Goal: Task Accomplishment & Management: Complete application form

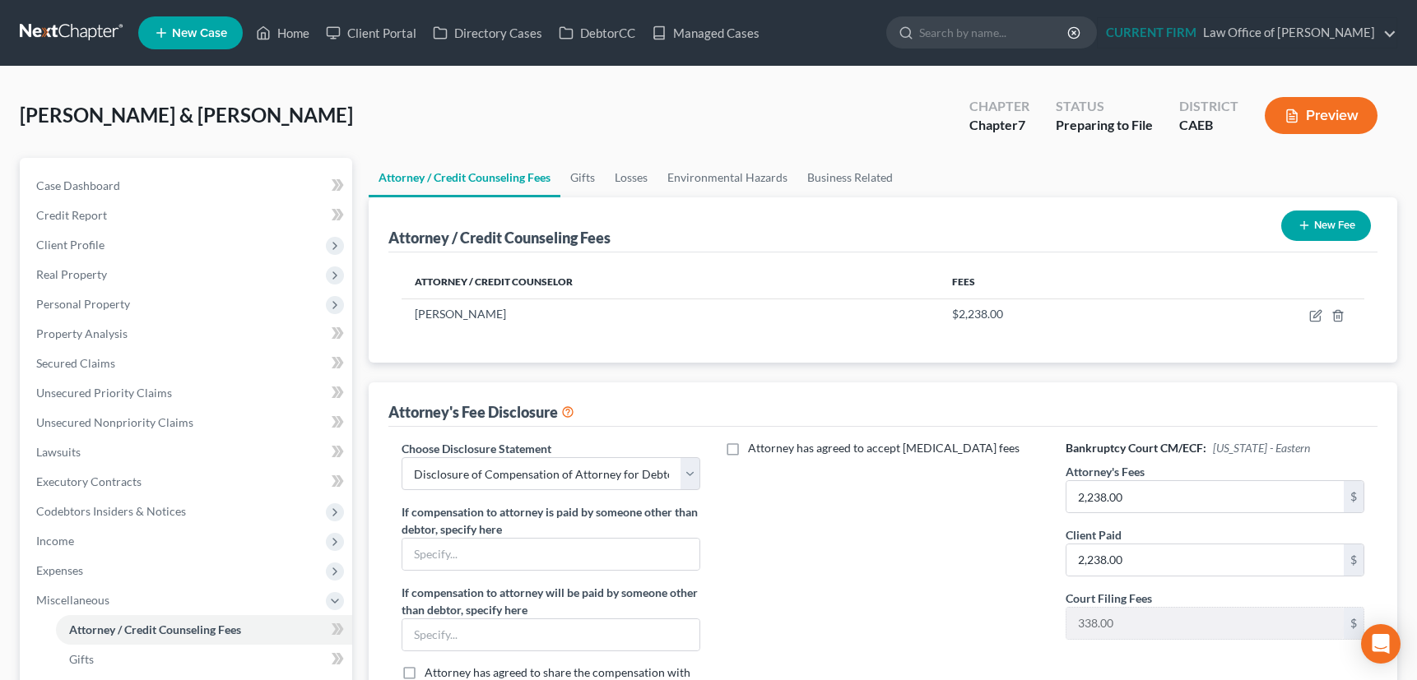
select select "0"
click at [714, 28] on link "Managed Cases" at bounding box center [705, 33] width 124 height 30
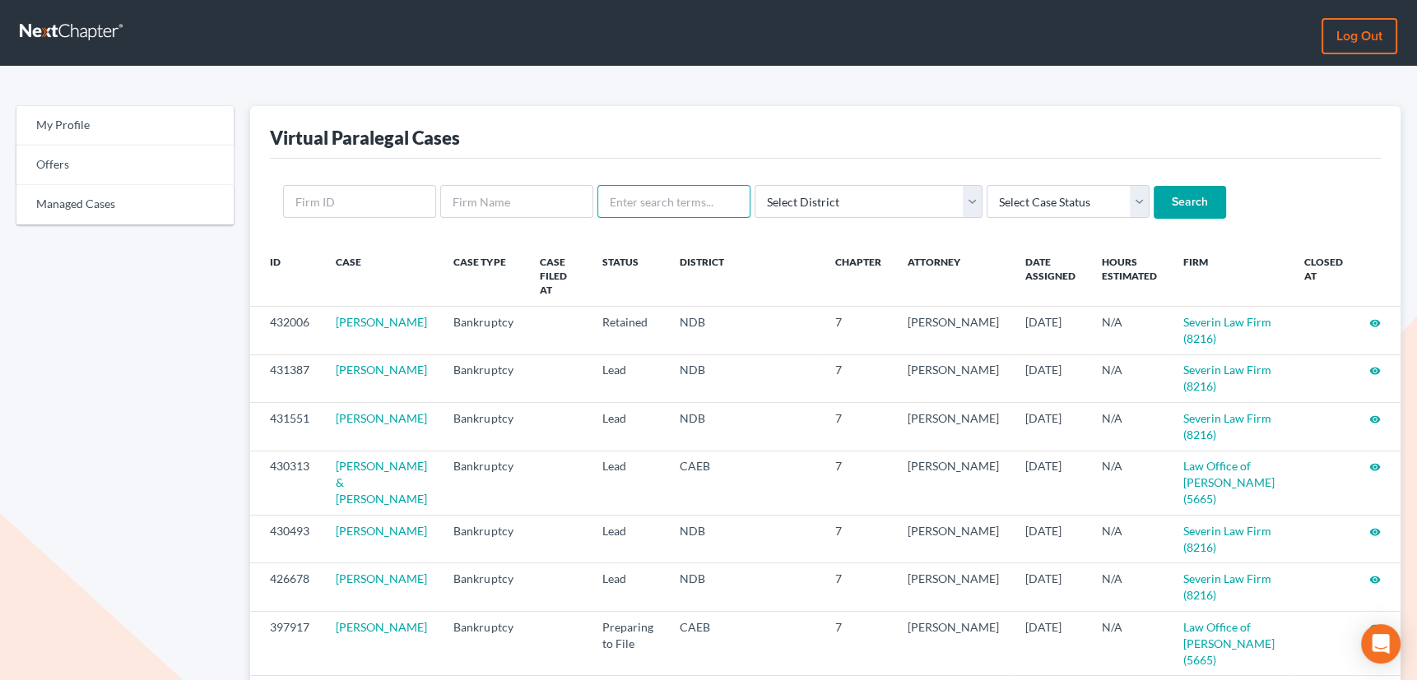
click at [693, 189] on input "text" at bounding box center [673, 201] width 153 height 33
type input "[PERSON_NAME]"
click at [1154, 186] on input "Search" at bounding box center [1190, 202] width 72 height 33
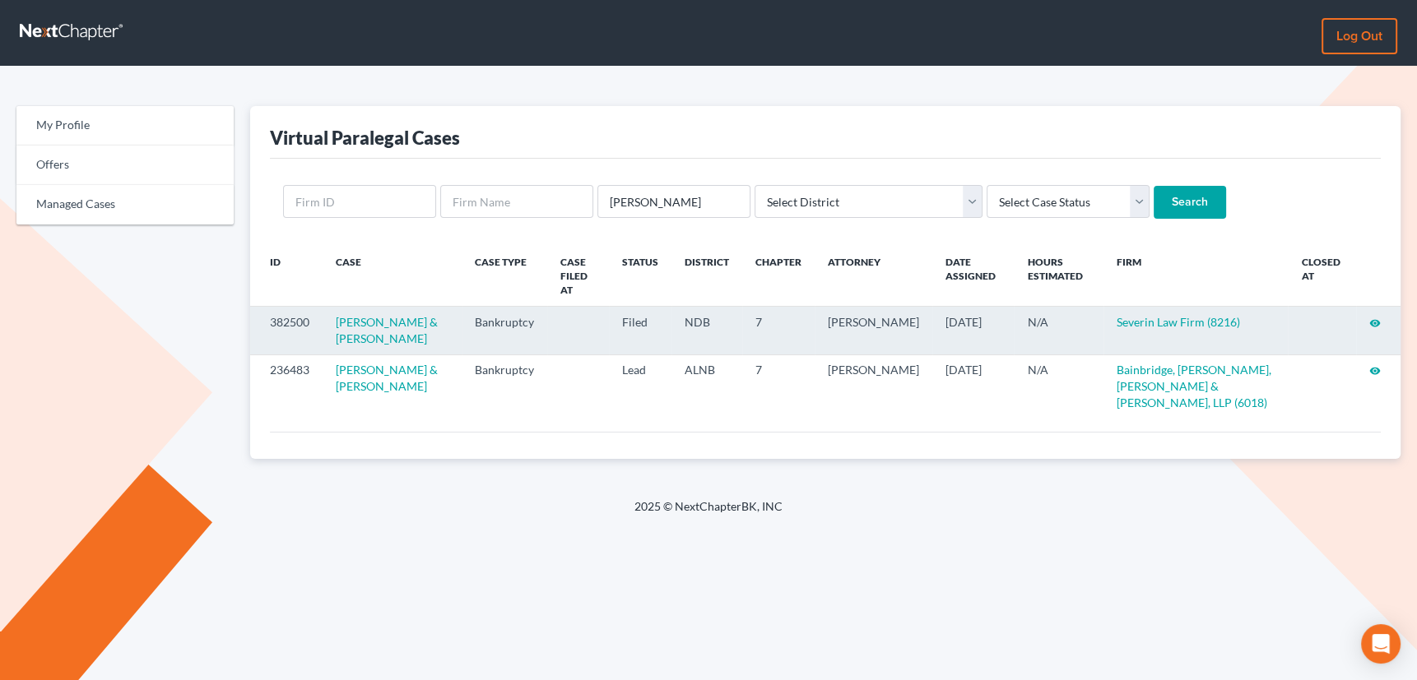
click at [1374, 318] on icon "visibility" at bounding box center [1375, 324] width 12 height 12
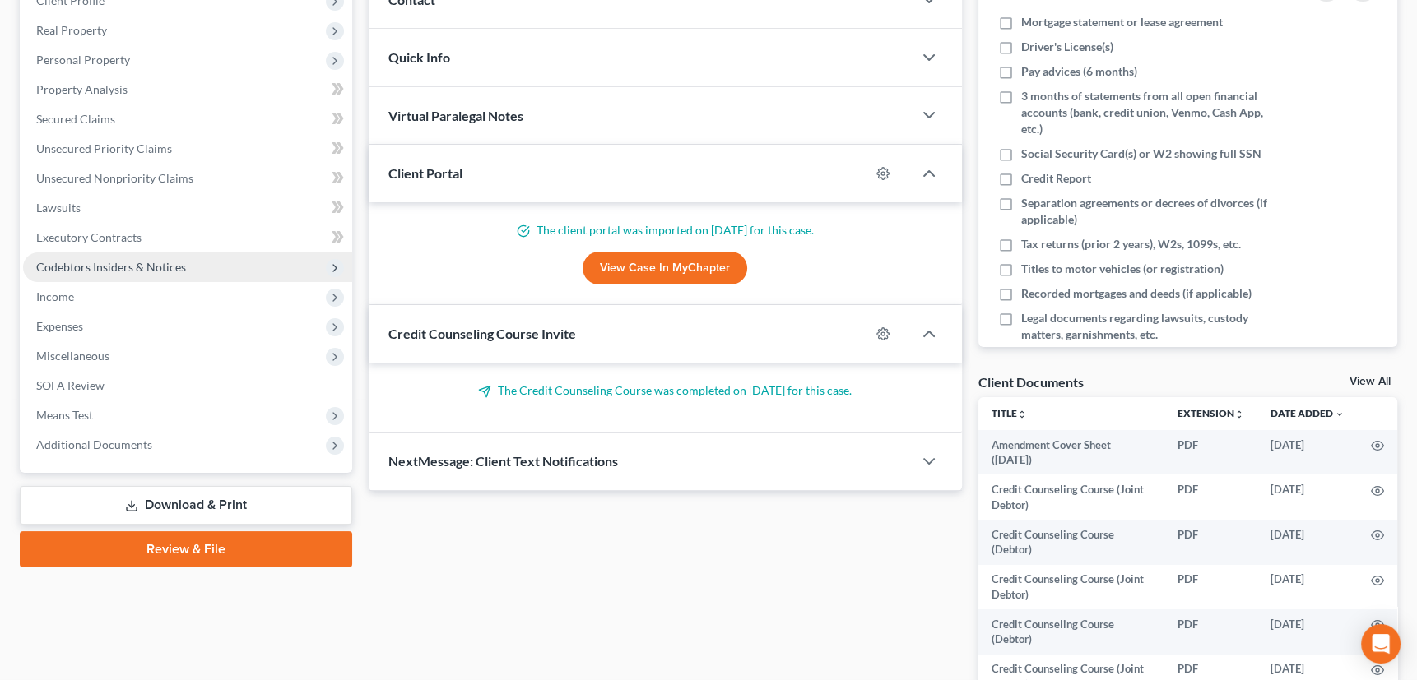
scroll to position [299, 0]
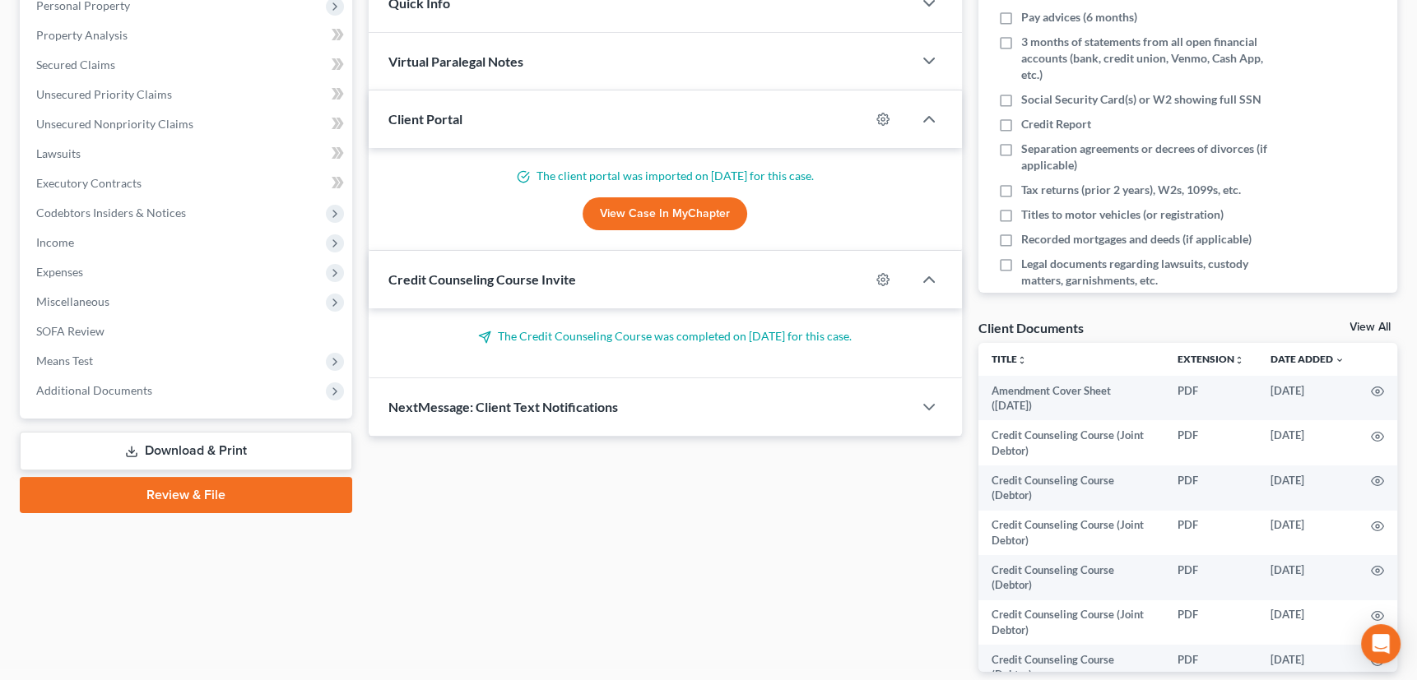
click at [142, 444] on link "Download & Print" at bounding box center [186, 451] width 332 height 39
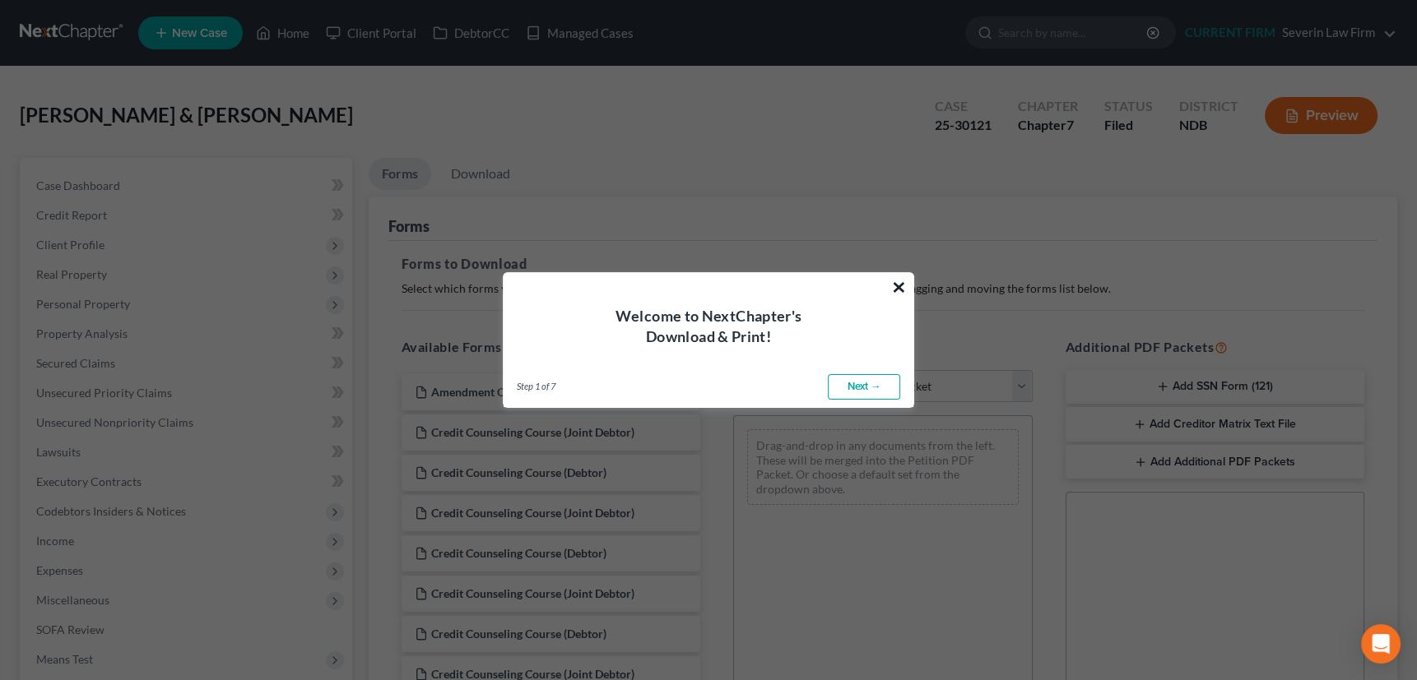
click at [902, 289] on button "×" at bounding box center [899, 287] width 16 height 26
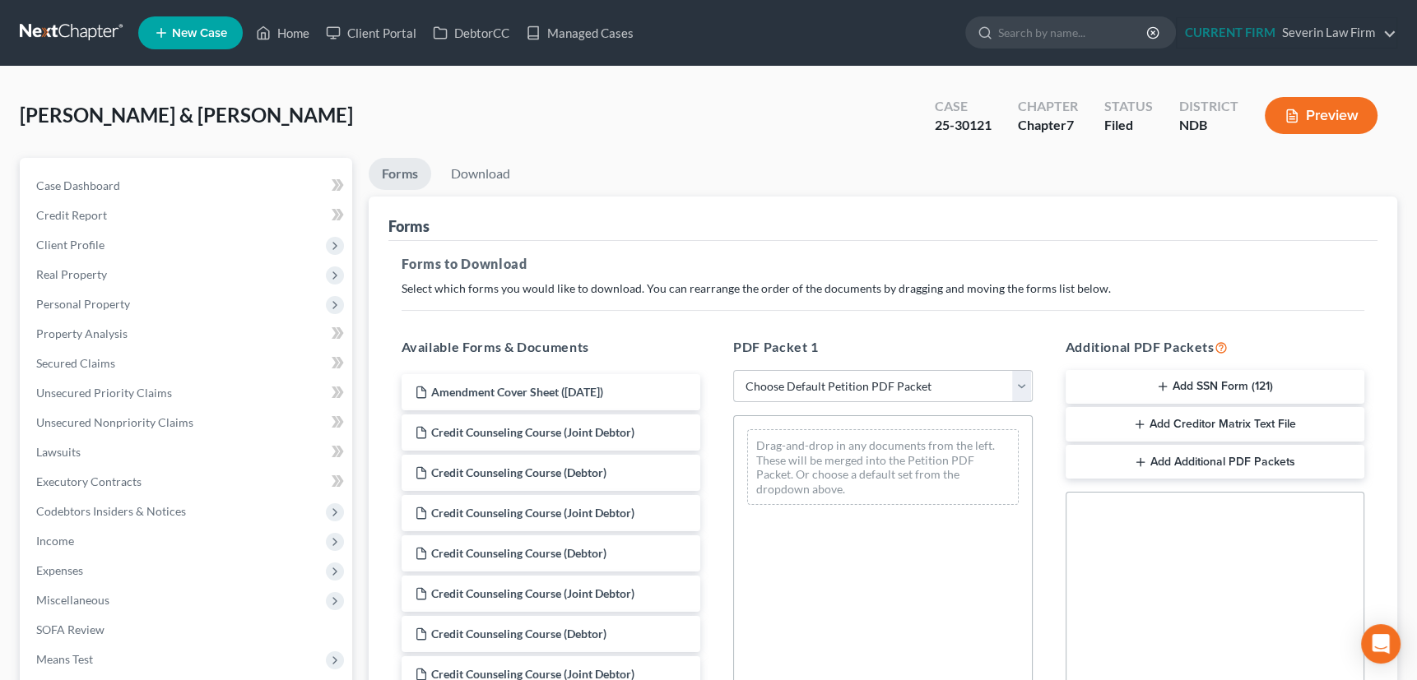
click at [1026, 383] on select "Choose Default Petition PDF Packet Complete Bankruptcy Petition (all forms and …" at bounding box center [882, 386] width 299 height 33
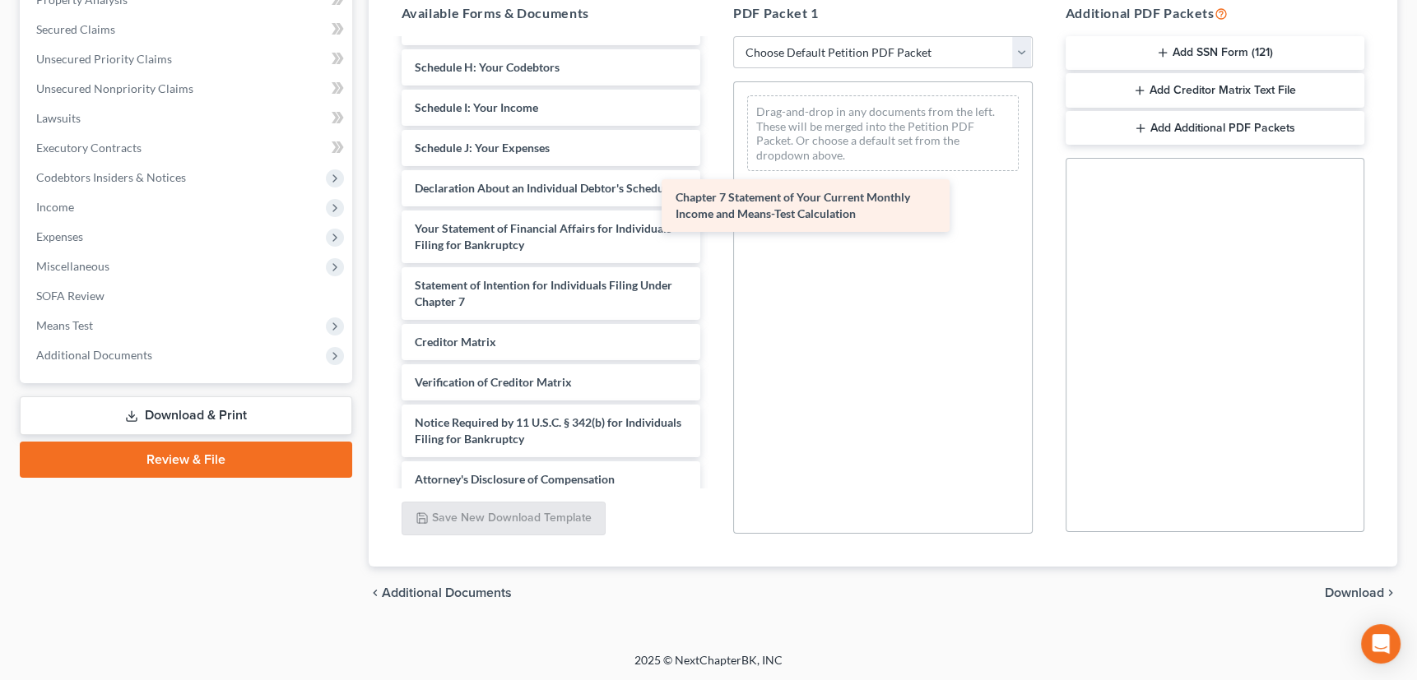
scroll to position [12556, 0]
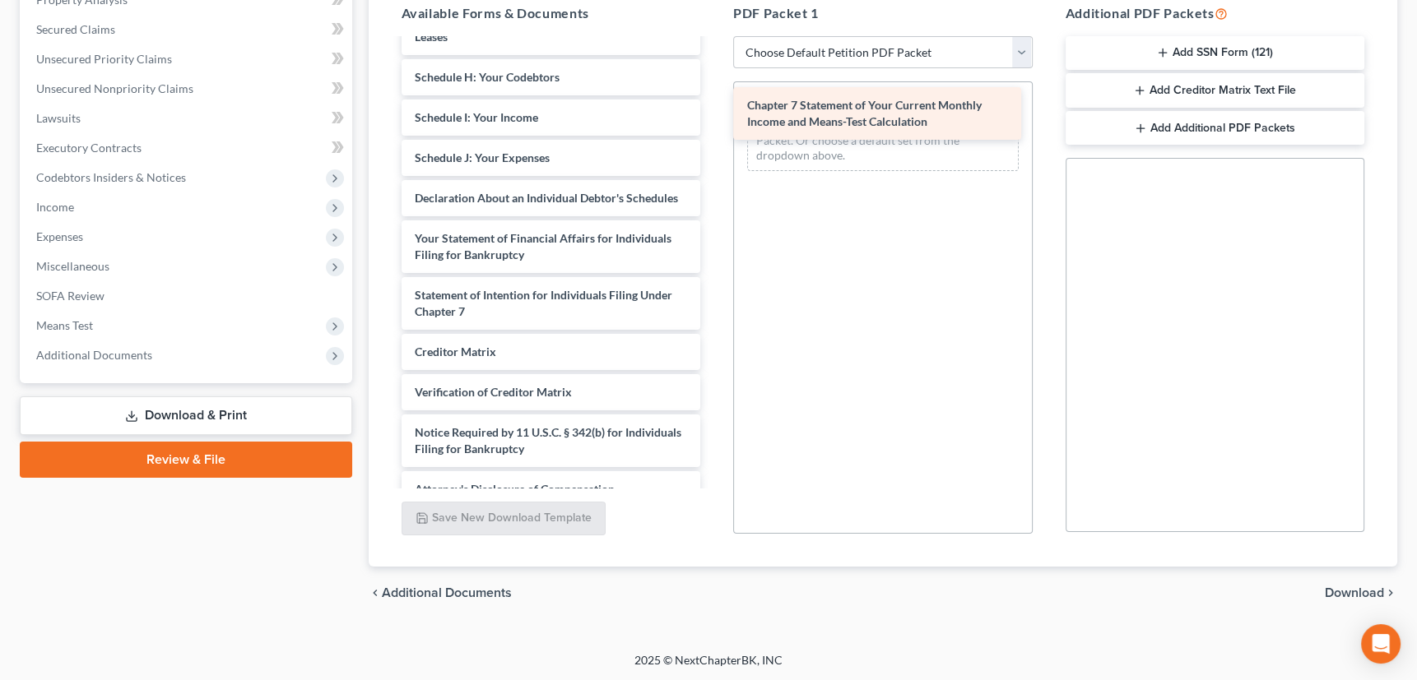
drag, startPoint x: 536, startPoint y: 323, endPoint x: 869, endPoint y: 110, distance: 394.4
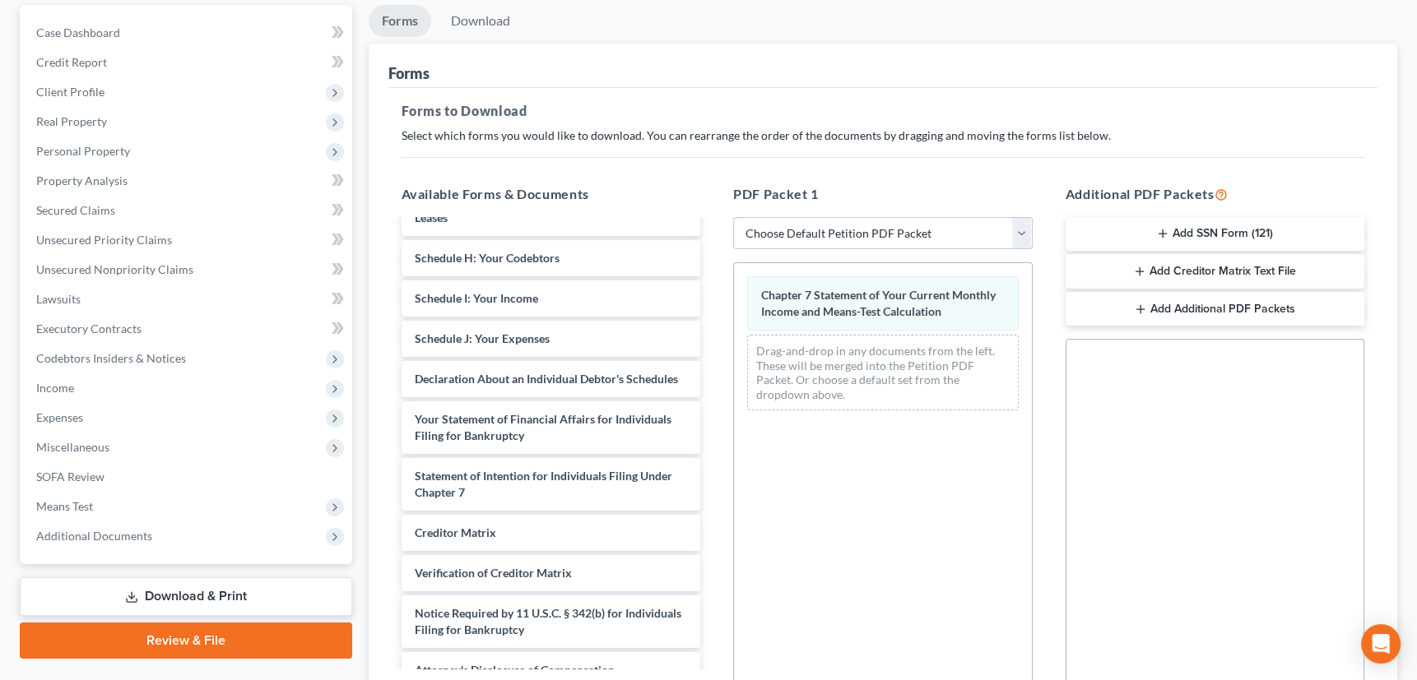
scroll to position [113, 0]
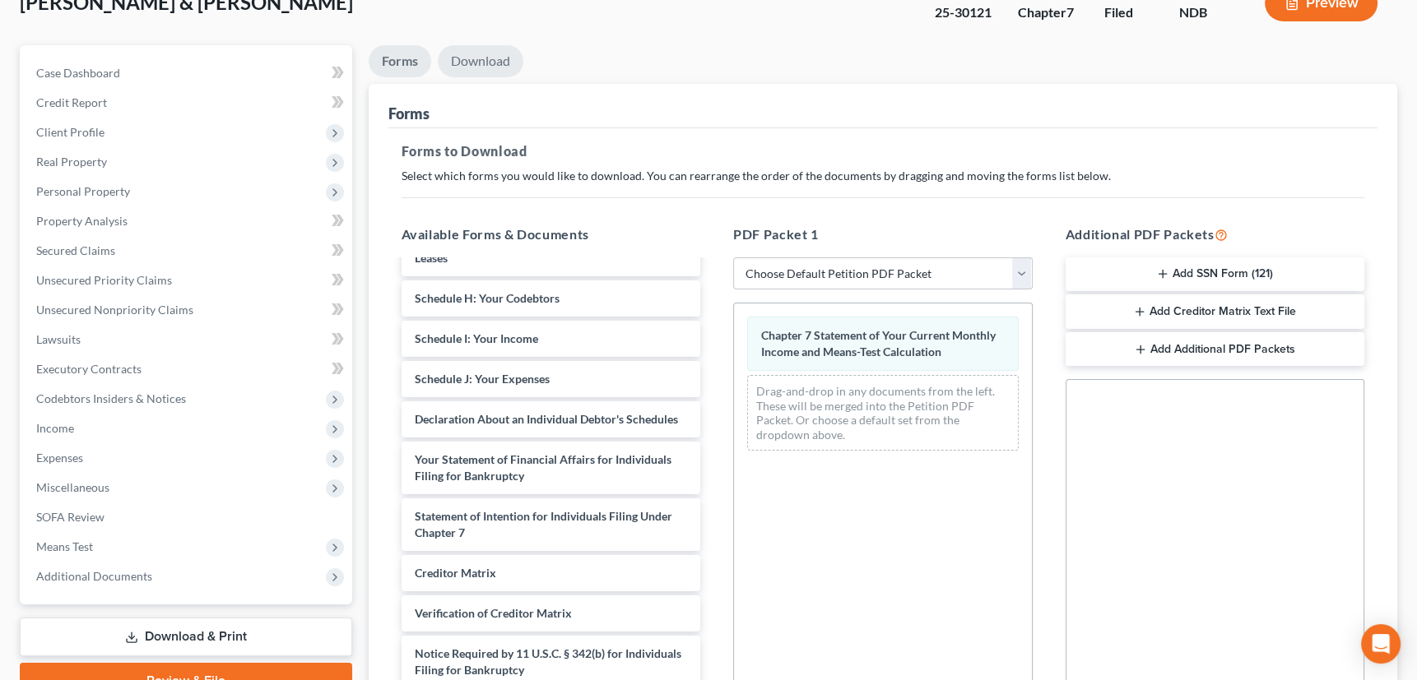
click at [481, 60] on link "Download" at bounding box center [481, 61] width 86 height 32
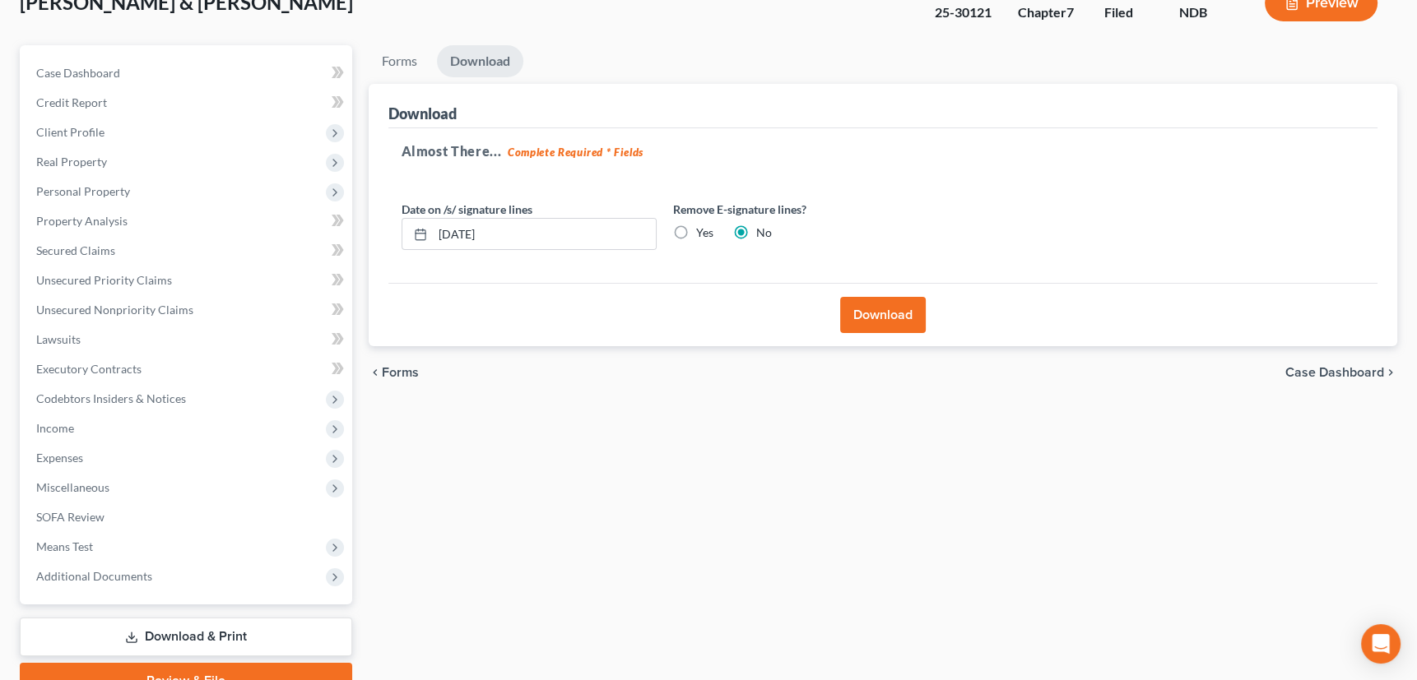
click at [880, 306] on button "Download" at bounding box center [883, 315] width 86 height 36
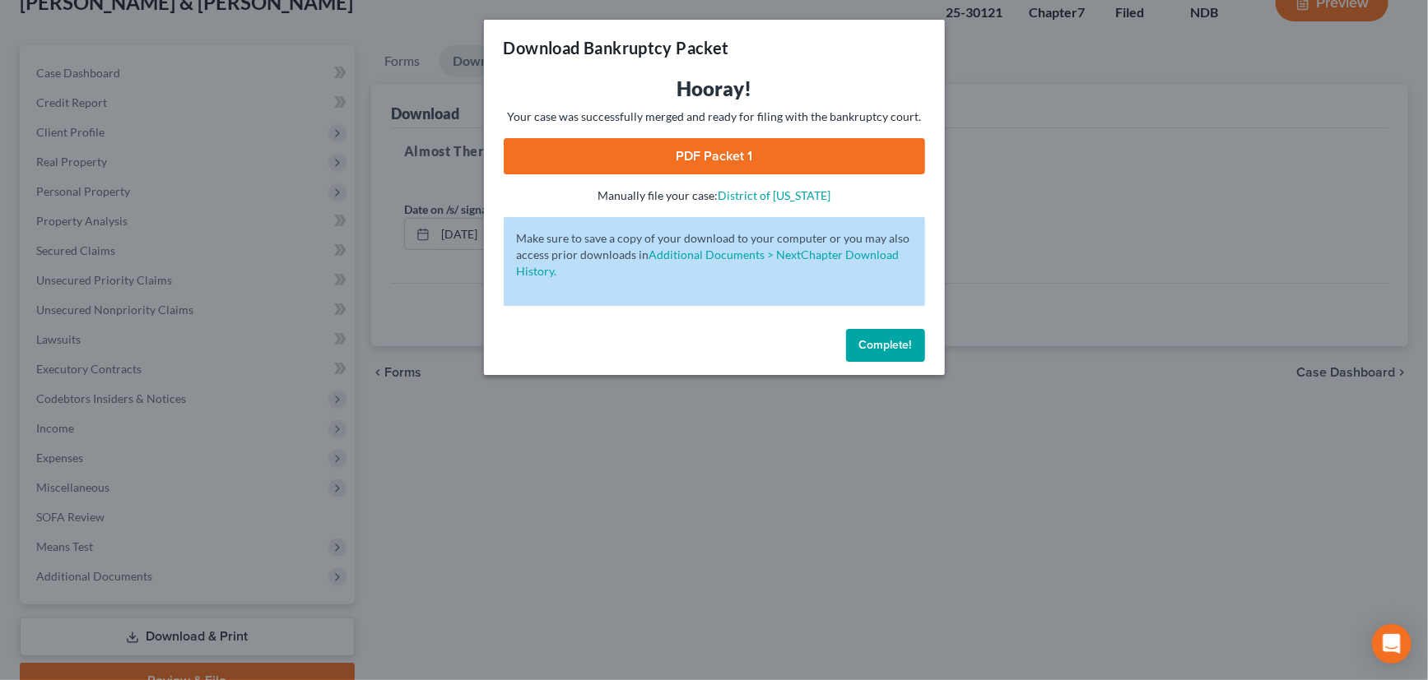
click at [708, 165] on link "PDF Packet 1" at bounding box center [714, 156] width 421 height 36
click at [874, 329] on button "Complete!" at bounding box center [885, 345] width 79 height 33
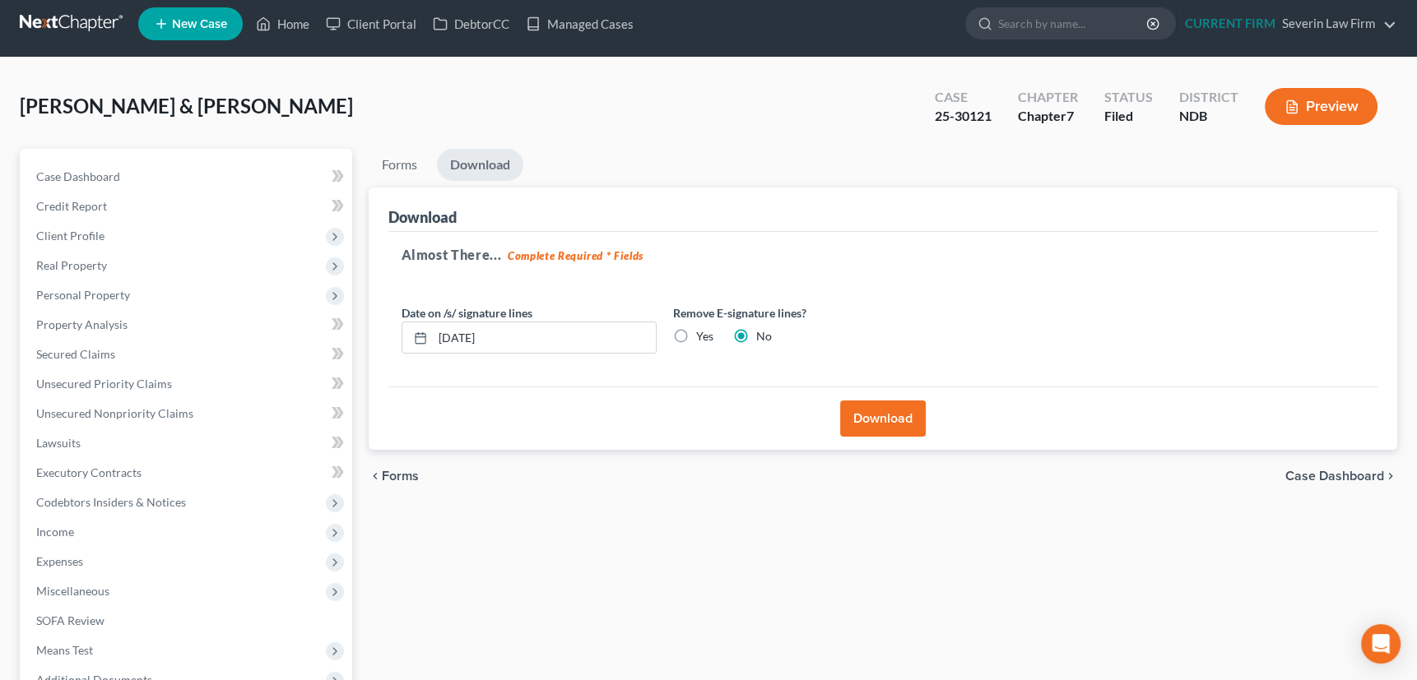
scroll to position [0, 0]
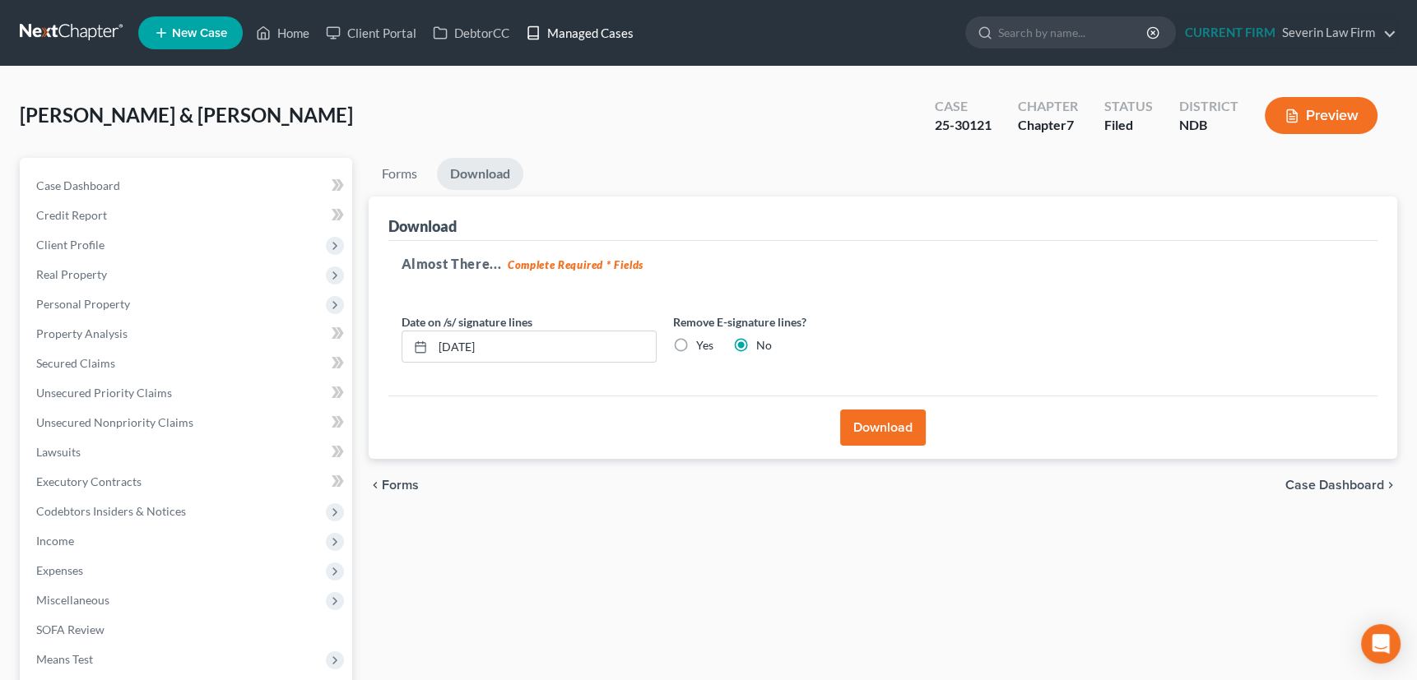
click at [576, 31] on link "Managed Cases" at bounding box center [580, 33] width 124 height 30
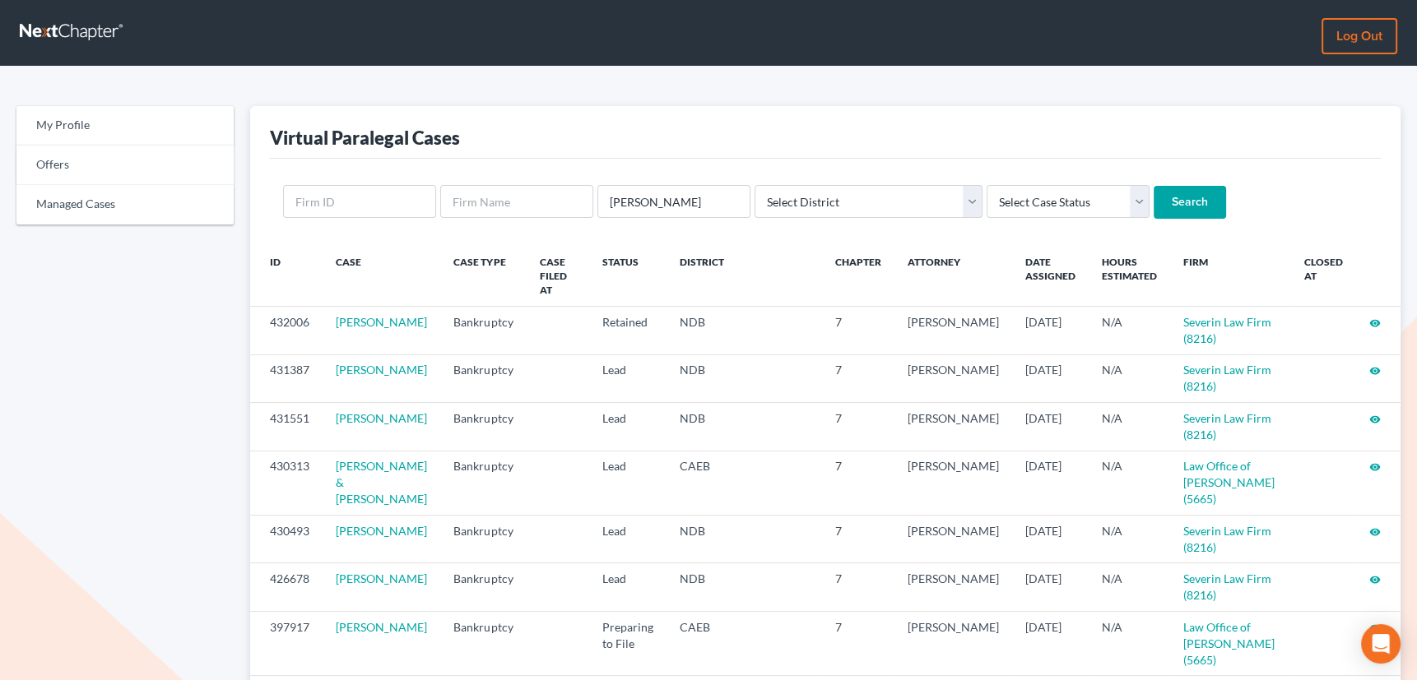
type input "[PERSON_NAME]"
click at [1154, 186] on input "Search" at bounding box center [1190, 202] width 72 height 33
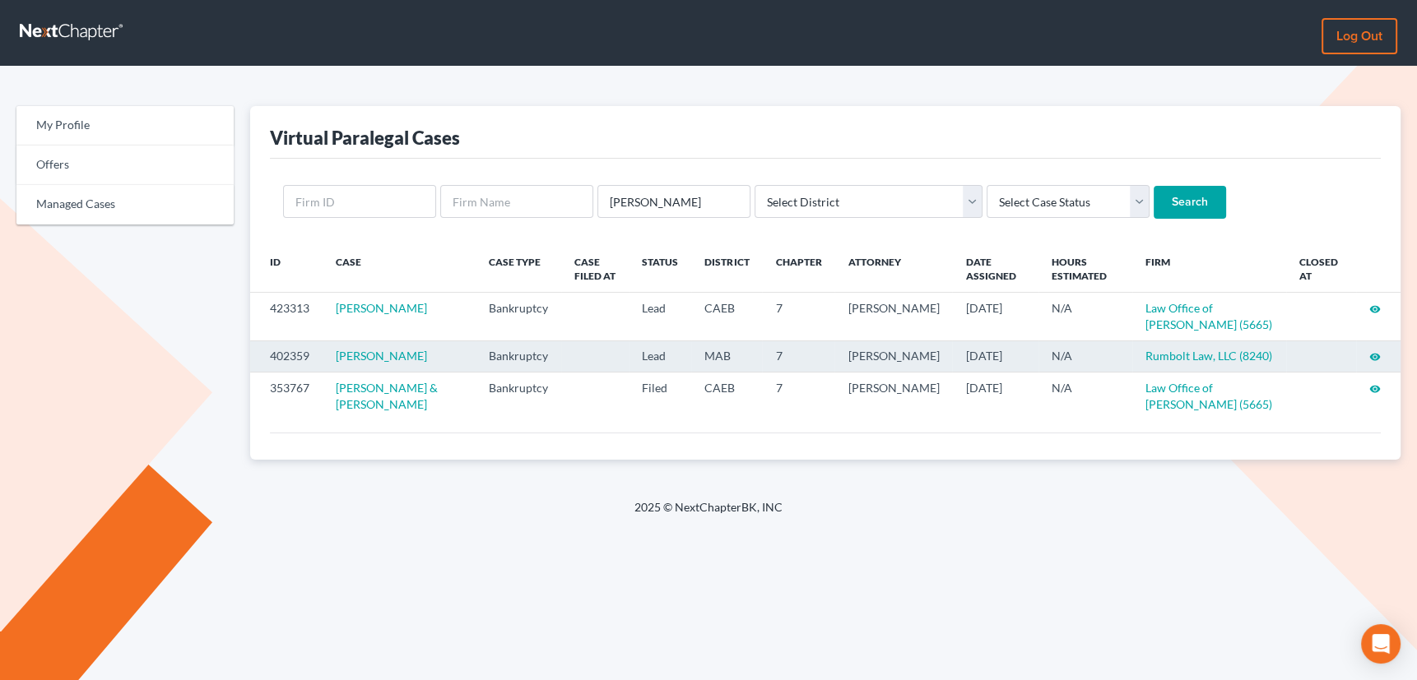
click at [1375, 358] on icon "visibility" at bounding box center [1375, 357] width 12 height 12
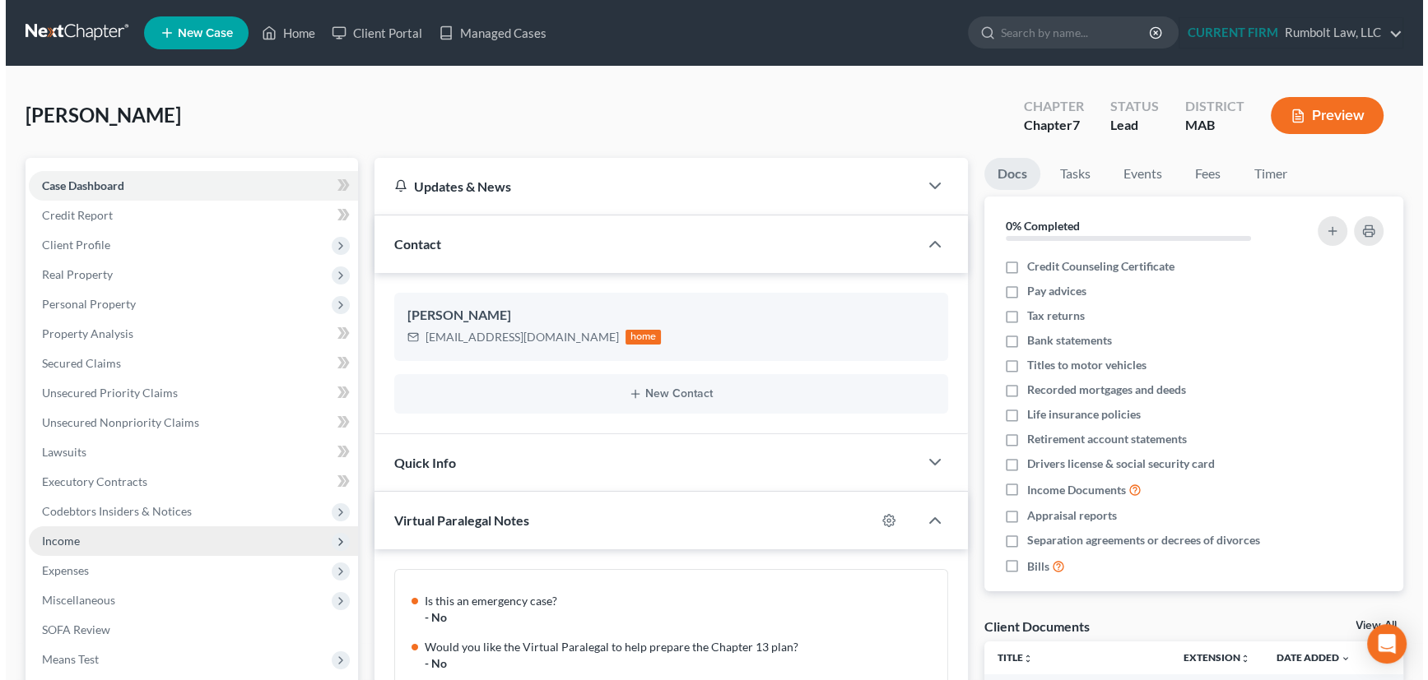
scroll to position [443, 0]
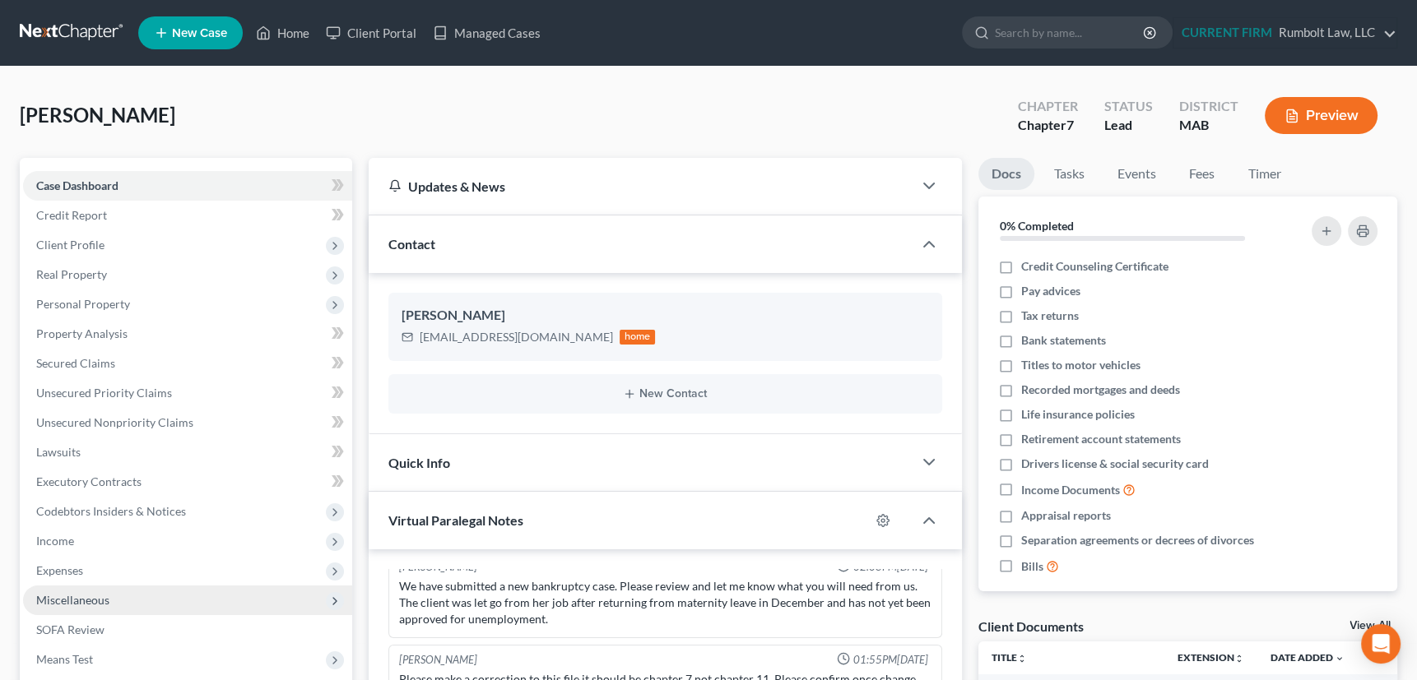
click at [74, 598] on span "Miscellaneous" at bounding box center [72, 600] width 73 height 14
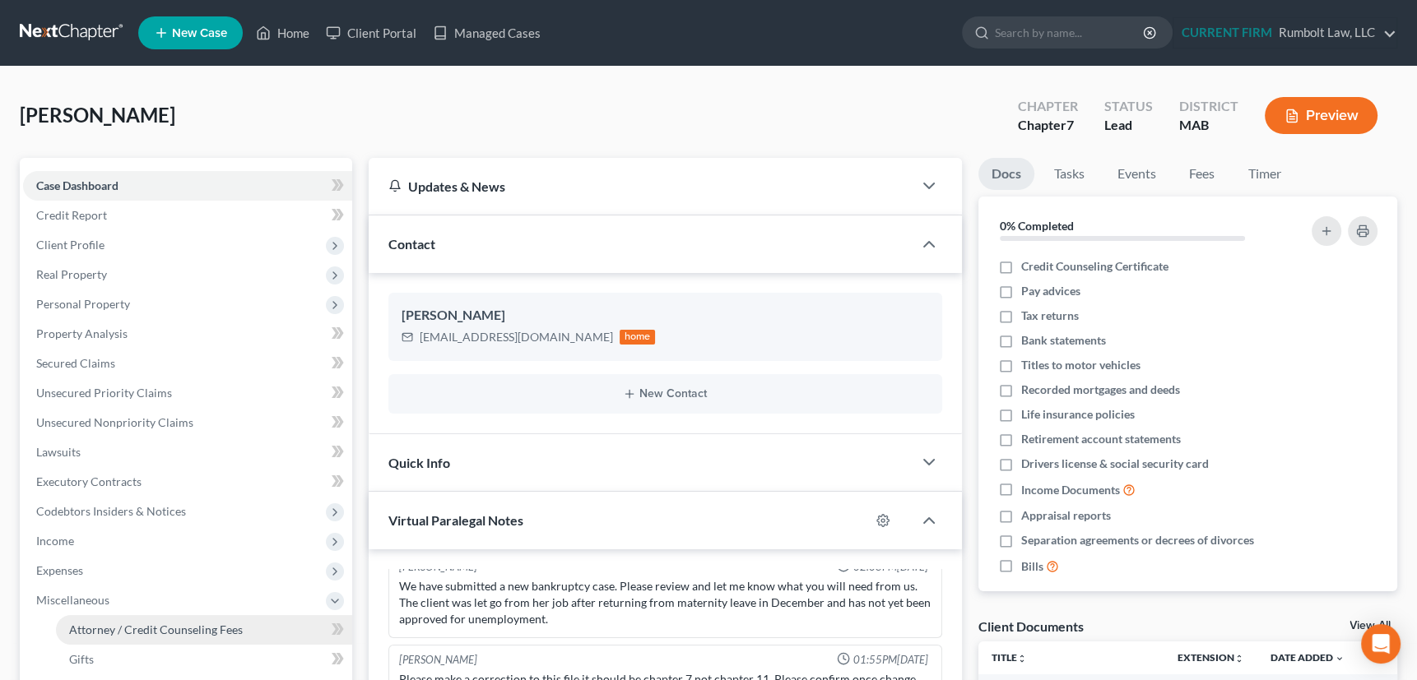
click at [87, 626] on span "Attorney / Credit Counseling Fees" at bounding box center [156, 630] width 174 height 14
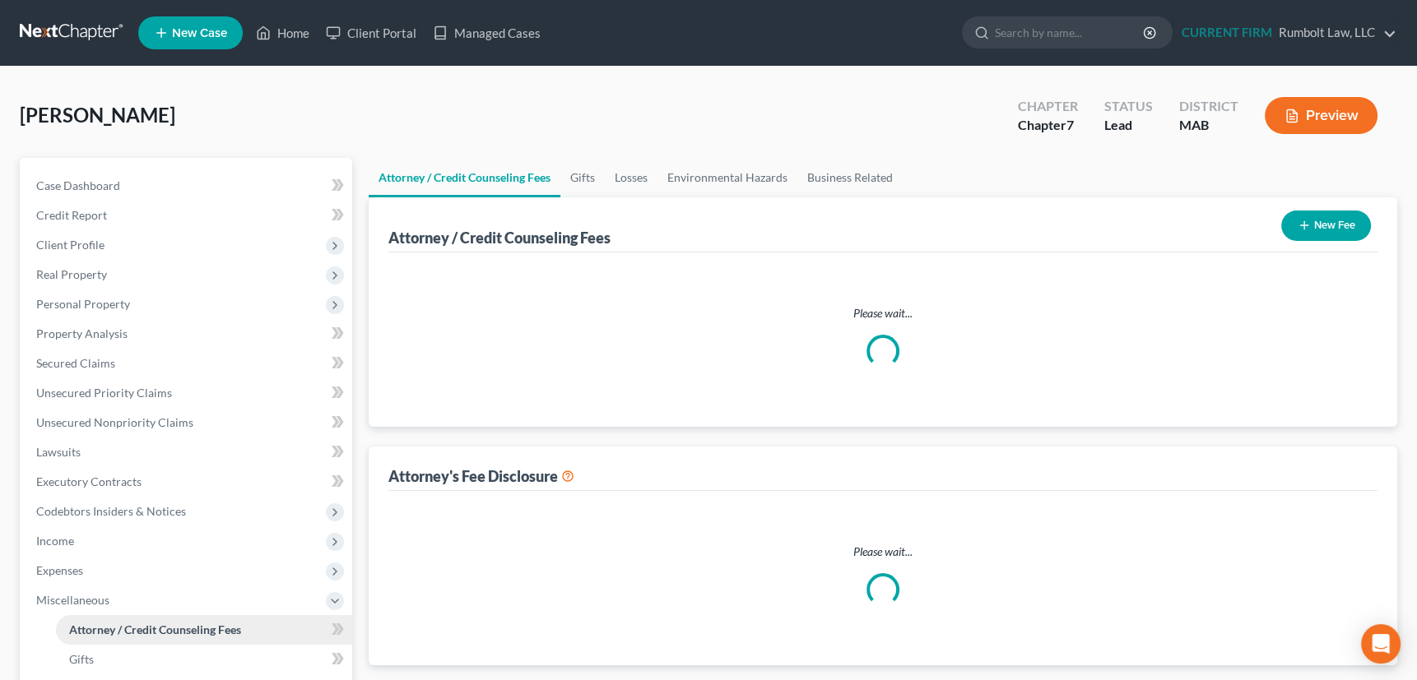
select select "0"
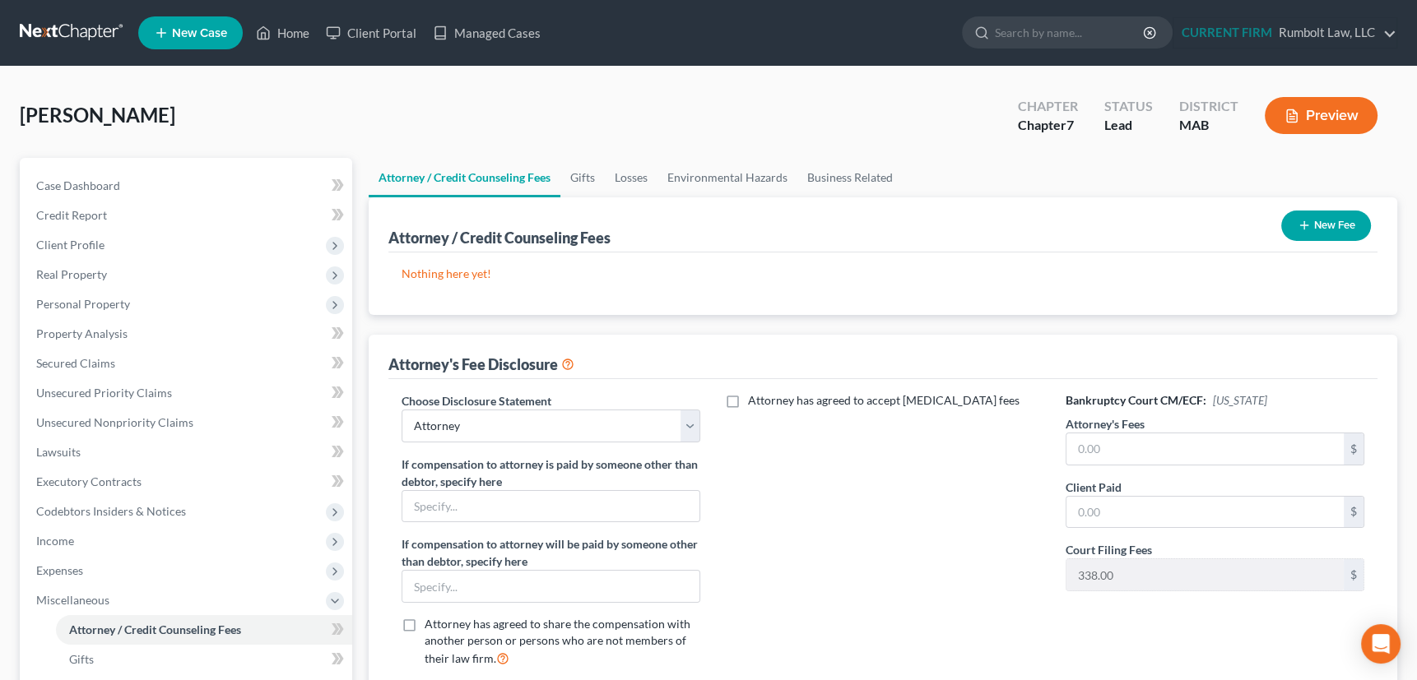
click at [1301, 220] on icon "button" at bounding box center [1304, 225] width 13 height 13
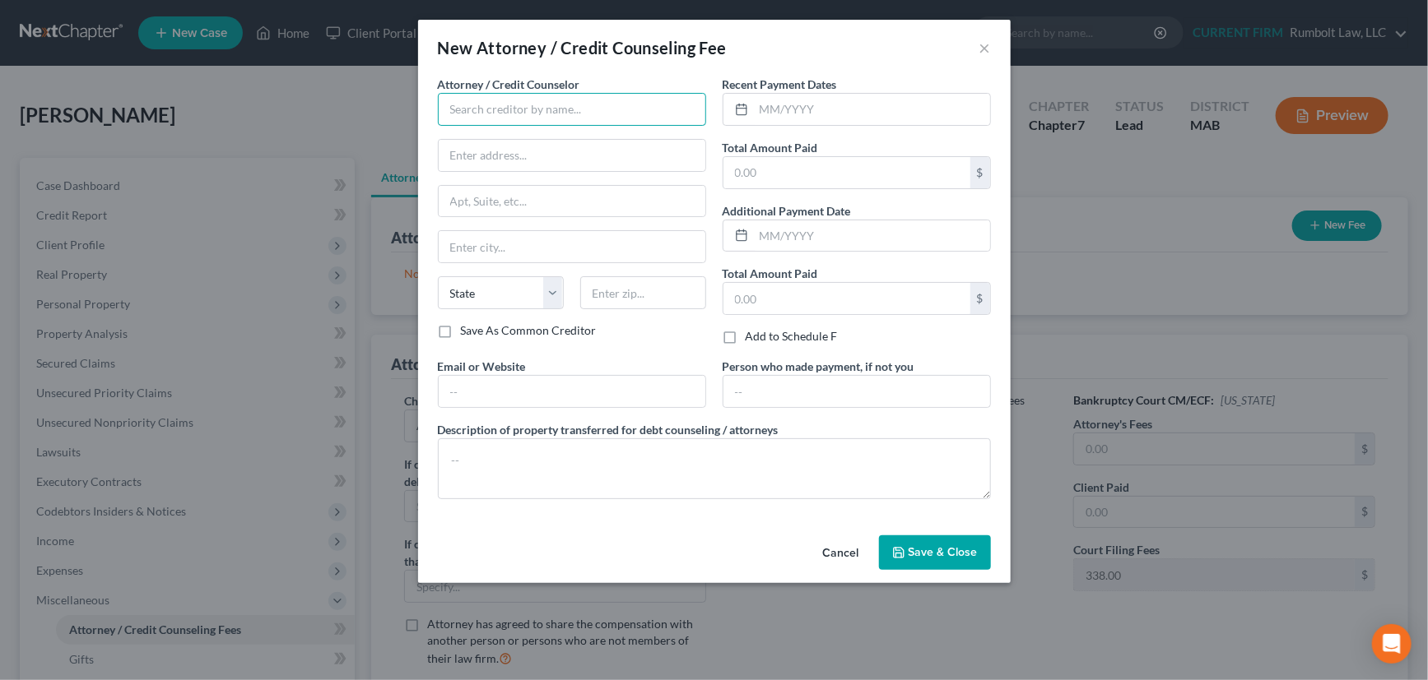
click at [535, 109] on input "text" at bounding box center [572, 109] width 268 height 33
type input "rumboldt"
click at [768, 172] on input "text" at bounding box center [846, 172] width 247 height 31
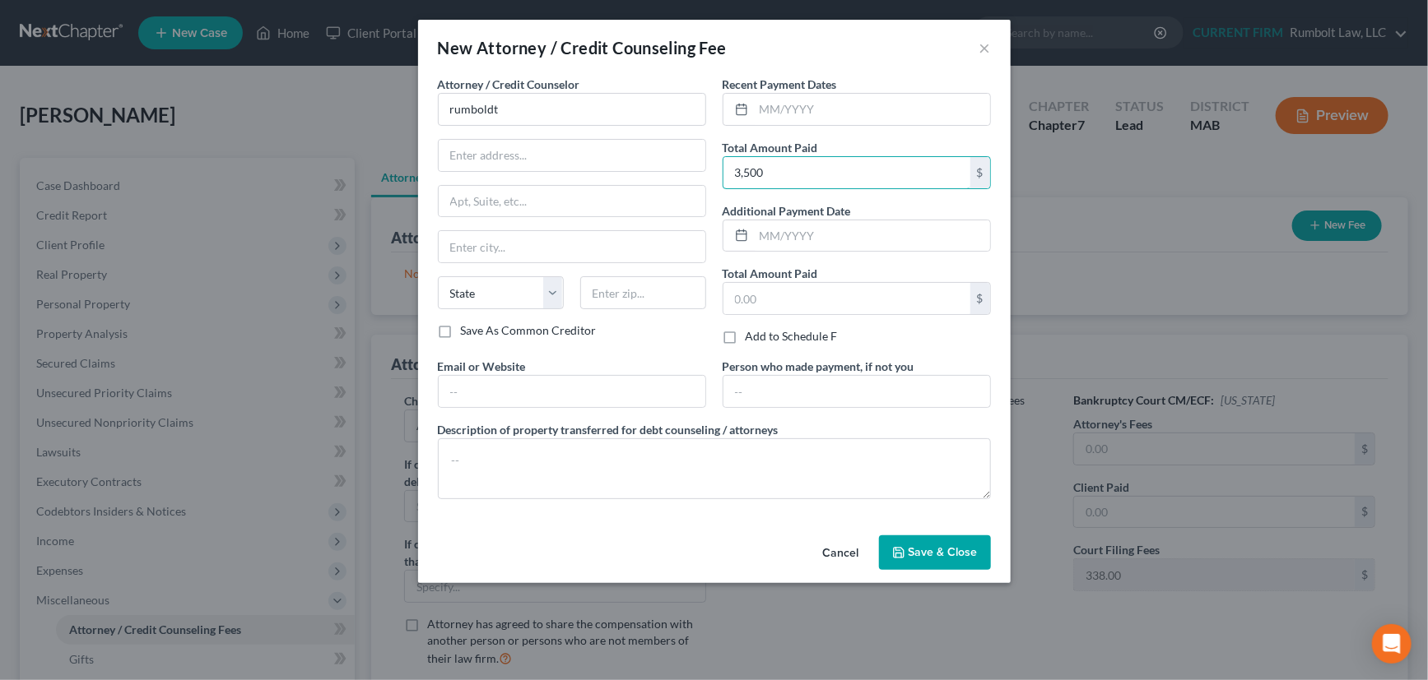
type input "3,500"
click at [940, 546] on span "Save & Close" at bounding box center [942, 553] width 69 height 14
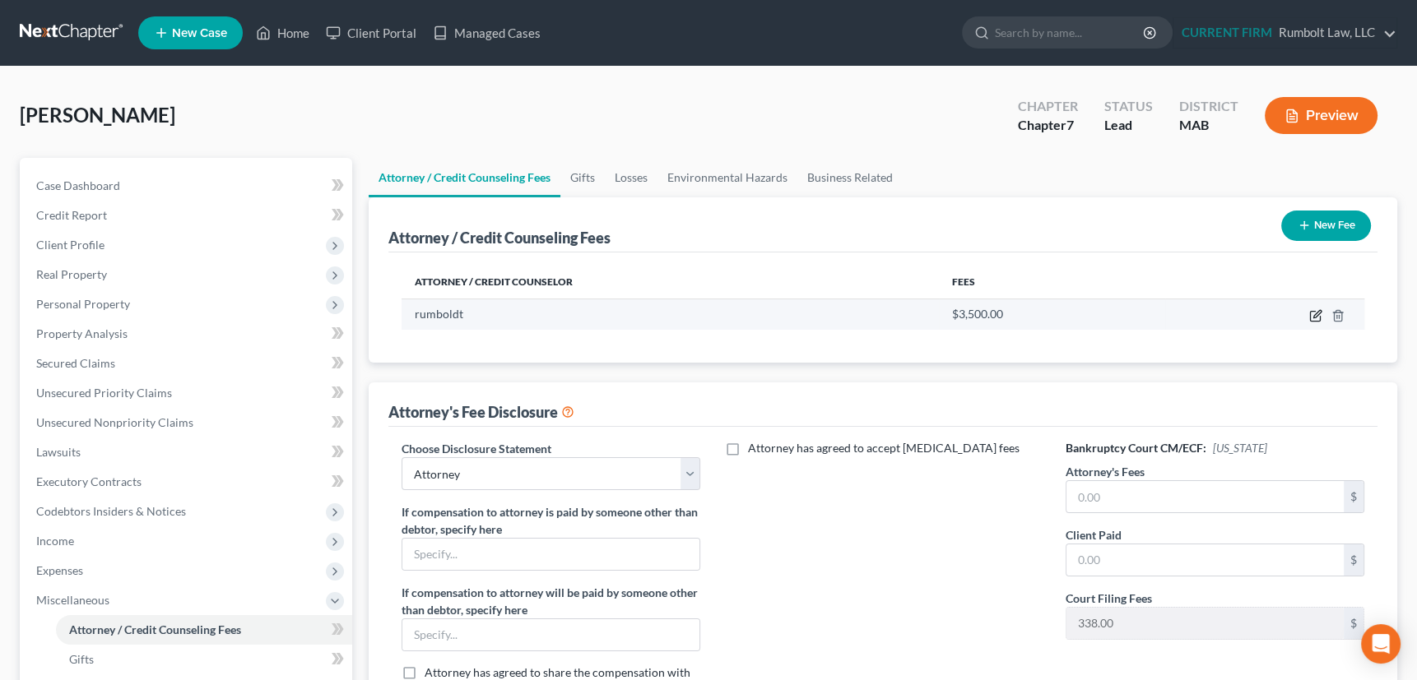
click at [1313, 313] on icon "button" at bounding box center [1315, 315] width 13 height 13
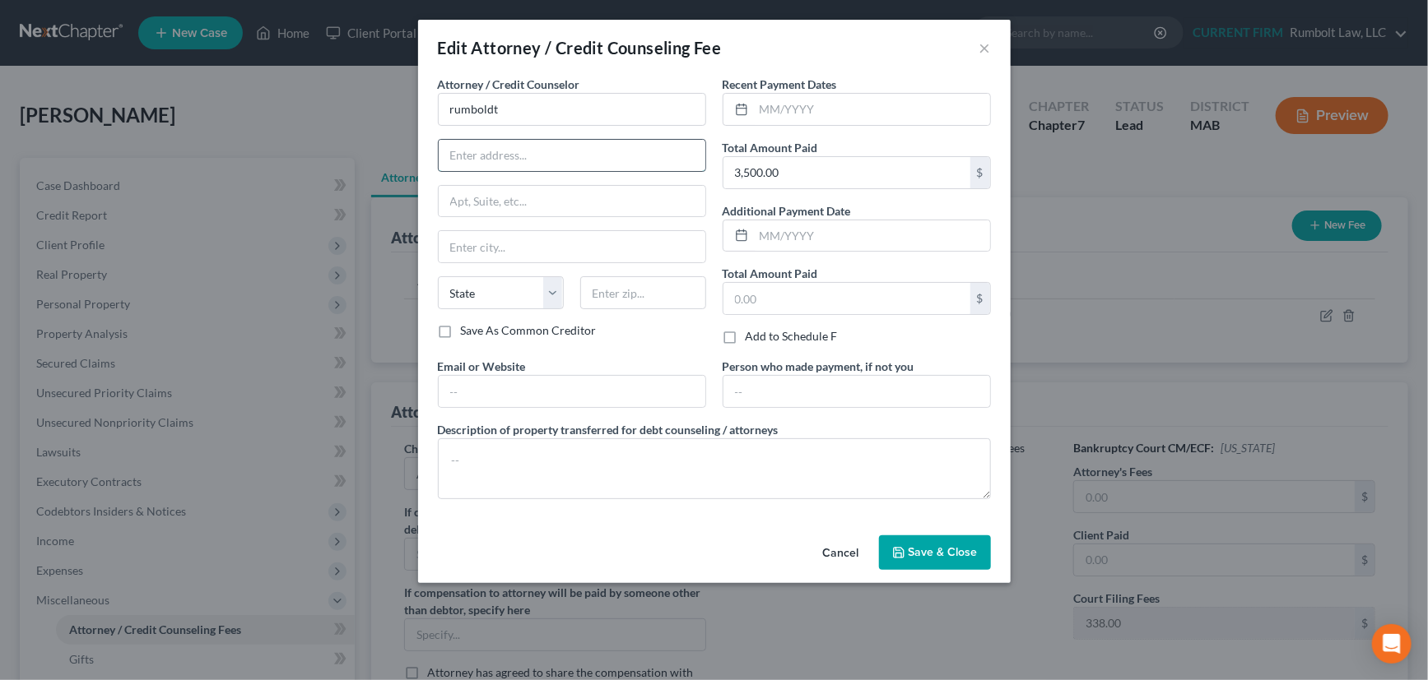
click at [474, 154] on input "text" at bounding box center [572, 155] width 267 height 31
paste input "Rumbolt Law, LLC 148 Main Street Williamstown, MA 01267"
type input "Rumbolt Law, LLC 148 Main Street Williamstown, MA 01267"
click at [513, 107] on input "rumboldt" at bounding box center [572, 109] width 268 height 33
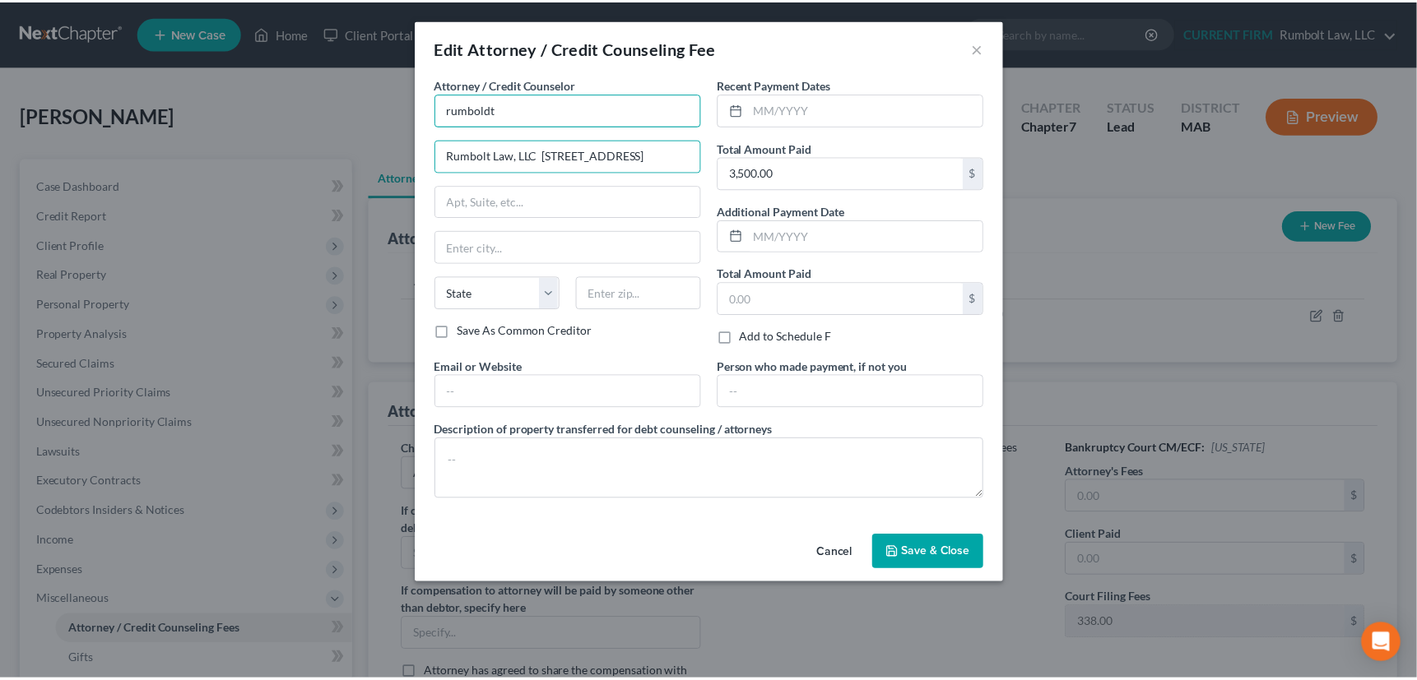
scroll to position [0, 0]
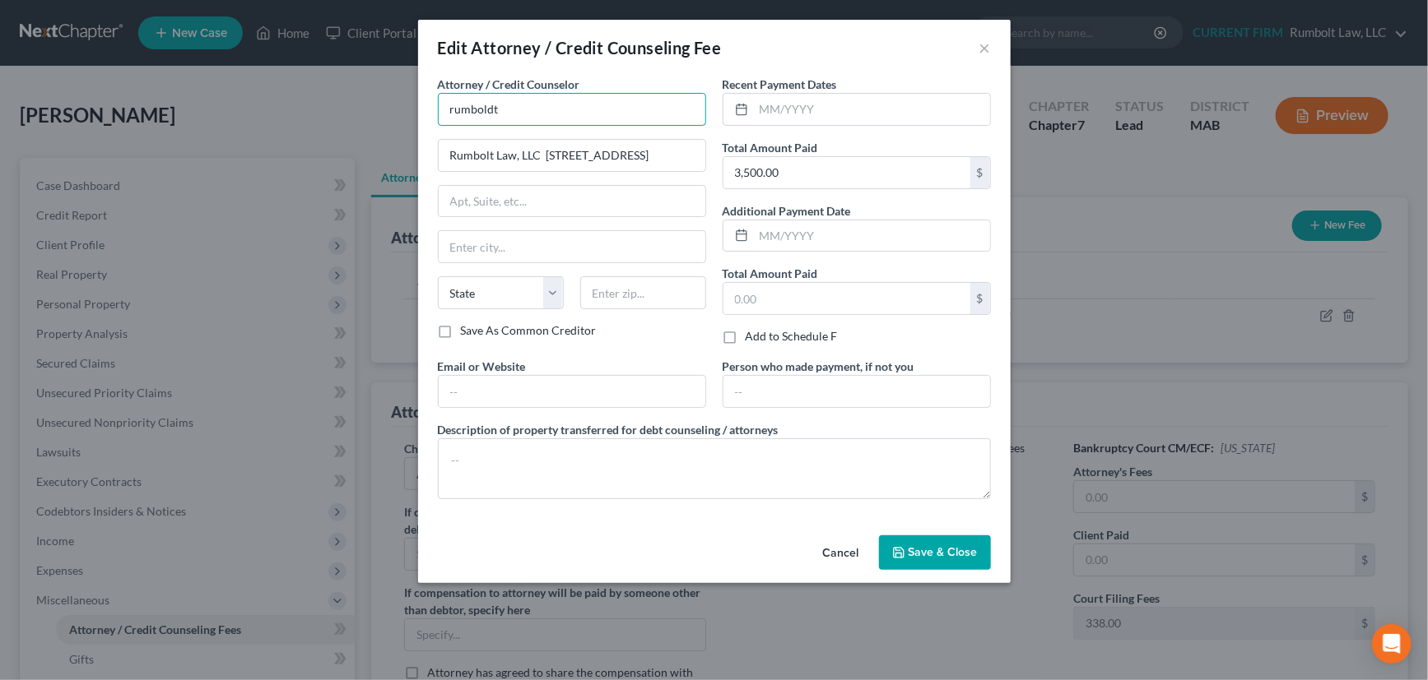
drag, startPoint x: 513, startPoint y: 107, endPoint x: 436, endPoint y: 116, distance: 77.9
click at [436, 116] on div "Attorney / Credit Counselor * rumboldt Rumbolt Law, LLC 148 Main Street William…" at bounding box center [572, 217] width 285 height 282
type input "Thomas Rumbolt"
drag, startPoint x: 546, startPoint y: 153, endPoint x: 396, endPoint y: 165, distance: 151.1
click at [396, 165] on div "Edit Attorney / Credit Counseling Fee × Attorney / Credit Counselor * Thomas Ru…" at bounding box center [714, 340] width 1428 height 680
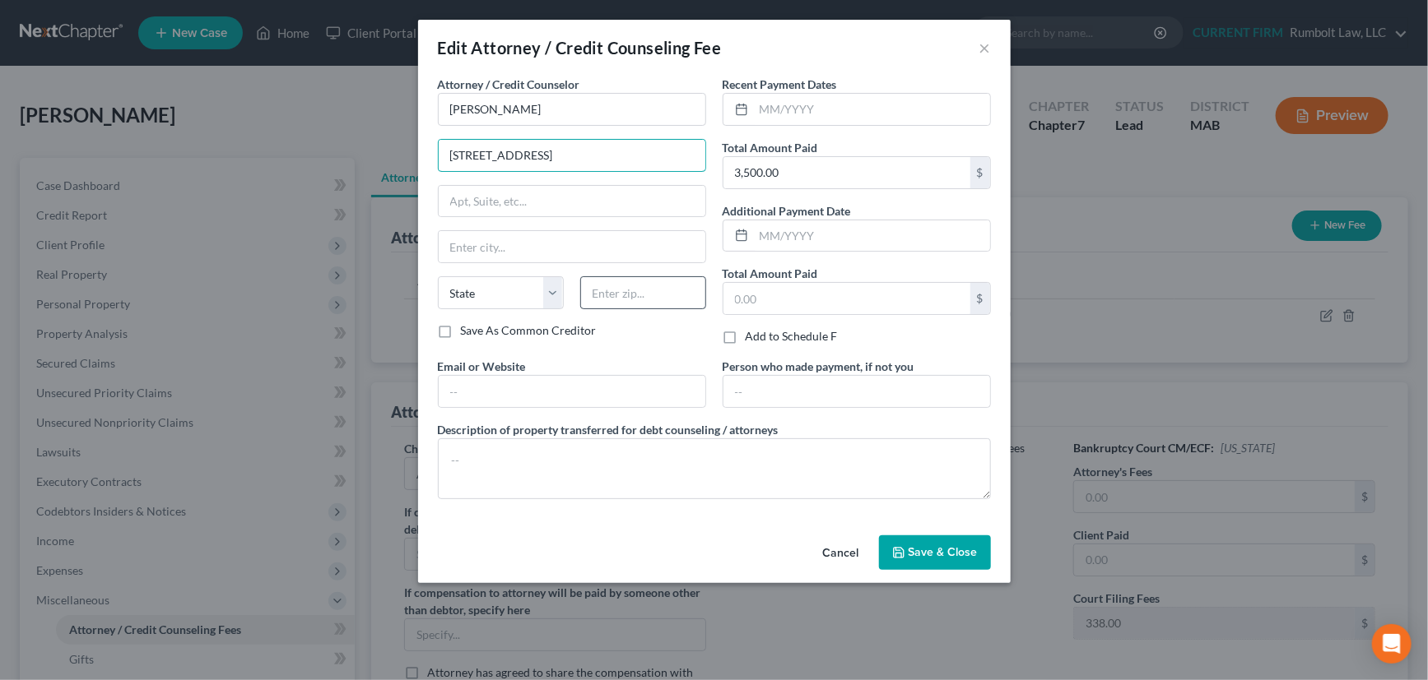
type input "148 Main Street Williamstown, MA 01267"
click at [619, 287] on input "text" at bounding box center [643, 292] width 126 height 33
type input "01267"
type input "Williamstown"
select select "22"
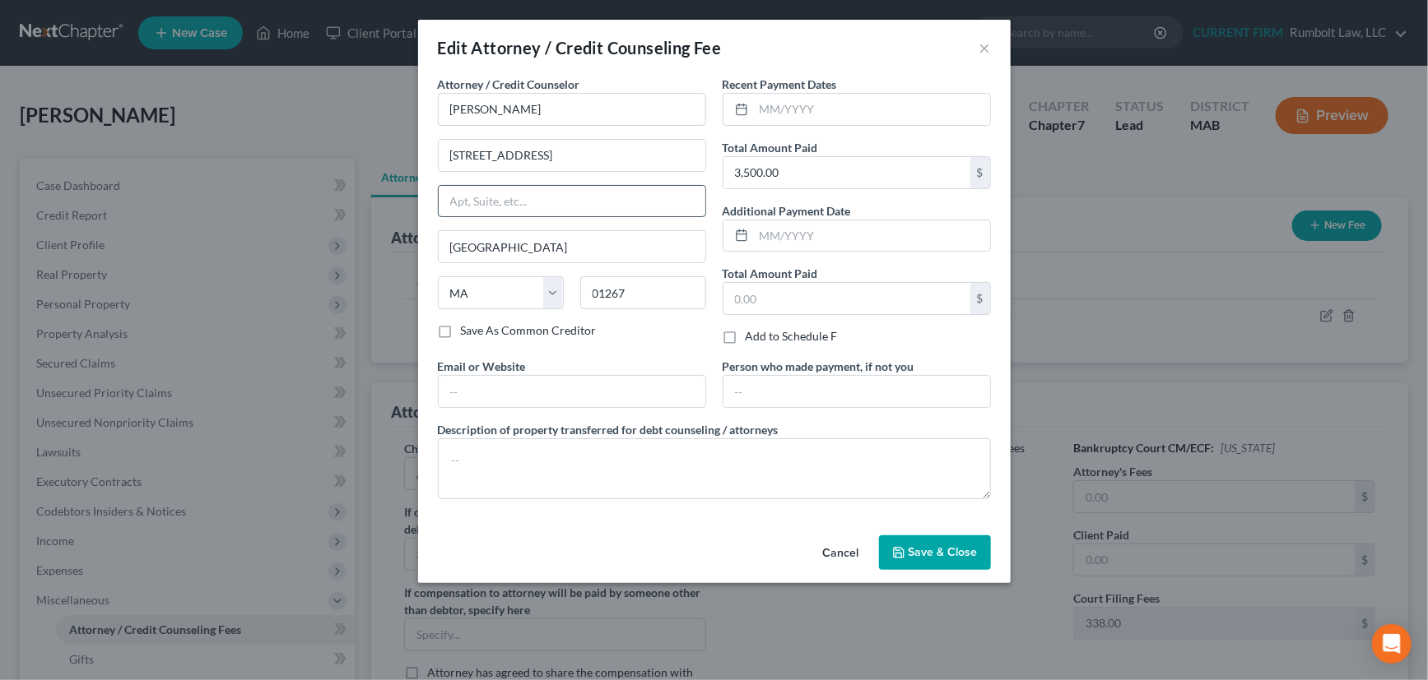
click at [604, 193] on input "text" at bounding box center [572, 201] width 267 height 31
drag, startPoint x: 532, startPoint y: 156, endPoint x: 703, endPoint y: 151, distance: 171.2
click at [703, 151] on input "148 Main Street Williamstown, MA 01267" at bounding box center [572, 155] width 267 height 31
type input "148 Main Street"
click at [768, 171] on input "3,500.00" at bounding box center [846, 172] width 247 height 31
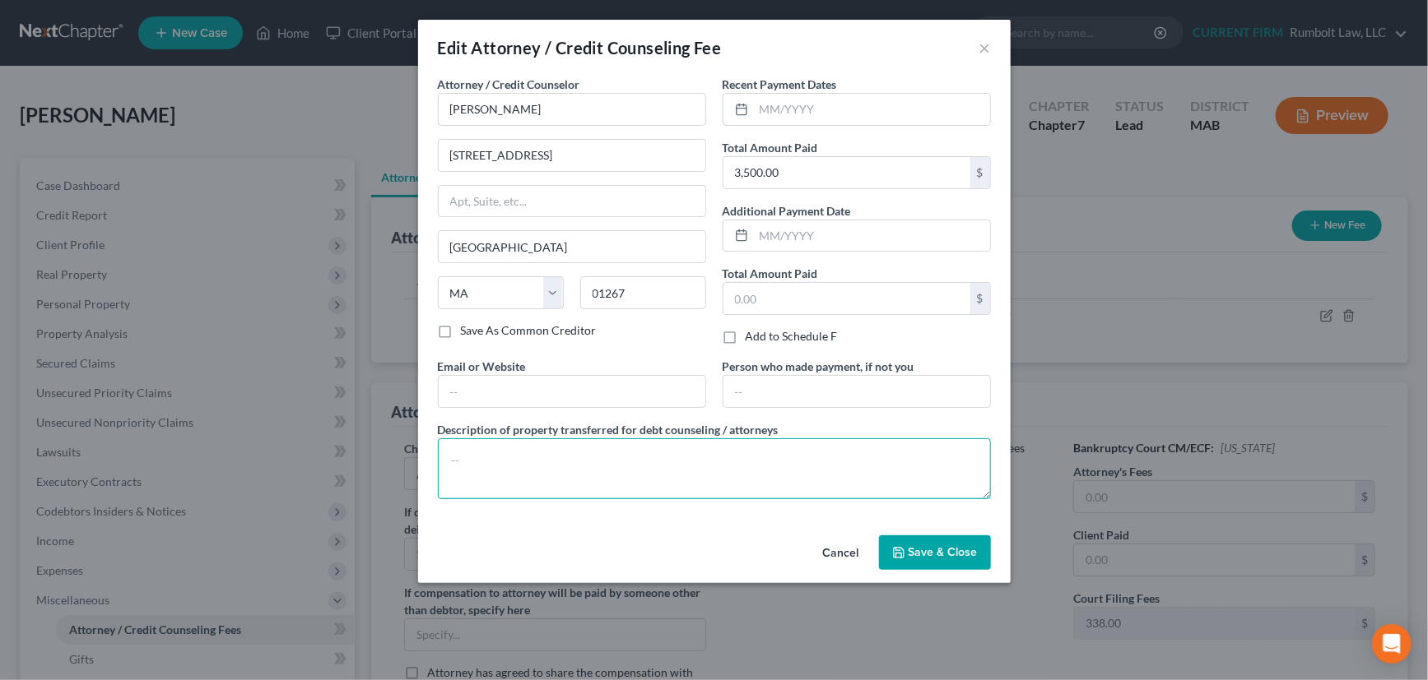
click at [617, 455] on textarea at bounding box center [714, 469] width 553 height 61
type textarea "Attorney Fee"
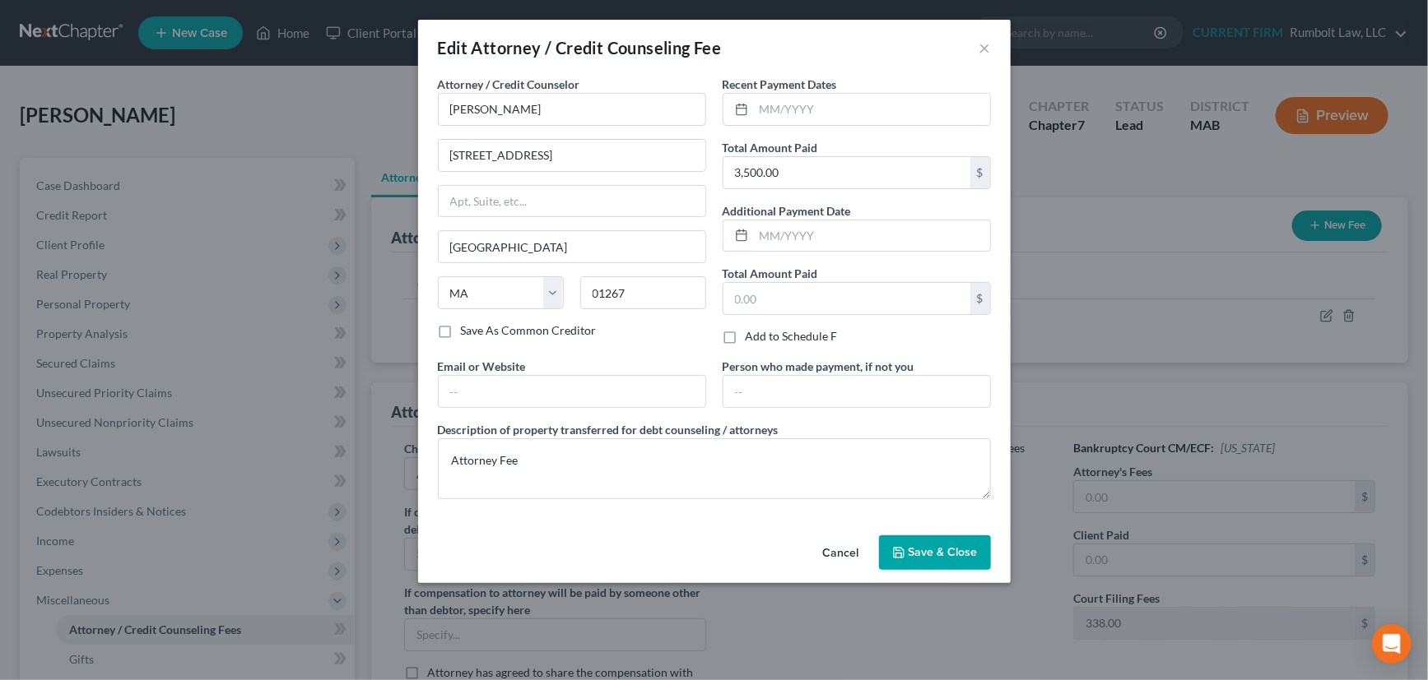
click at [461, 329] on label "Save As Common Creditor" at bounding box center [529, 331] width 136 height 16
click at [467, 329] on input "Save As Common Creditor" at bounding box center [472, 328] width 11 height 11
checkbox input "true"
click at [943, 542] on button "Save & Close" at bounding box center [935, 553] width 112 height 35
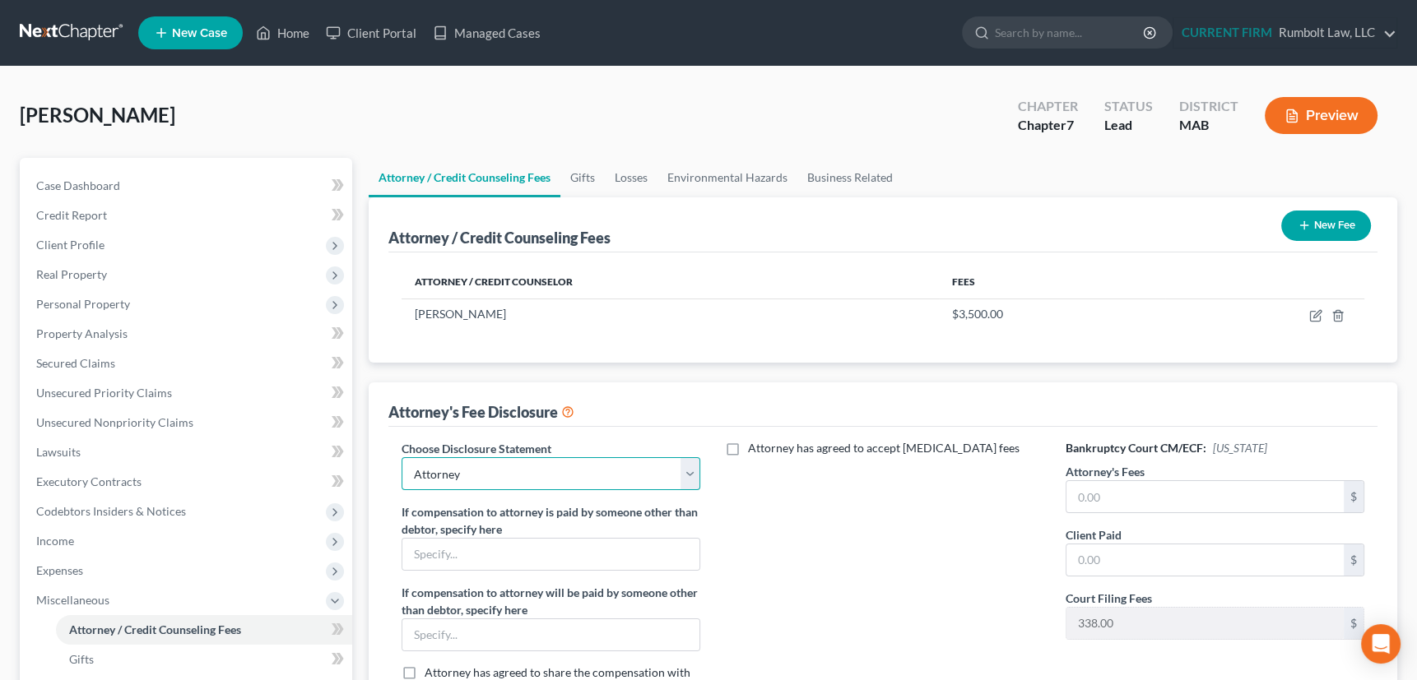
click at [683, 471] on select "Select Attorney" at bounding box center [551, 473] width 299 height 33
click at [402, 457] on select "Select Attorney" at bounding box center [551, 473] width 299 height 33
click at [1125, 486] on input "text" at bounding box center [1205, 496] width 278 height 31
type input "3,500"
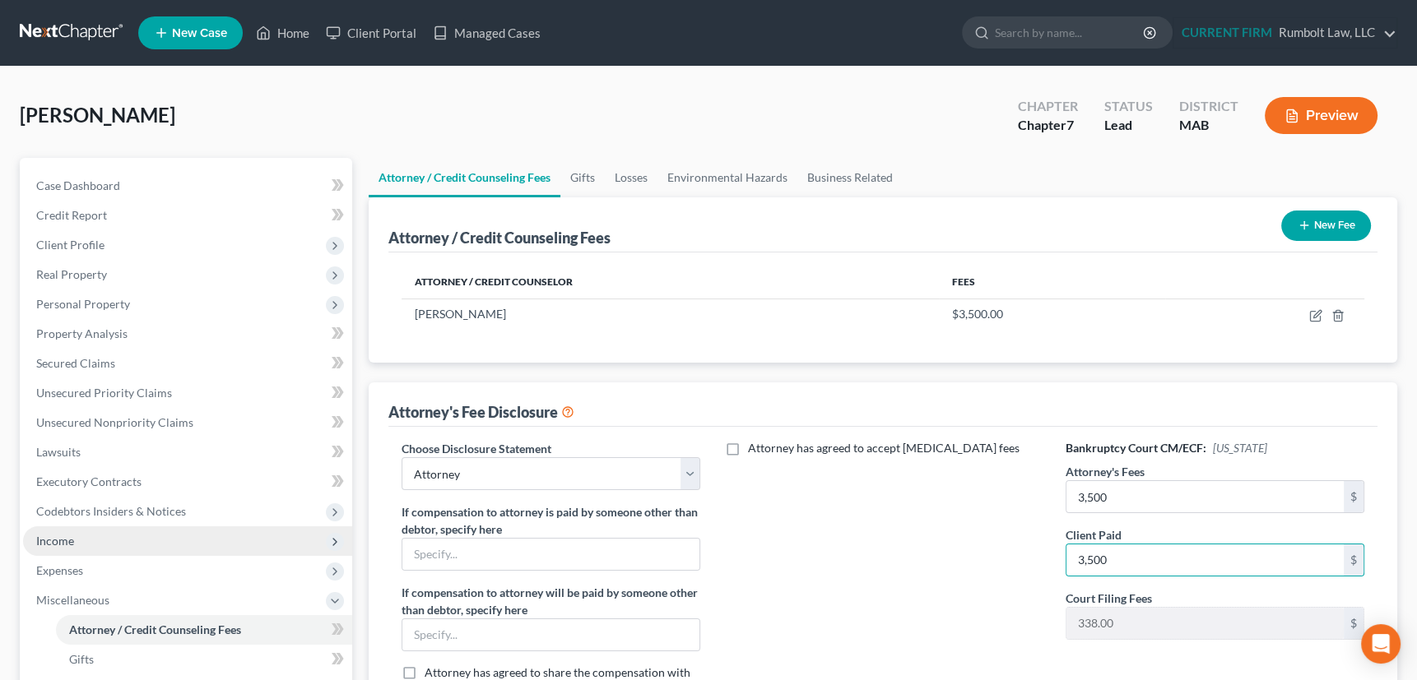
click at [63, 545] on span "Income" at bounding box center [55, 541] width 38 height 14
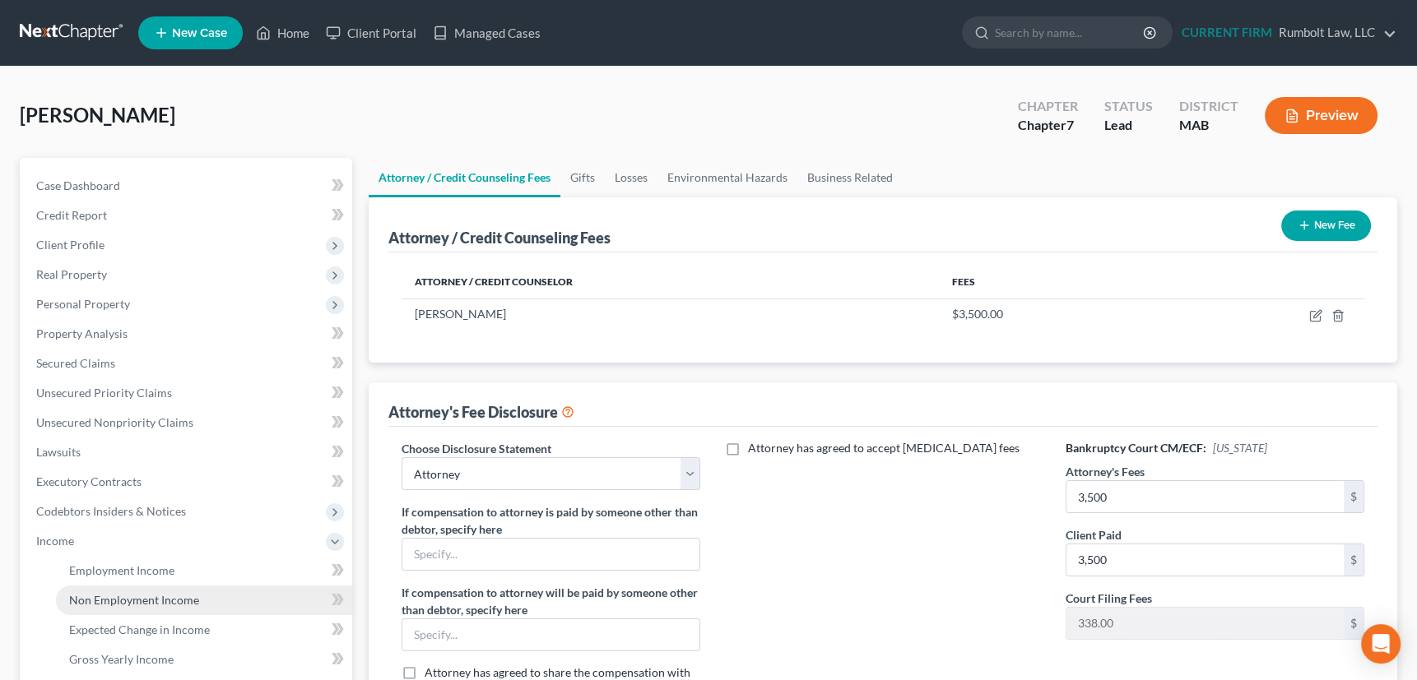
click at [119, 599] on span "Non Employment Income" at bounding box center [134, 600] width 130 height 14
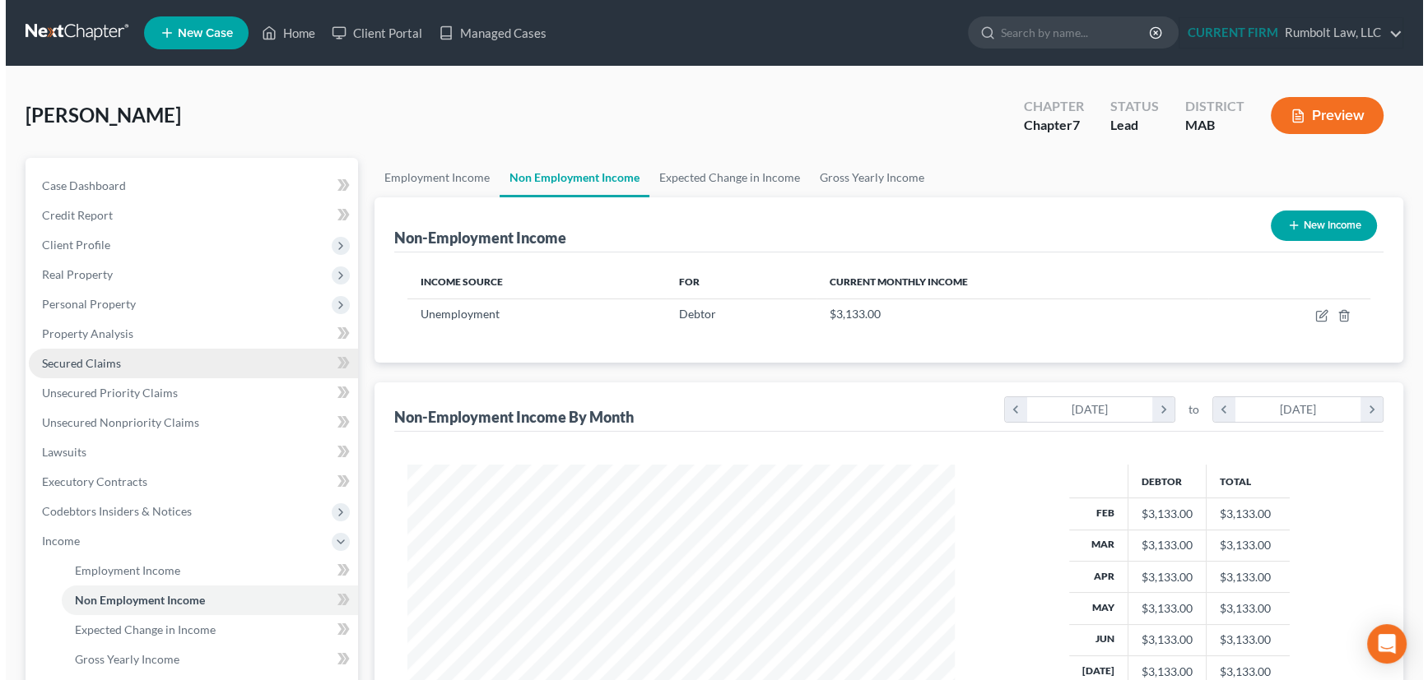
scroll to position [295, 580]
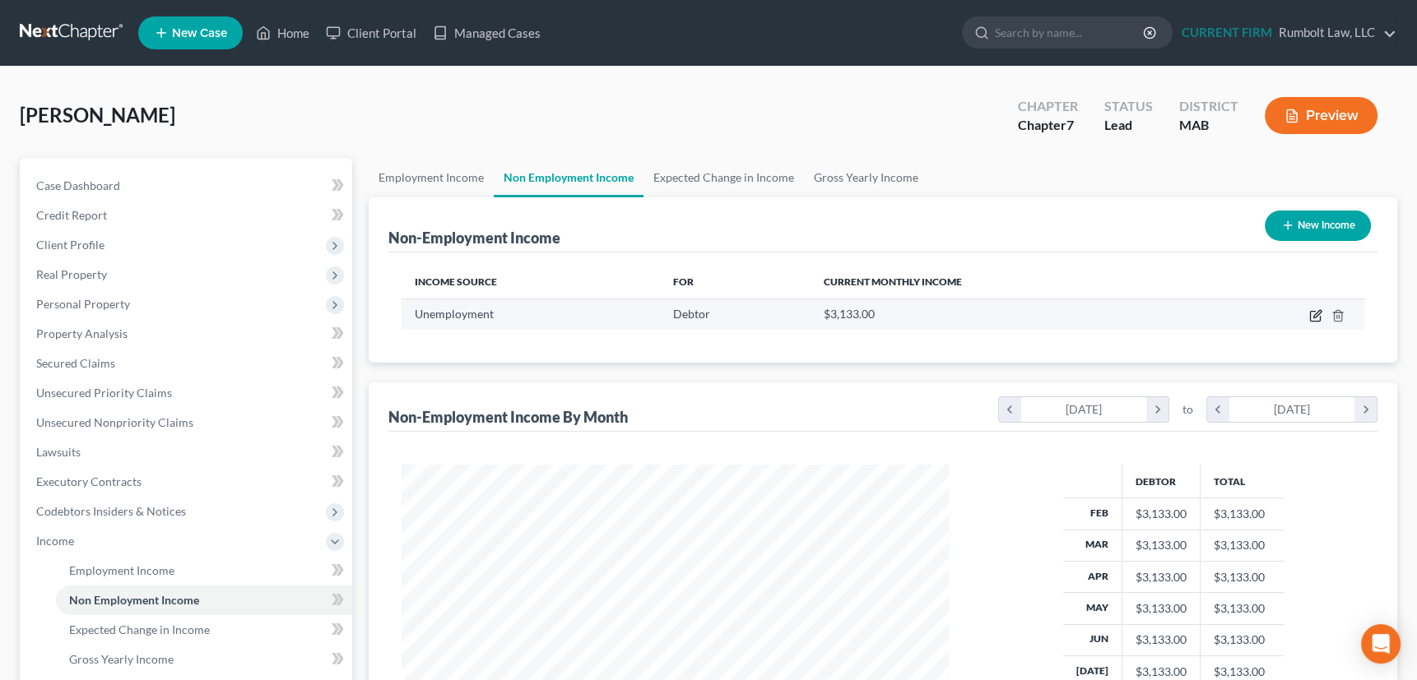
click at [1316, 316] on icon "button" at bounding box center [1316, 313] width 7 height 7
select select "0"
select select "3"
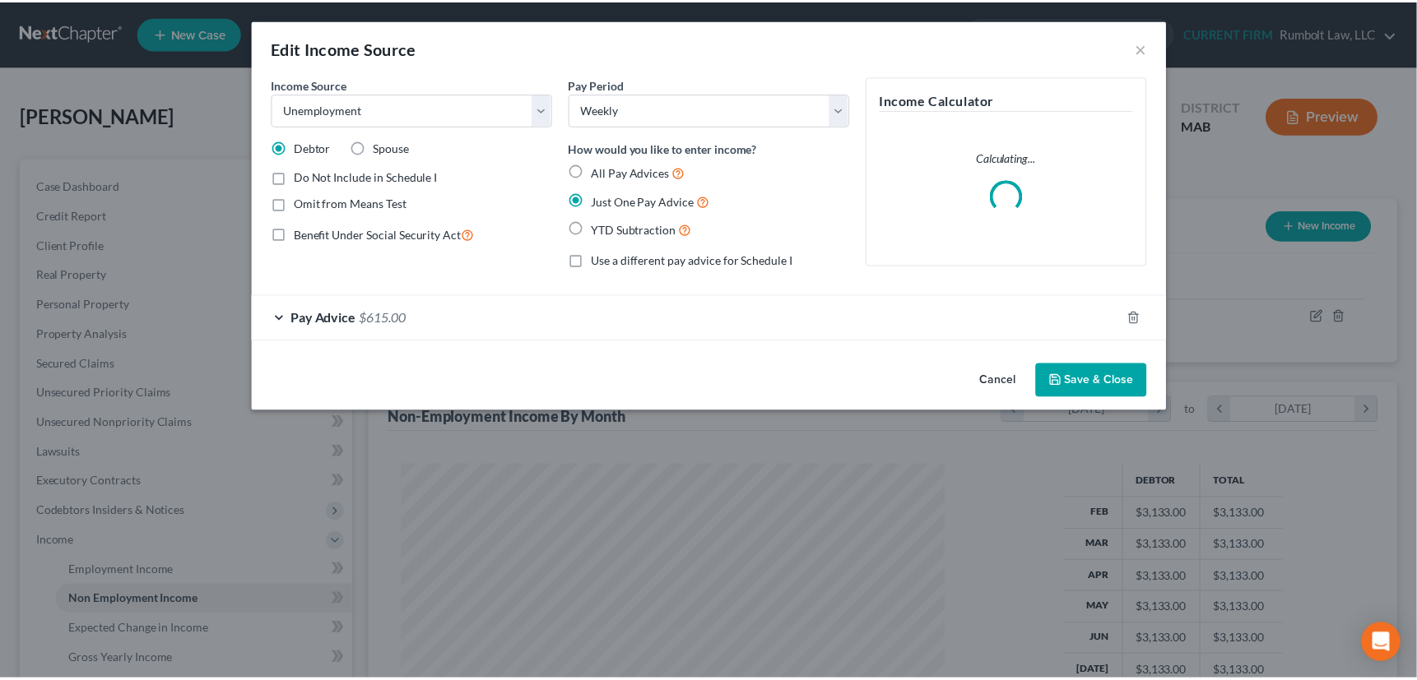
scroll to position [295, 585]
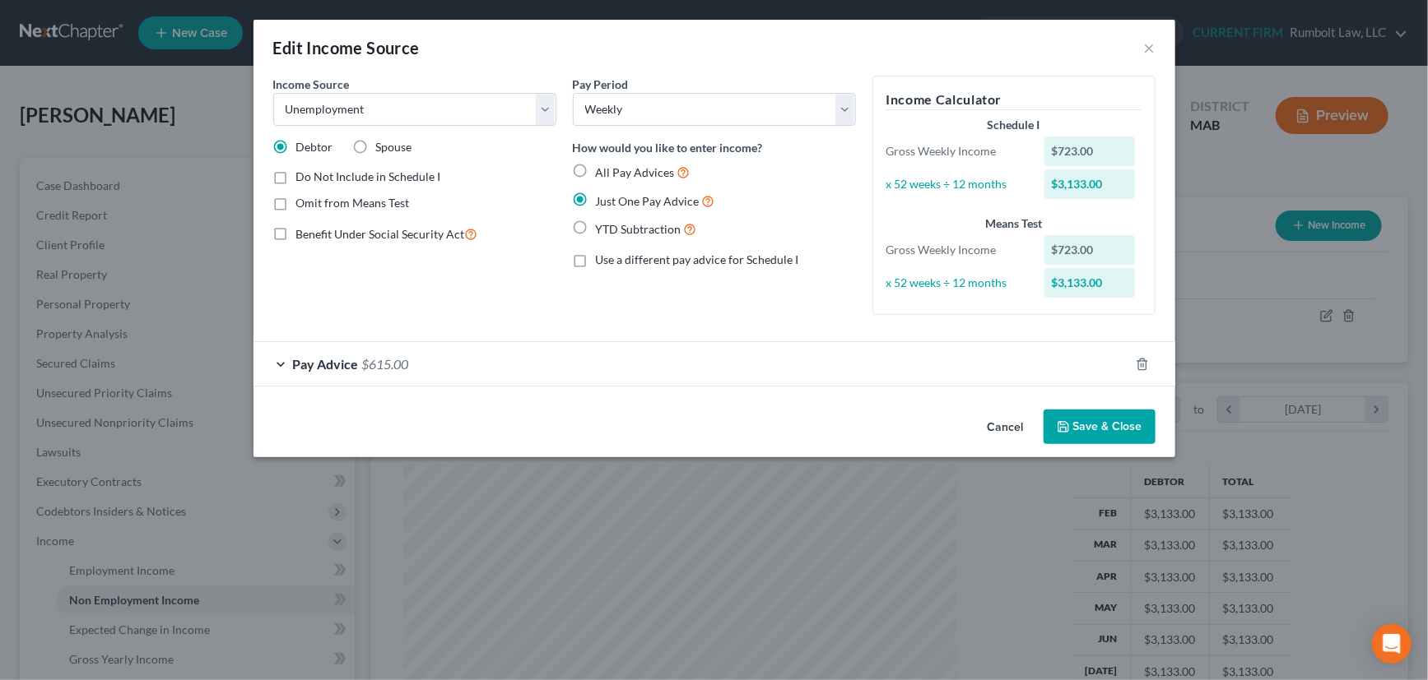
drag, startPoint x: 1105, startPoint y: 419, endPoint x: 1093, endPoint y: 419, distance: 11.5
click at [1105, 419] on button "Save & Close" at bounding box center [1099, 427] width 112 height 35
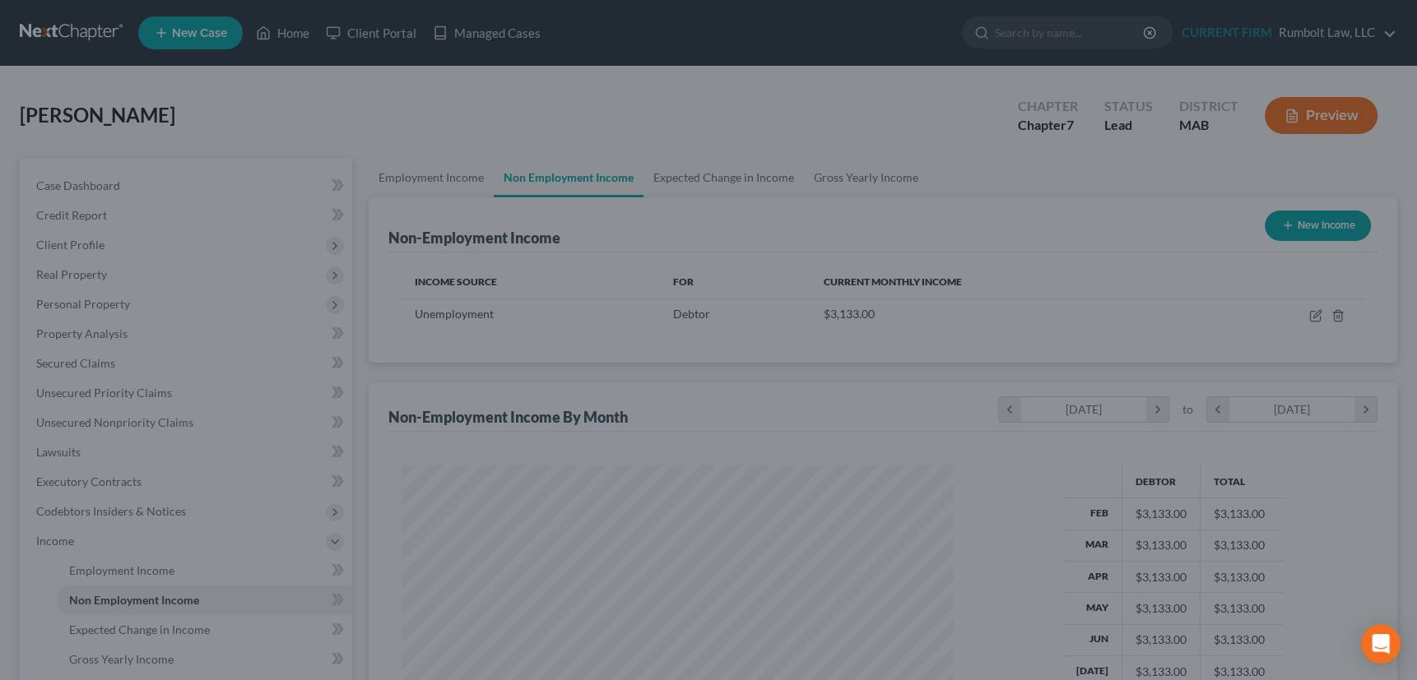
scroll to position [822503, 822216]
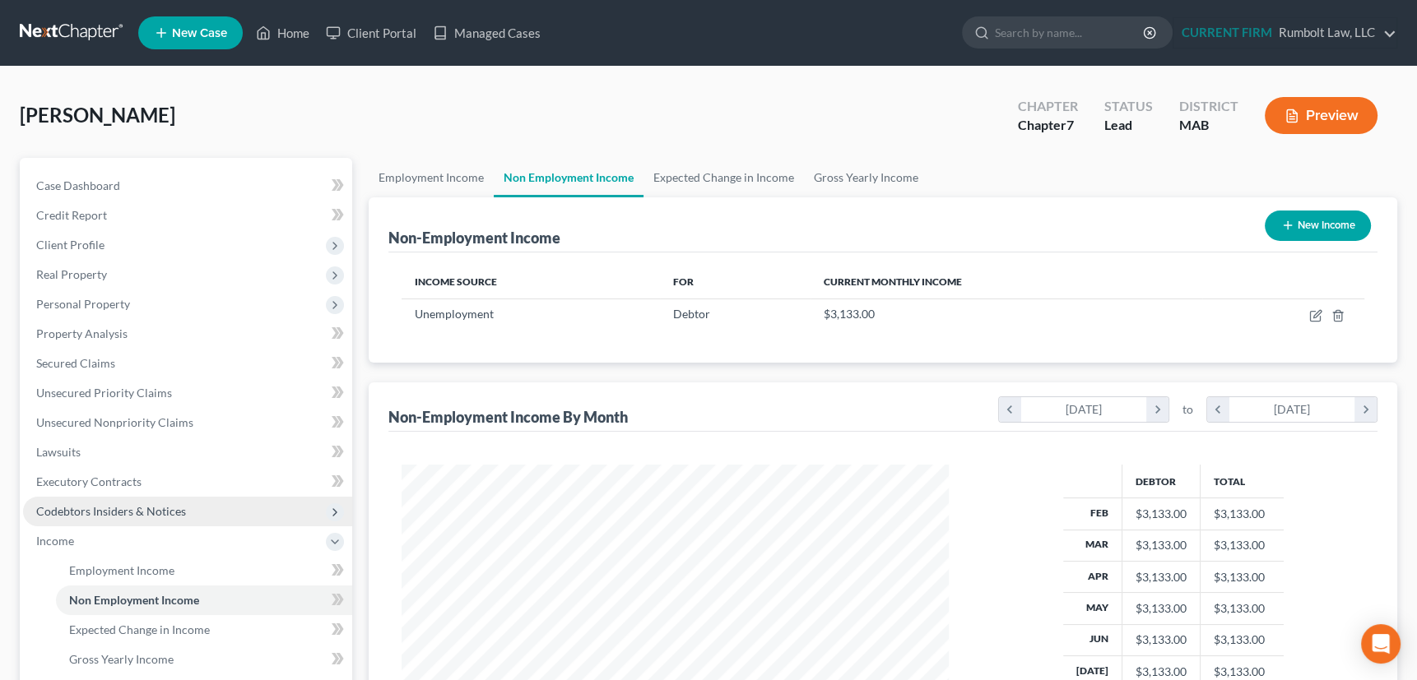
drag, startPoint x: 52, startPoint y: 541, endPoint x: 62, endPoint y: 515, distance: 27.4
click at [52, 541] on span "Income" at bounding box center [55, 541] width 38 height 14
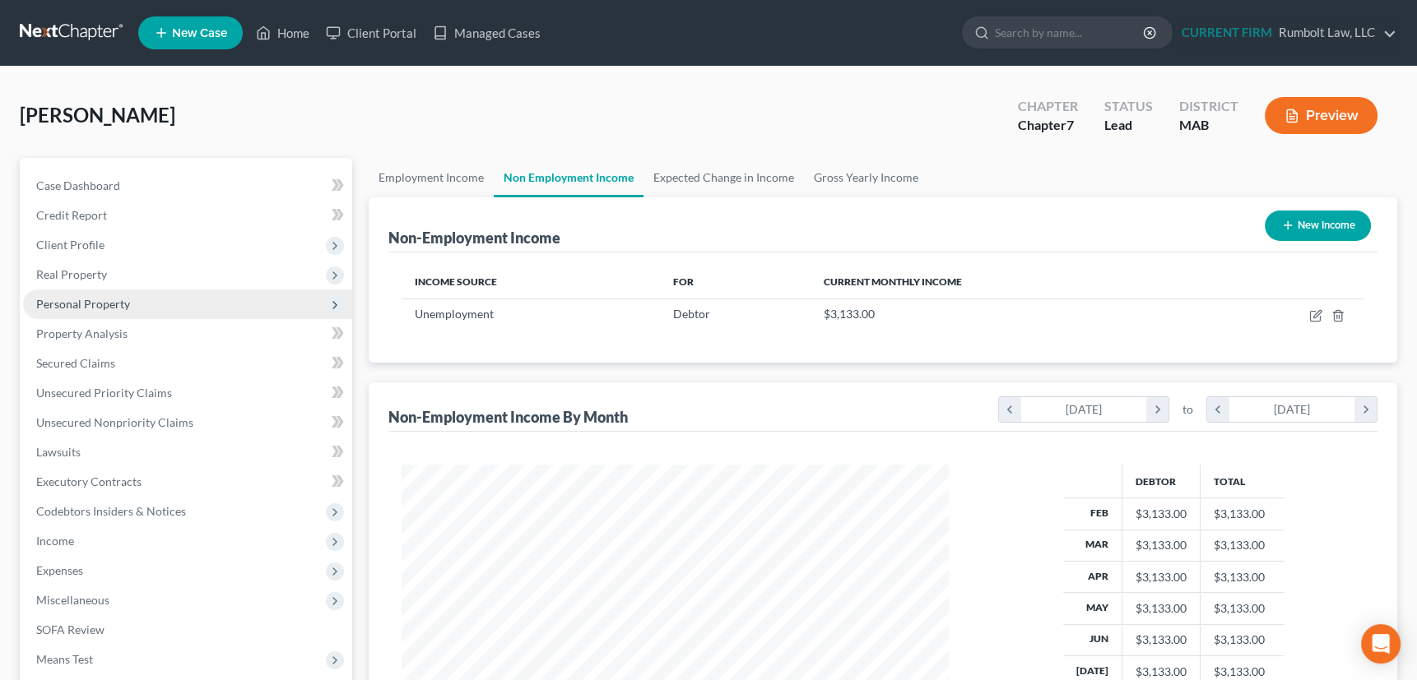
click at [90, 304] on span "Personal Property" at bounding box center [83, 304] width 94 height 14
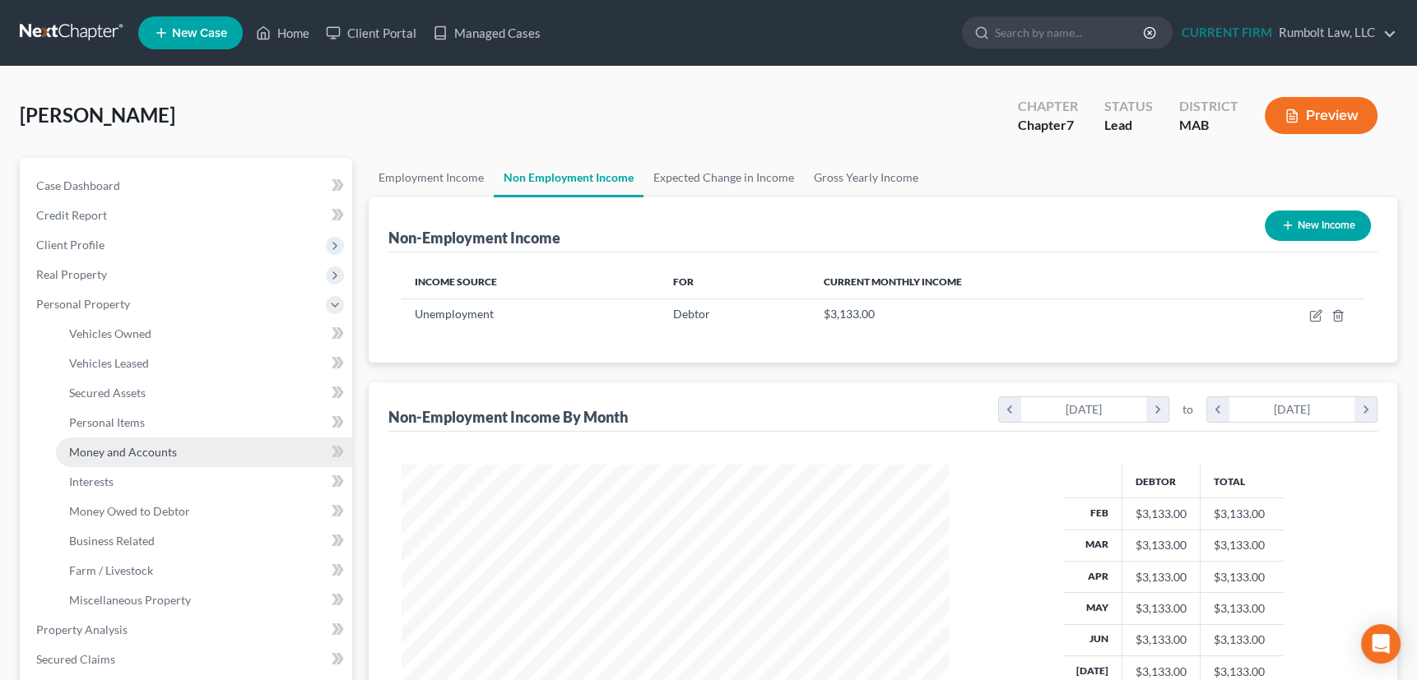
click at [110, 449] on span "Money and Accounts" at bounding box center [123, 452] width 108 height 14
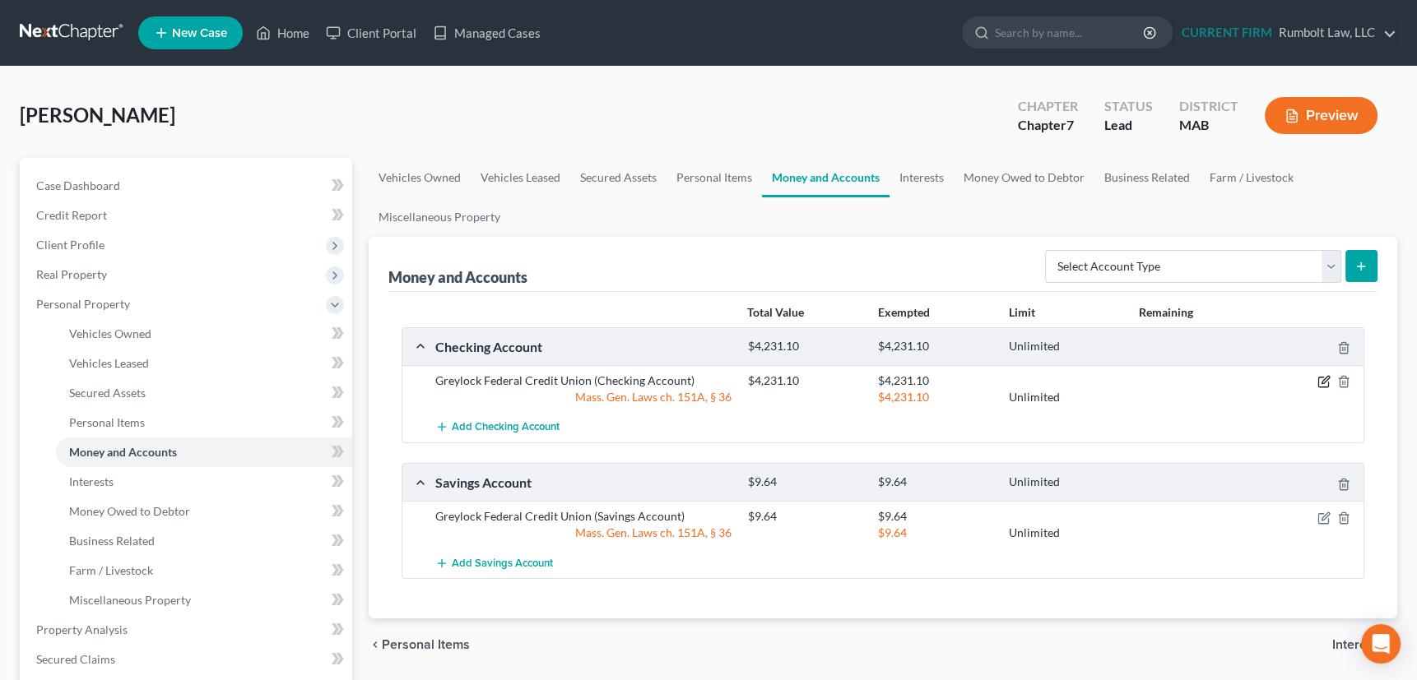
click at [1325, 377] on icon "button" at bounding box center [1324, 380] width 7 height 7
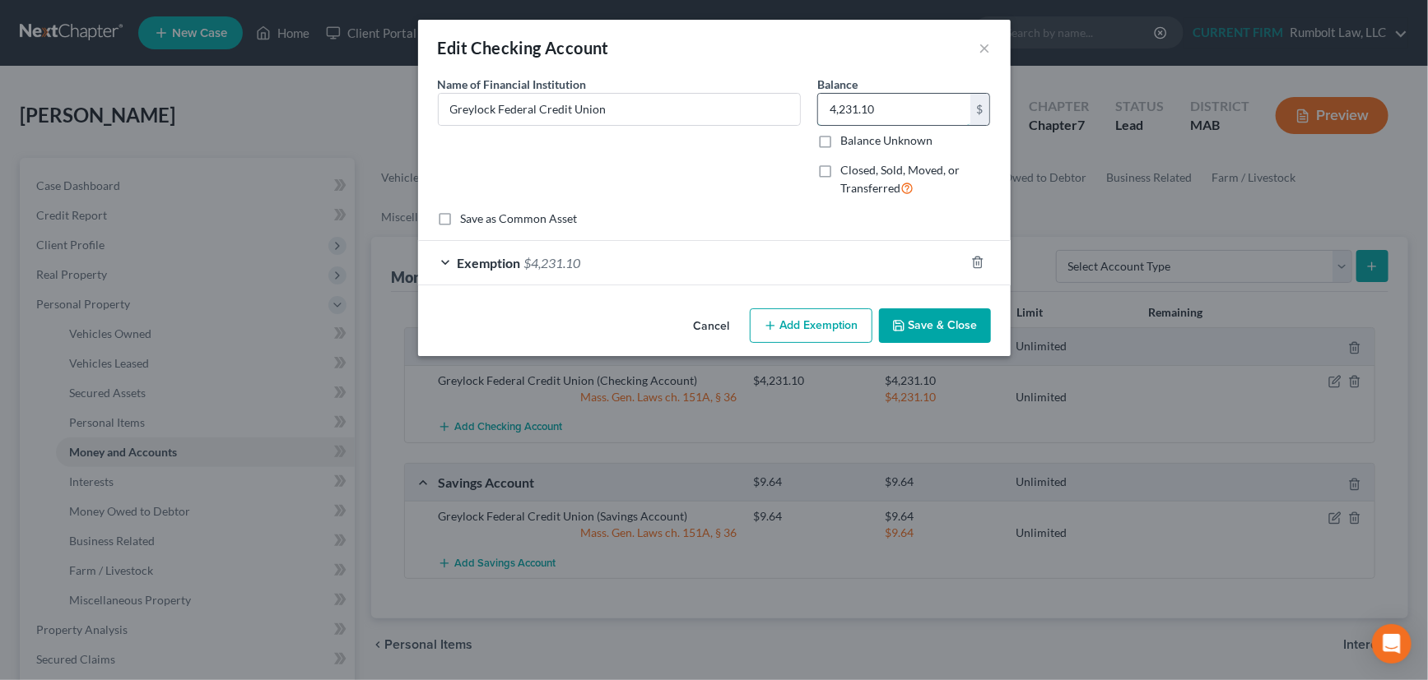
click at [877, 108] on input "4,231.10" at bounding box center [894, 109] width 152 height 31
type input "2,420.39"
click at [847, 263] on div "Exemption $4,231.10" at bounding box center [691, 263] width 546 height 44
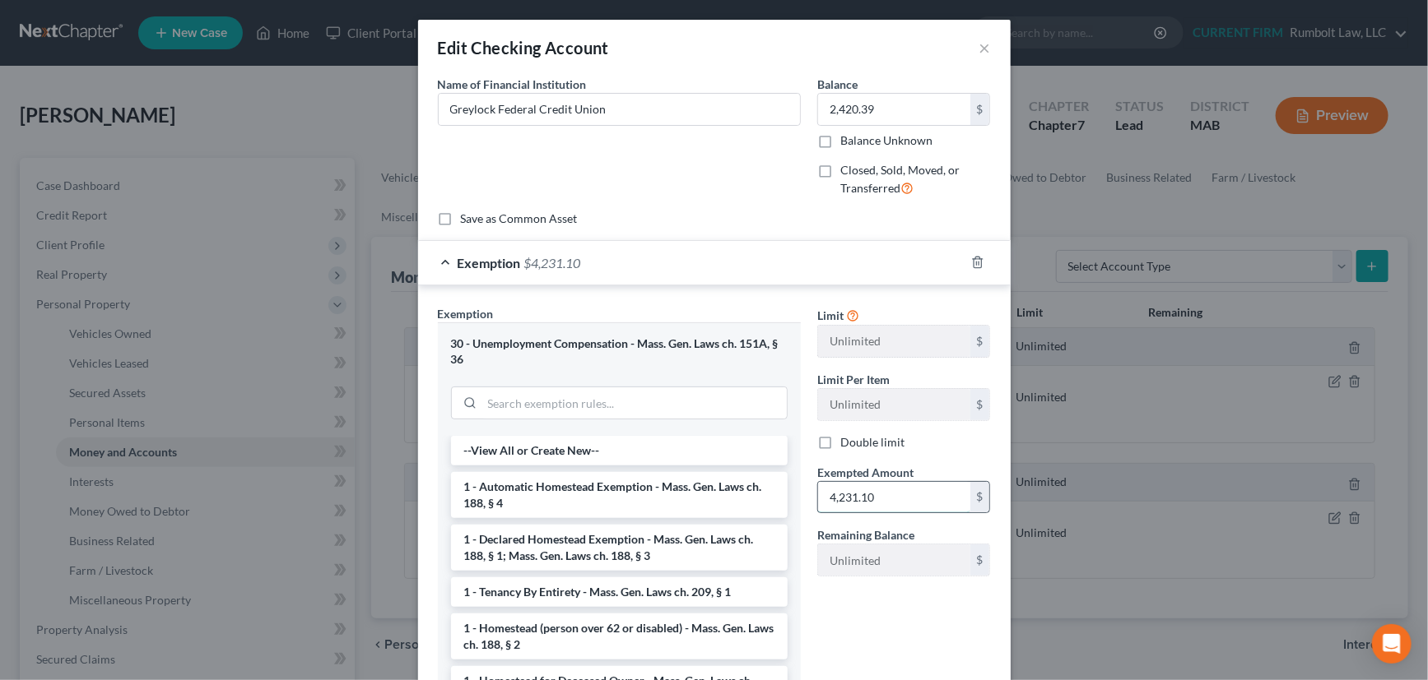
click at [875, 489] on input "4,231.10" at bounding box center [894, 497] width 152 height 31
type input "2,420.39"
click at [826, 262] on div "Exemption $2,420.39" at bounding box center [691, 263] width 546 height 44
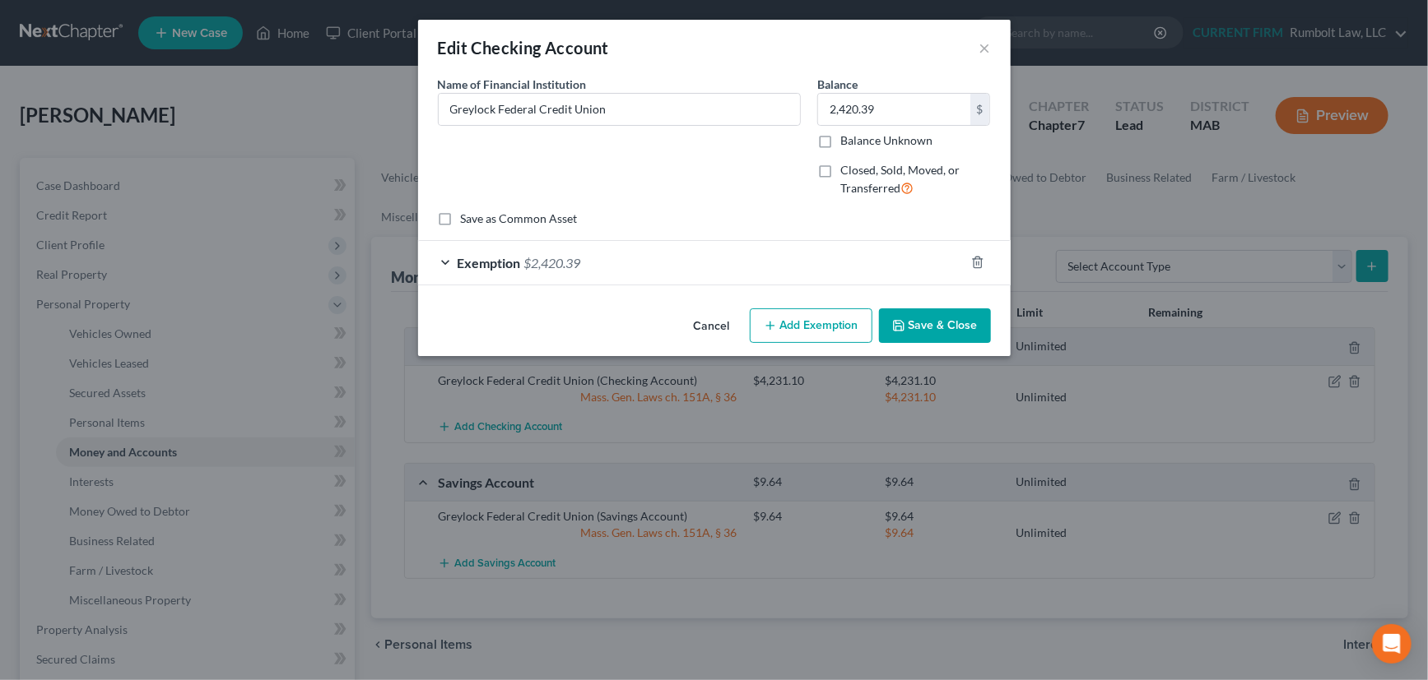
click at [933, 313] on button "Save & Close" at bounding box center [935, 326] width 112 height 35
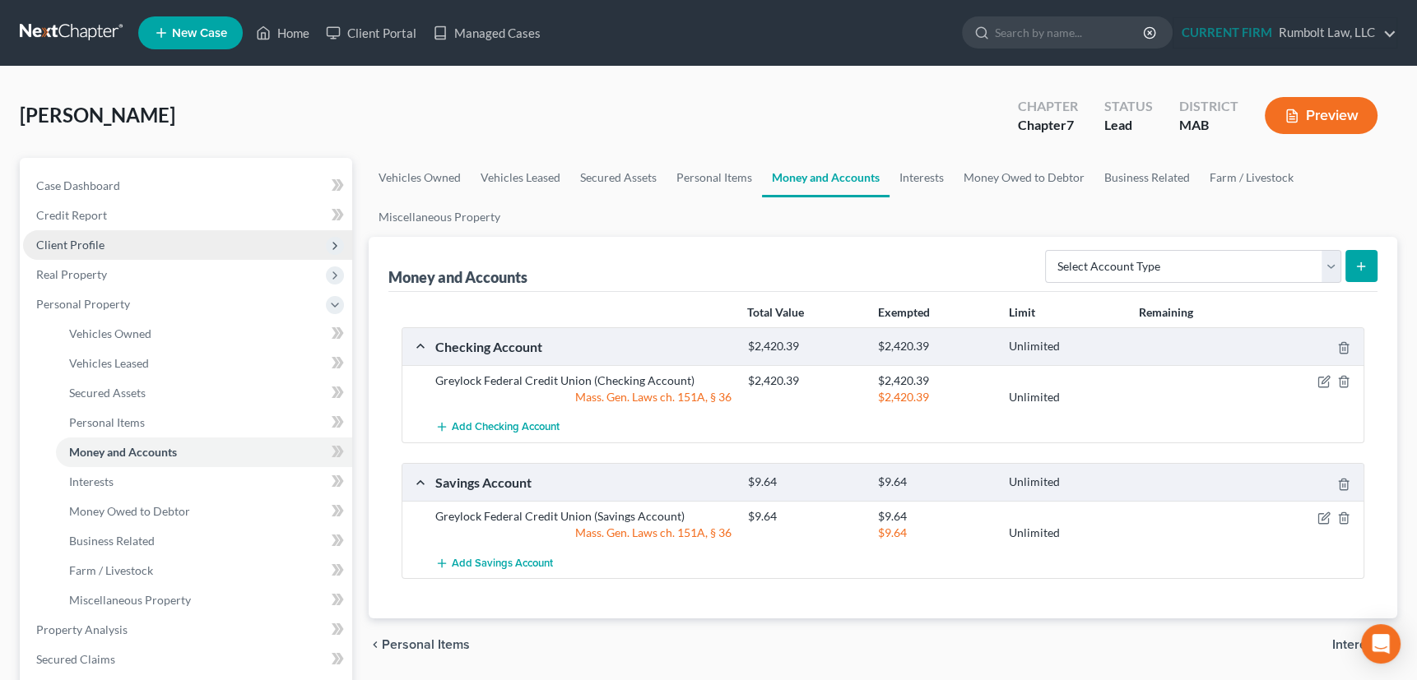
click at [82, 242] on span "Client Profile" at bounding box center [70, 245] width 68 height 14
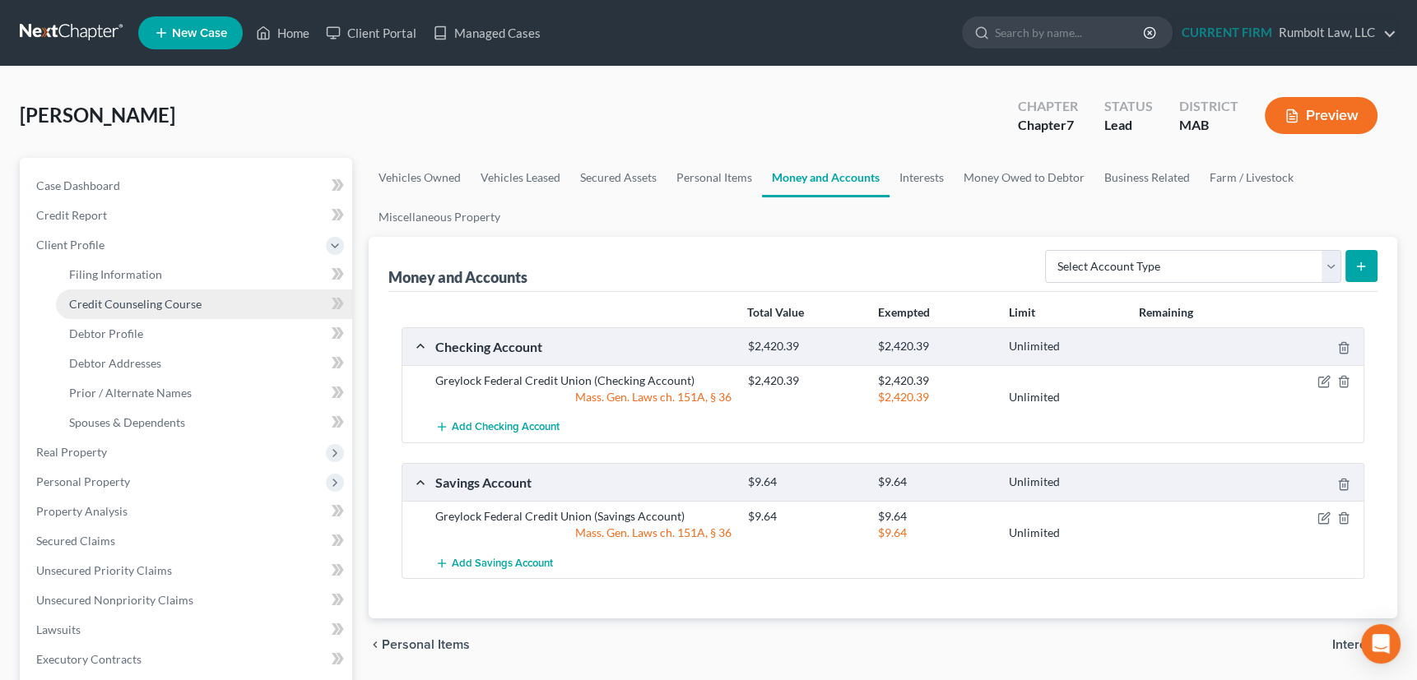
click at [116, 306] on span "Credit Counseling Course" at bounding box center [135, 304] width 132 height 14
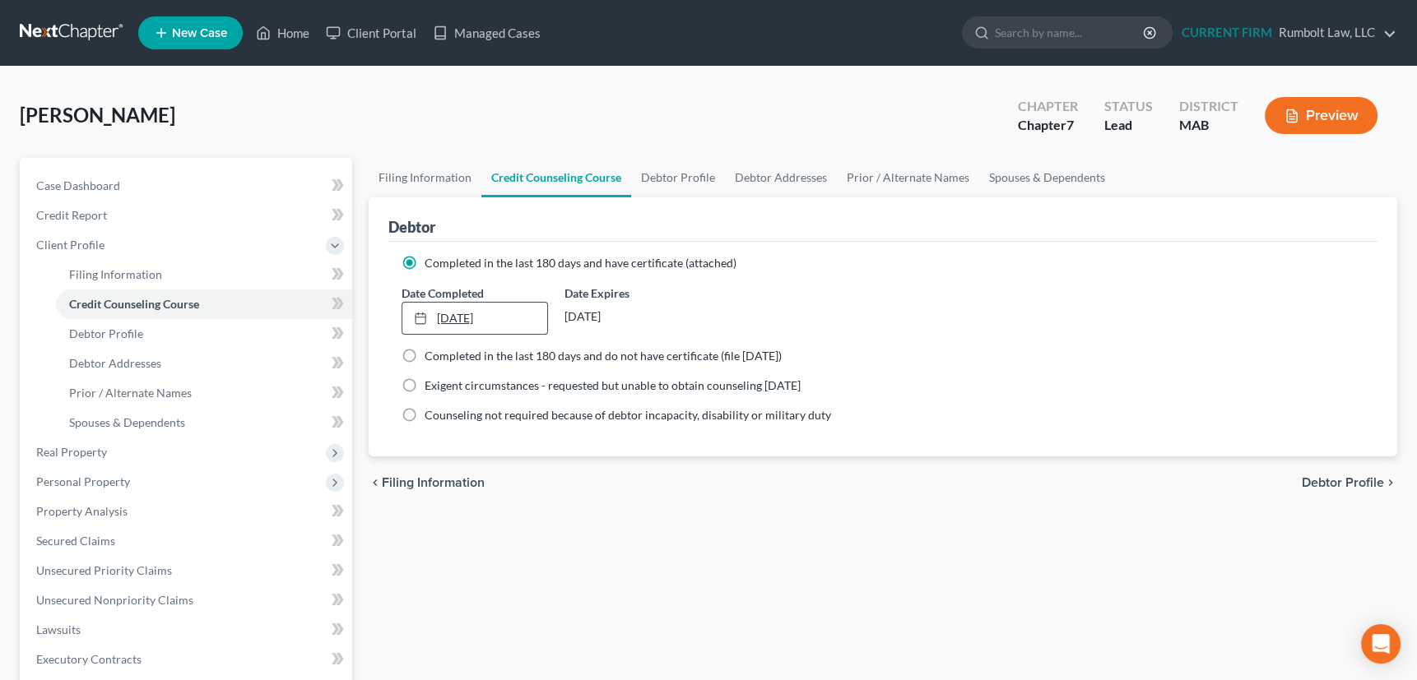
click at [475, 311] on link "2/7/2025" at bounding box center [474, 318] width 145 height 31
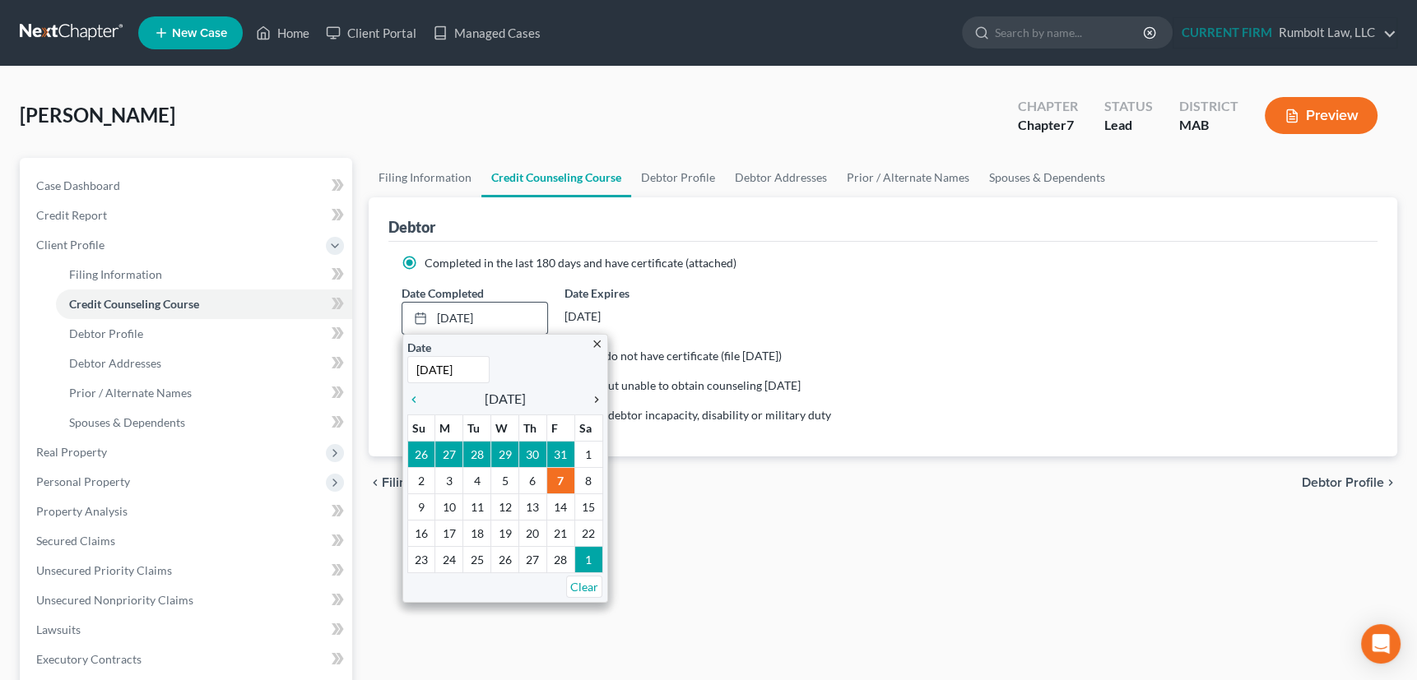
click at [593, 394] on icon "chevron_right" at bounding box center [592, 399] width 21 height 13
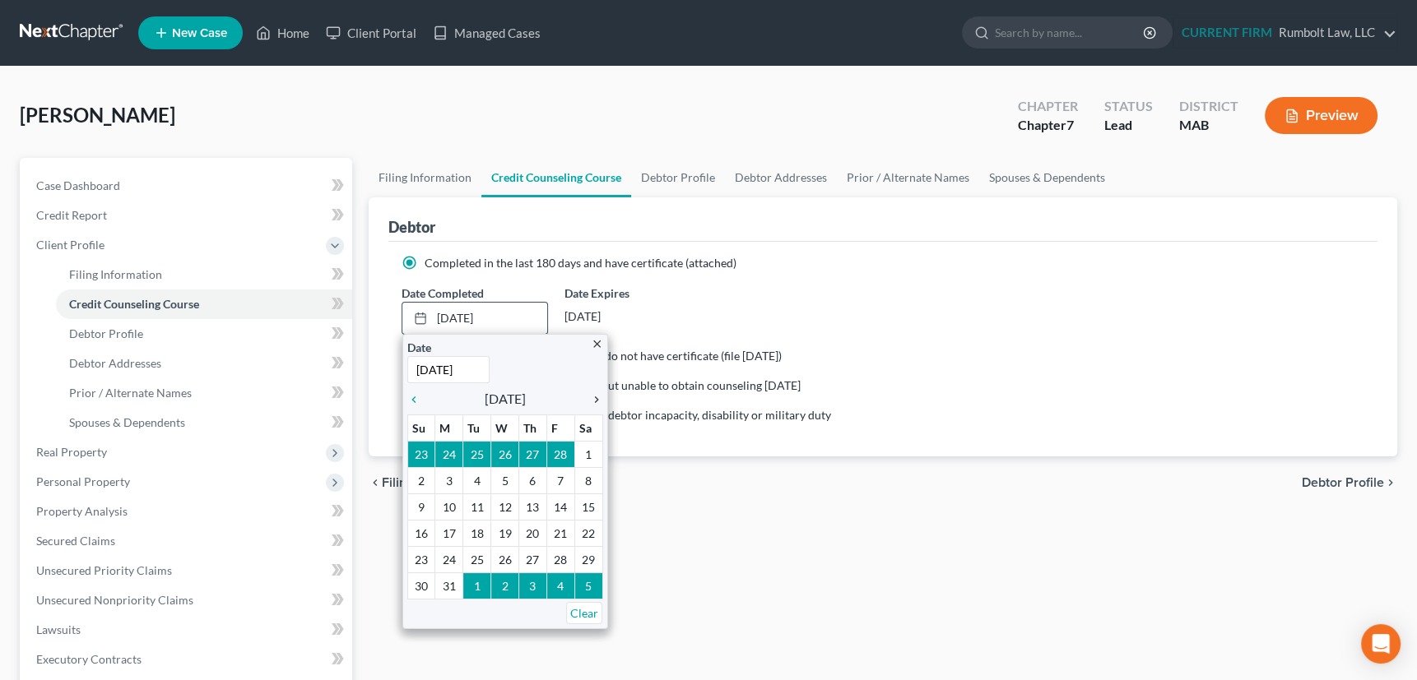
click at [593, 394] on icon "chevron_right" at bounding box center [592, 399] width 21 height 13
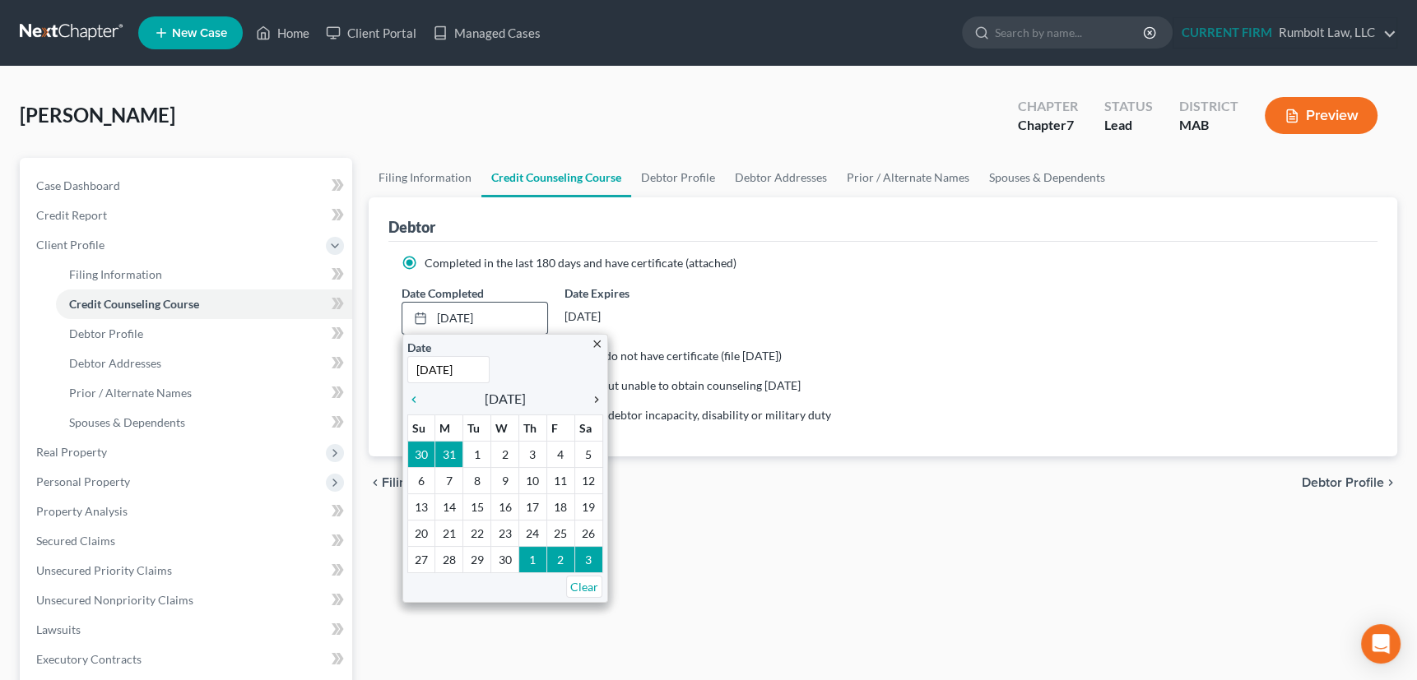
click at [593, 394] on icon "chevron_right" at bounding box center [592, 399] width 21 height 13
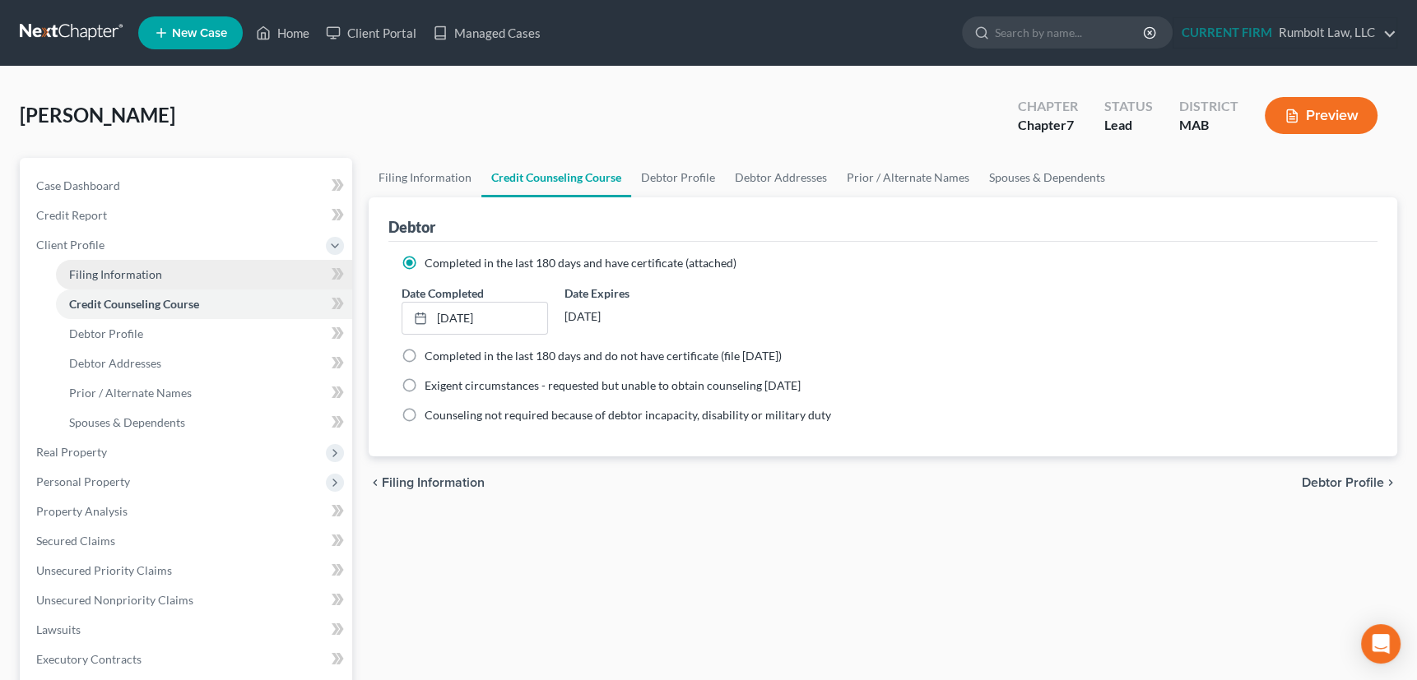
click at [93, 267] on span "Filing Information" at bounding box center [115, 274] width 93 height 14
select select "1"
select select "0"
select select "22"
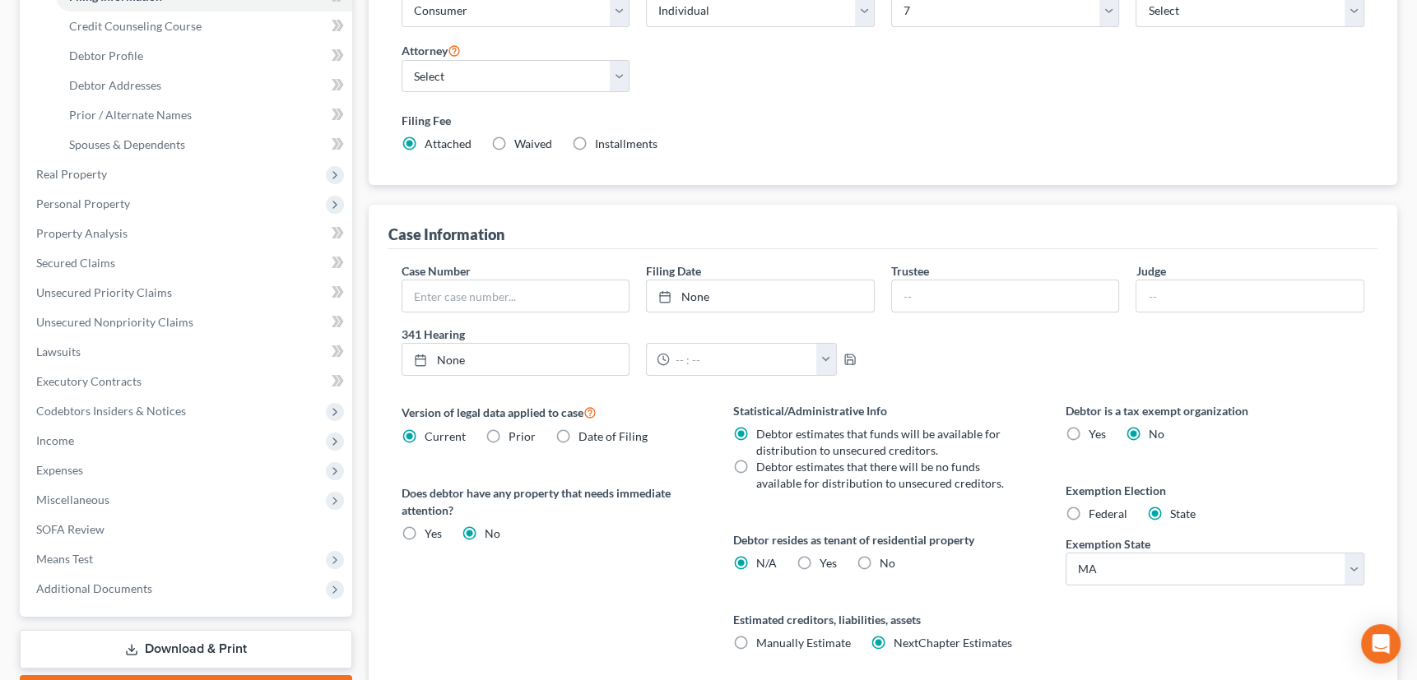
scroll to position [402, 0]
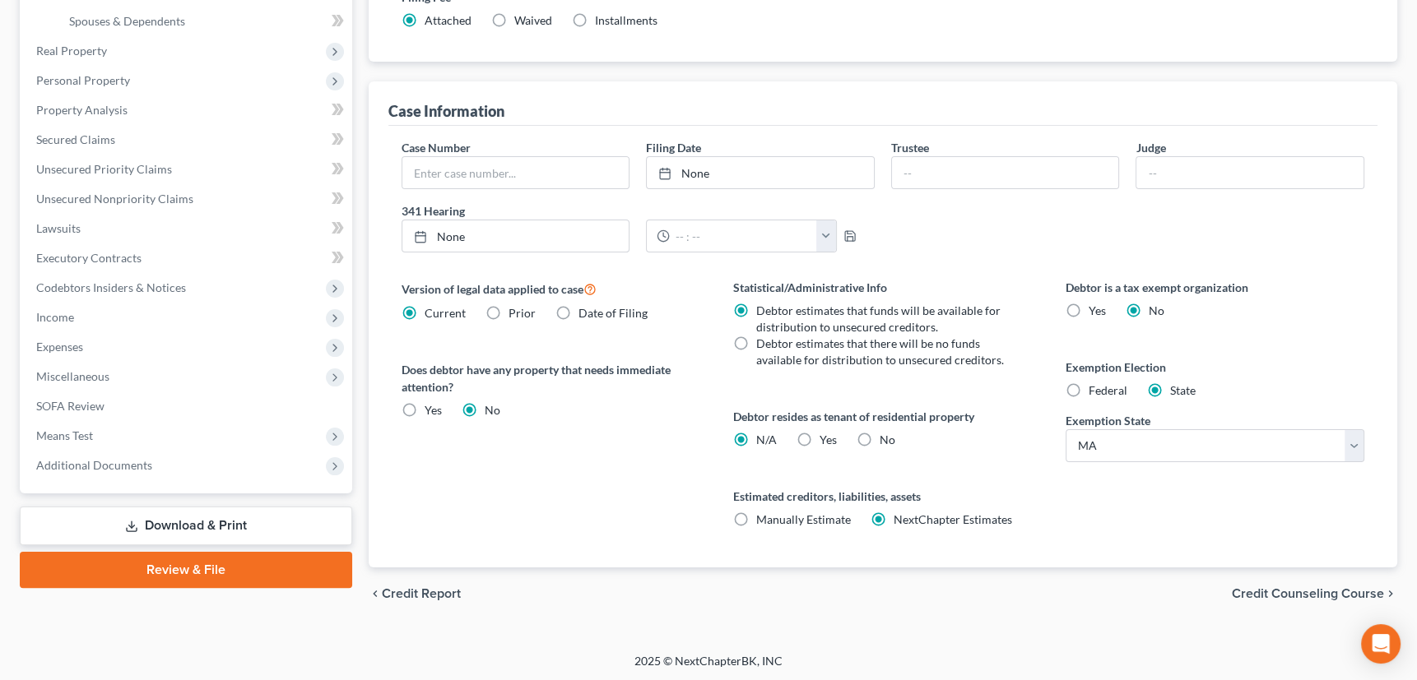
click at [820, 434] on label "Yes Yes" at bounding box center [828, 440] width 17 height 16
click at [826, 434] on input "Yes Yes" at bounding box center [831, 437] width 11 height 11
radio input "true"
radio input "false"
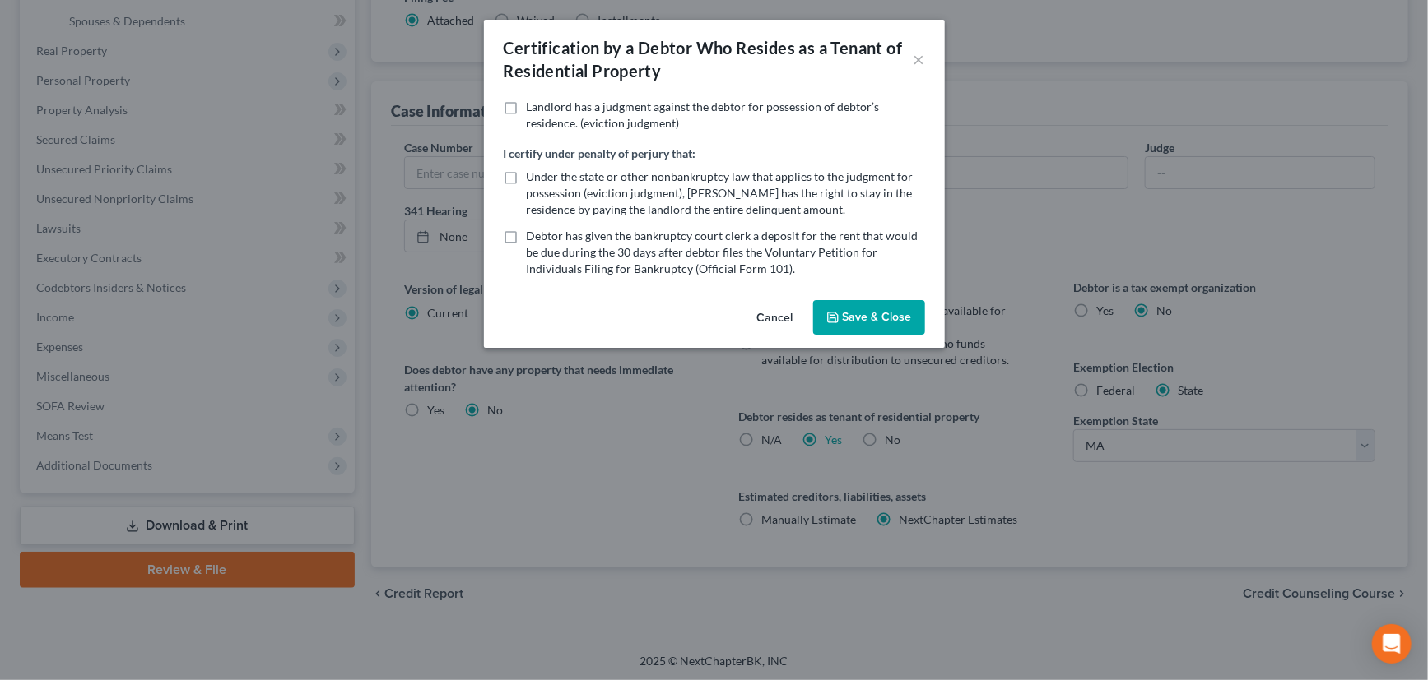
click at [878, 313] on button "Save & Close" at bounding box center [869, 317] width 112 height 35
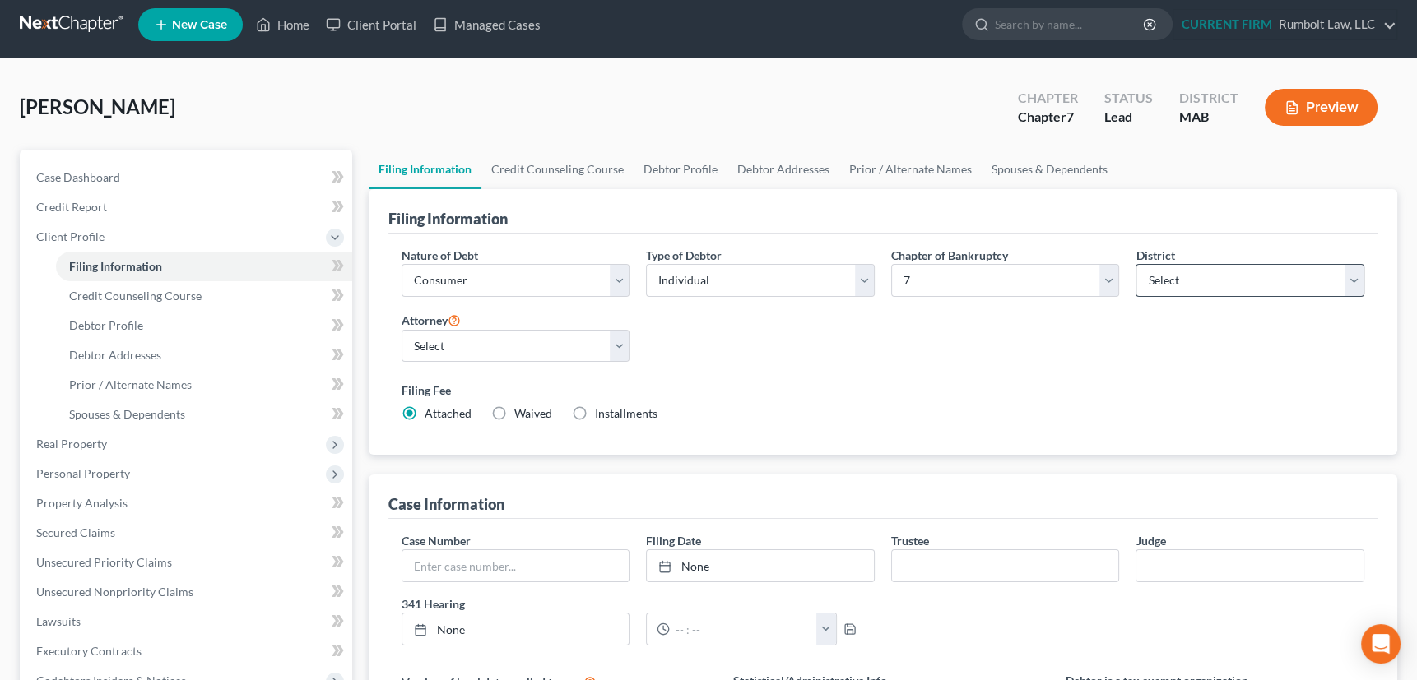
scroll to position [0, 0]
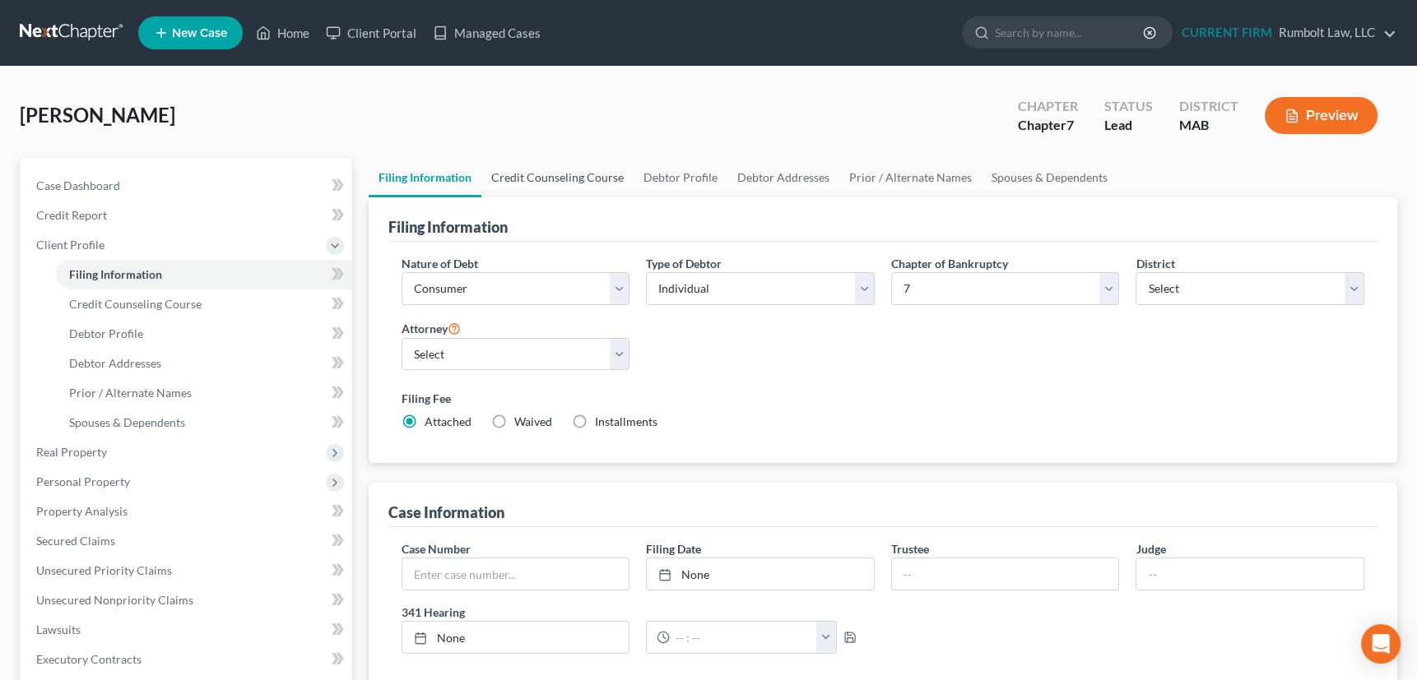
click at [559, 174] on link "Credit Counseling Course" at bounding box center [557, 177] width 152 height 39
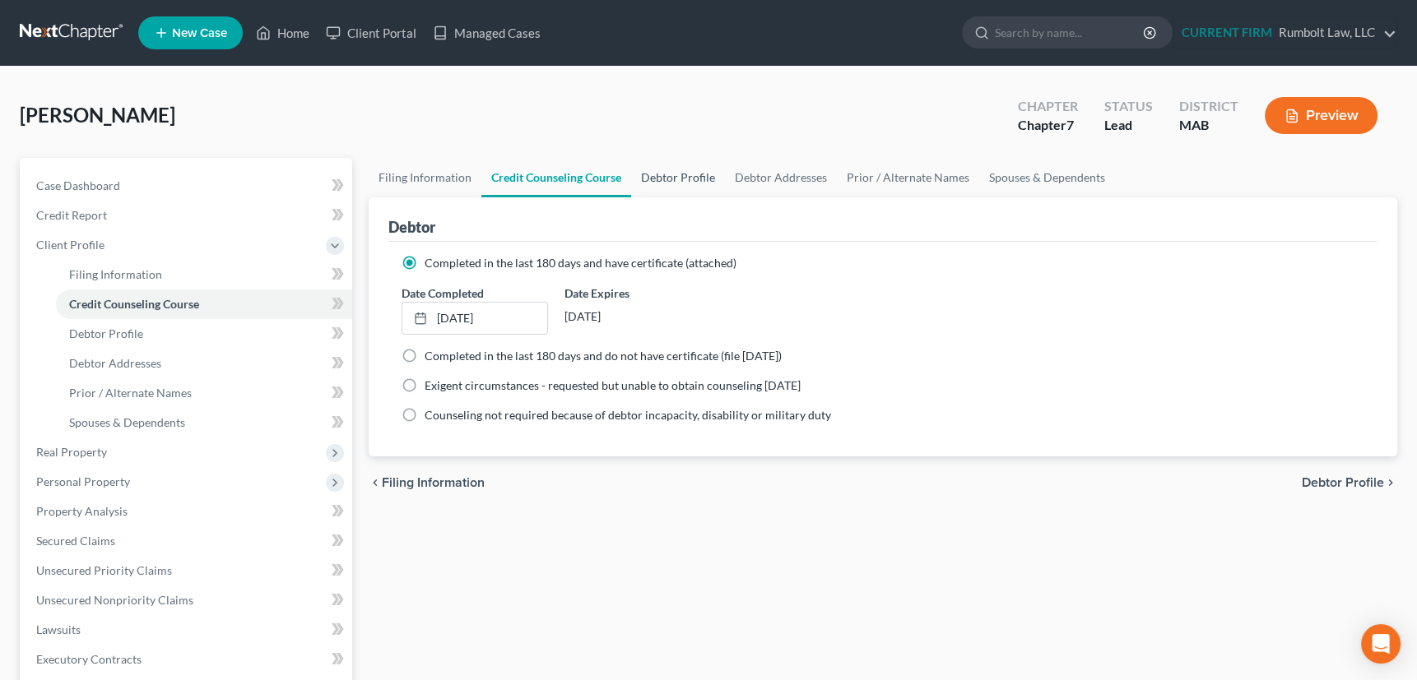
click at [660, 165] on link "Debtor Profile" at bounding box center [678, 177] width 94 height 39
select select "0"
select select "1"
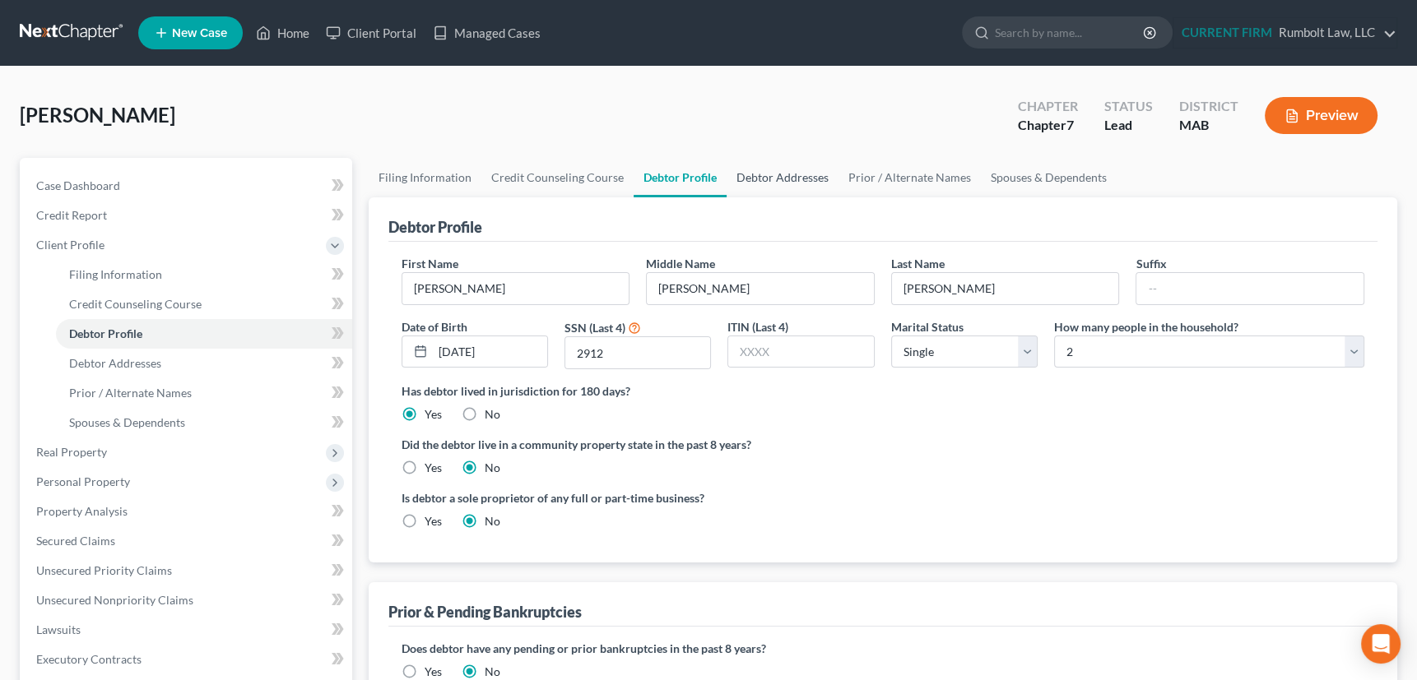
click at [779, 173] on link "Debtor Addresses" at bounding box center [783, 177] width 112 height 39
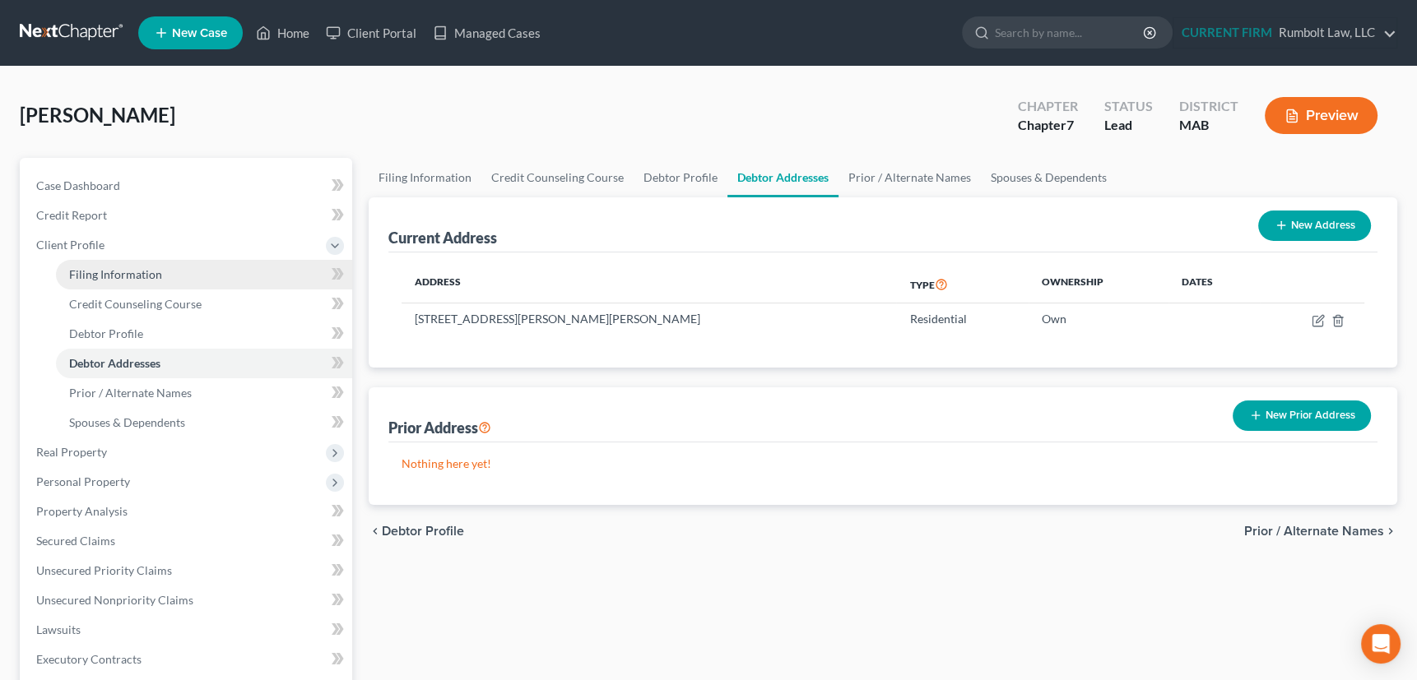
click at [128, 271] on span "Filing Information" at bounding box center [115, 274] width 93 height 14
select select "1"
select select "0"
select select "39"
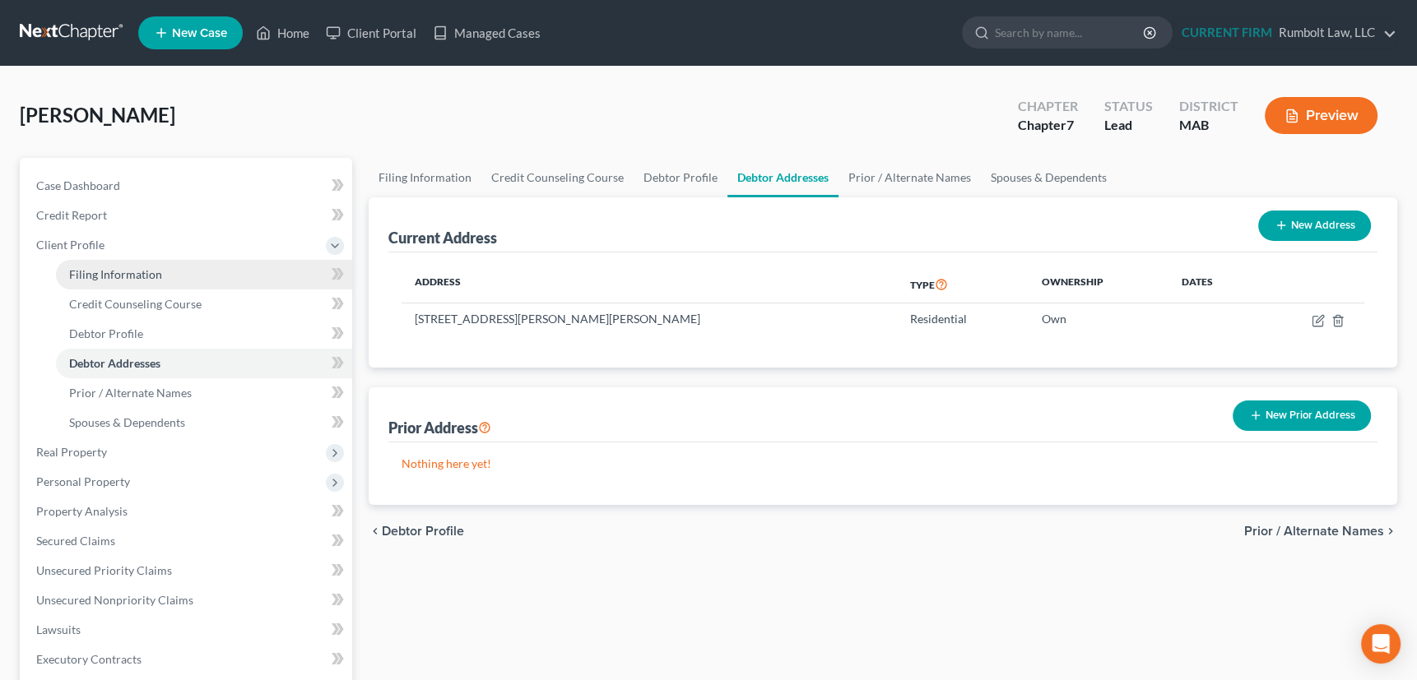
select select "0"
select select "22"
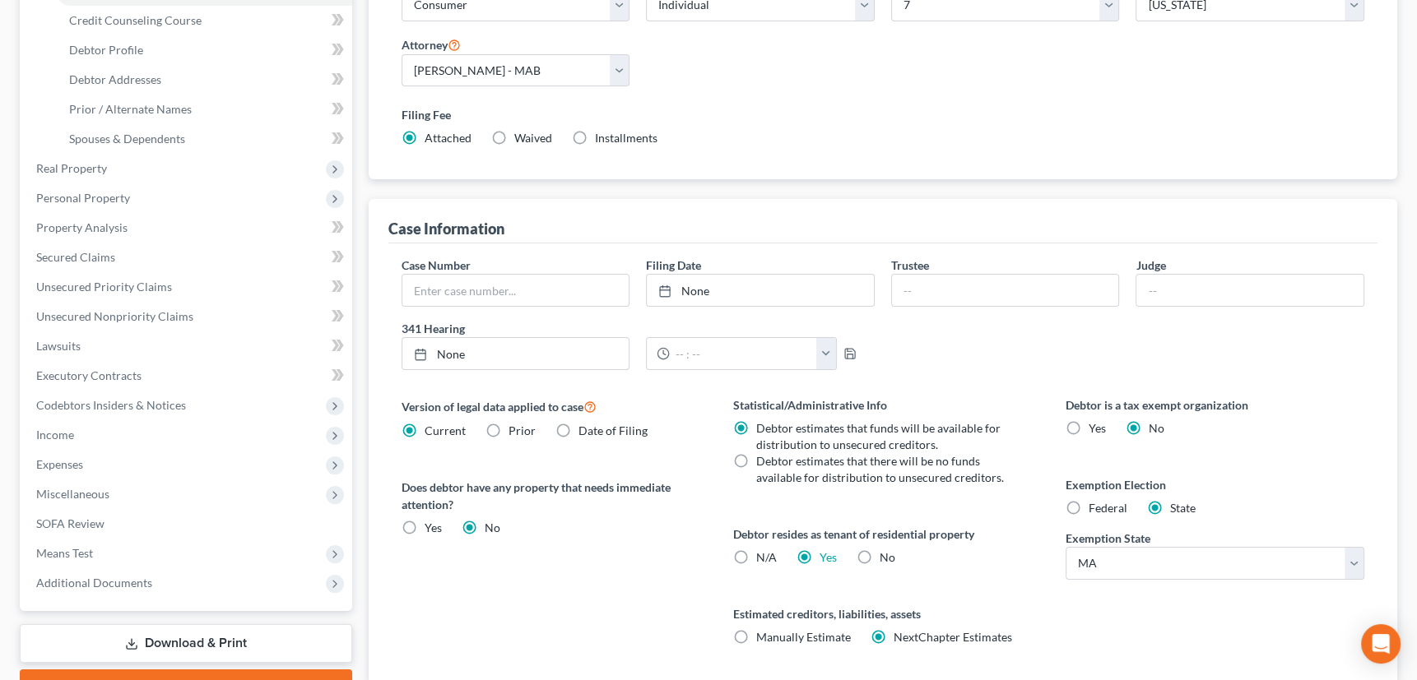
scroll to position [402, 0]
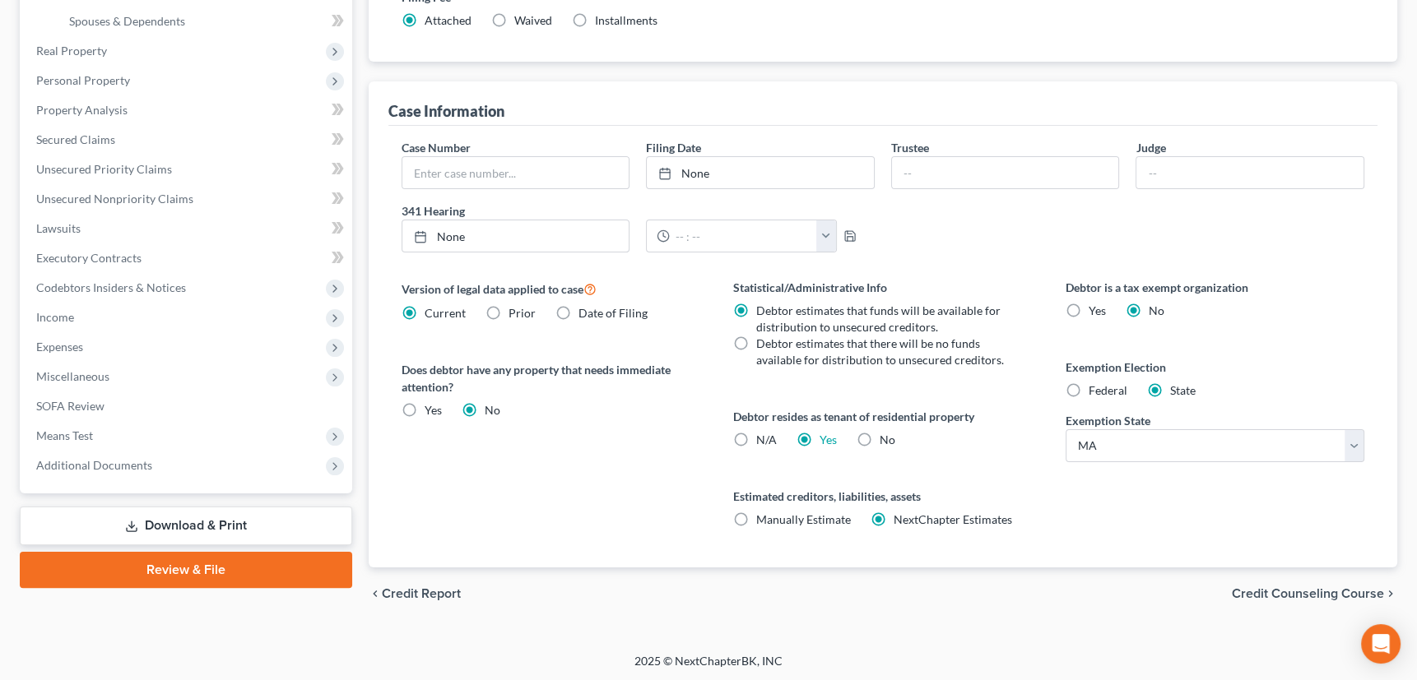
click at [756, 436] on label "N/A" at bounding box center [766, 440] width 21 height 16
click at [763, 436] on input "N/A" at bounding box center [768, 437] width 11 height 11
radio input "true"
radio input "false"
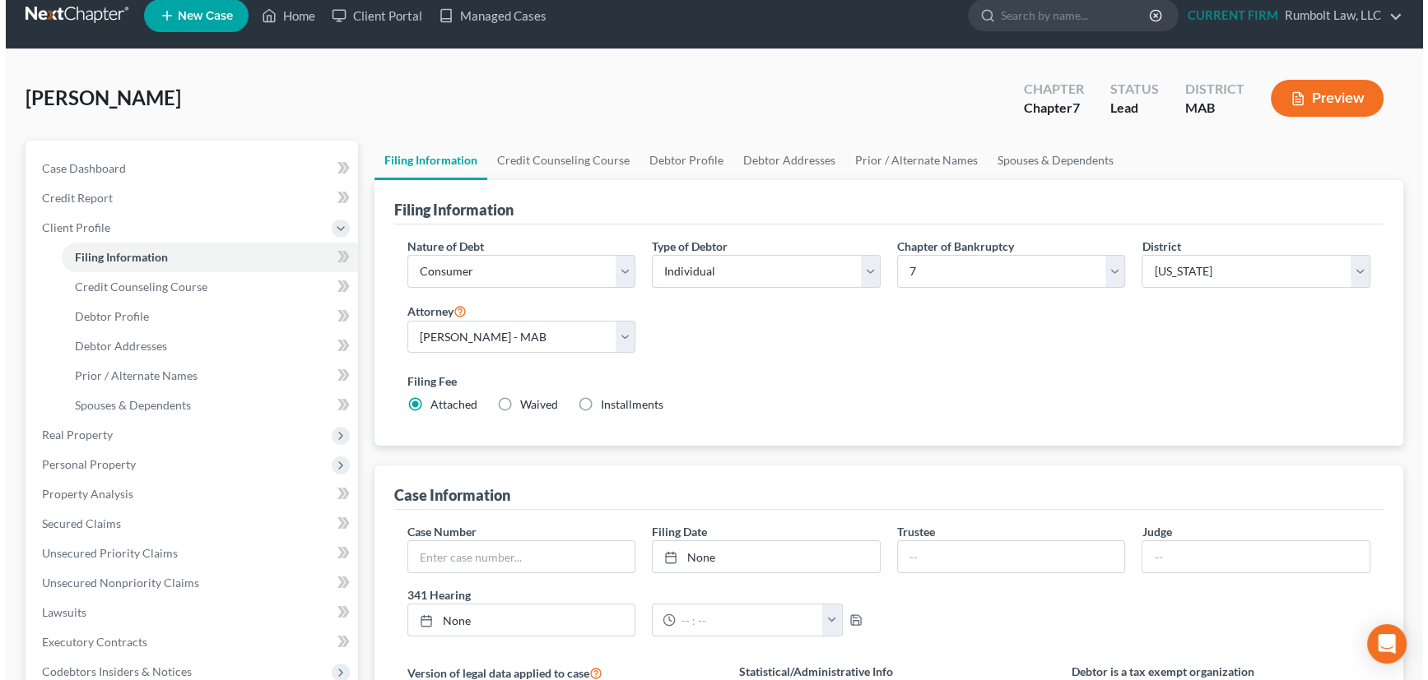
scroll to position [0, 0]
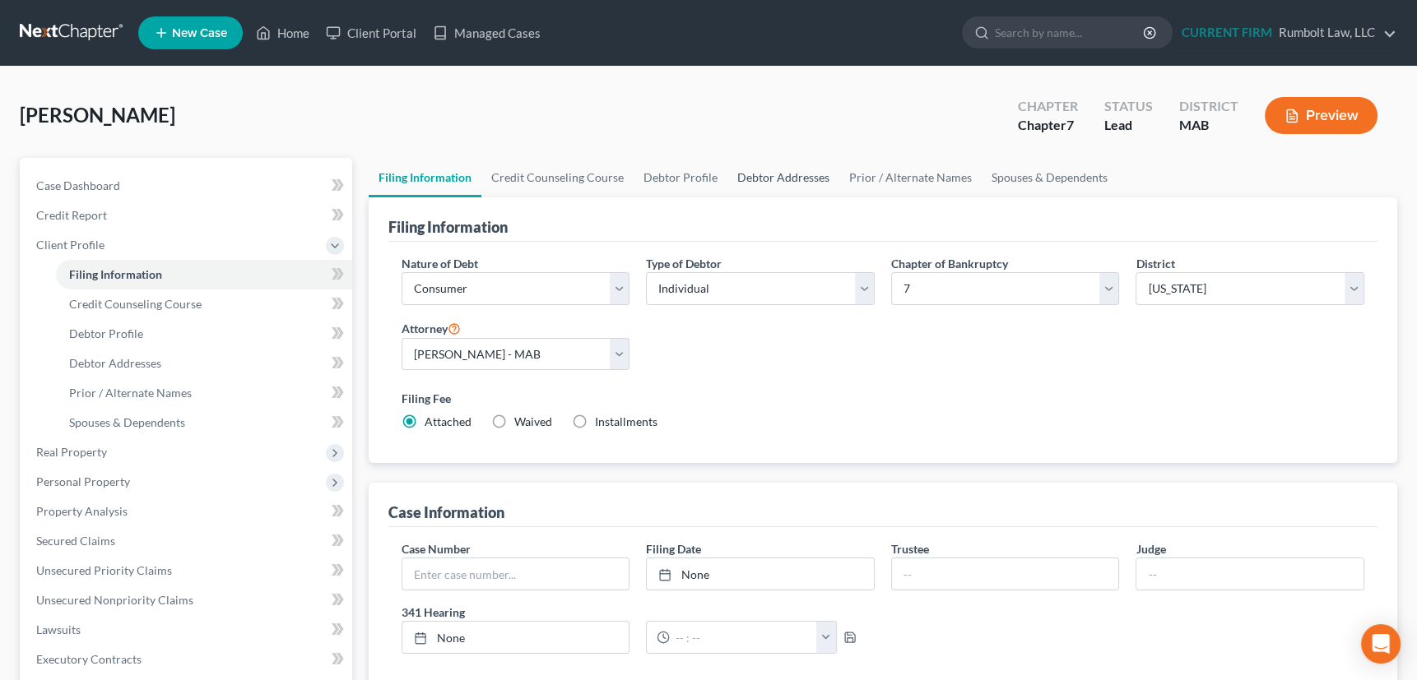
click at [768, 173] on link "Debtor Addresses" at bounding box center [783, 177] width 112 height 39
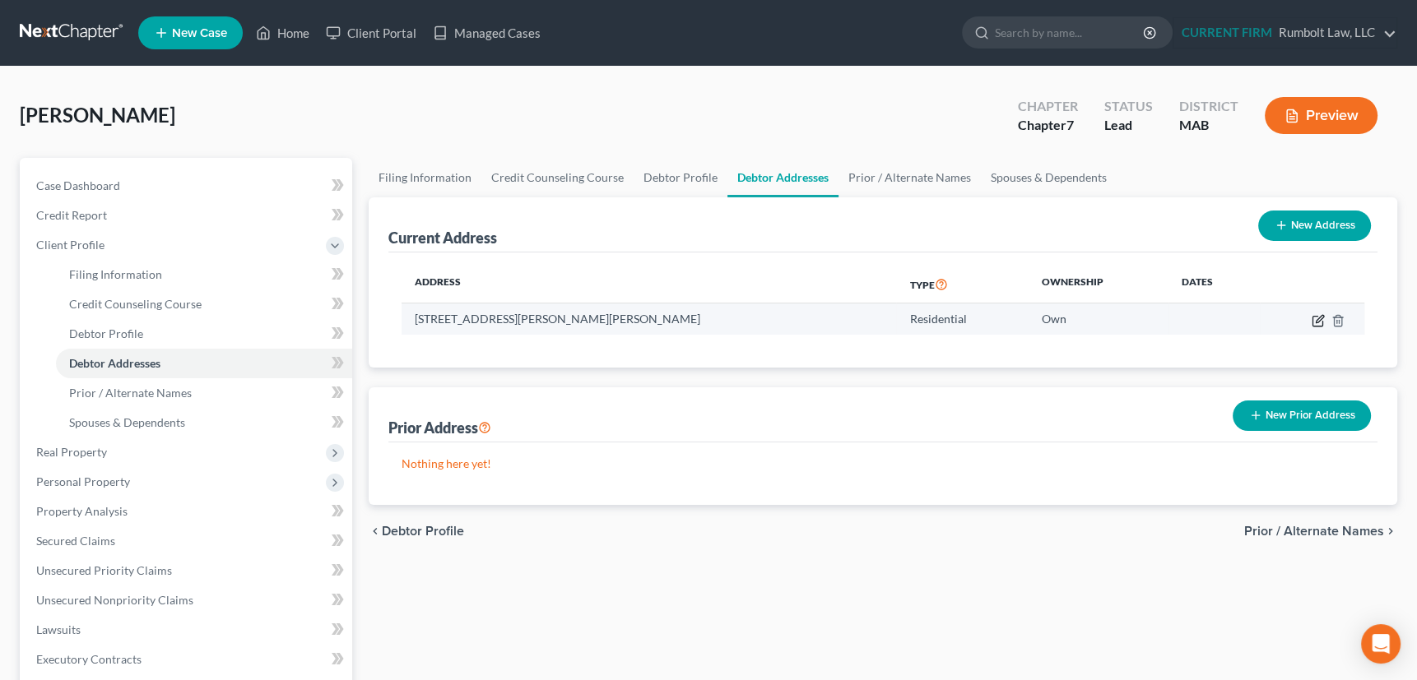
click at [1317, 319] on icon "button" at bounding box center [1318, 320] width 13 height 13
select select "22"
select select "1"
select select "0"
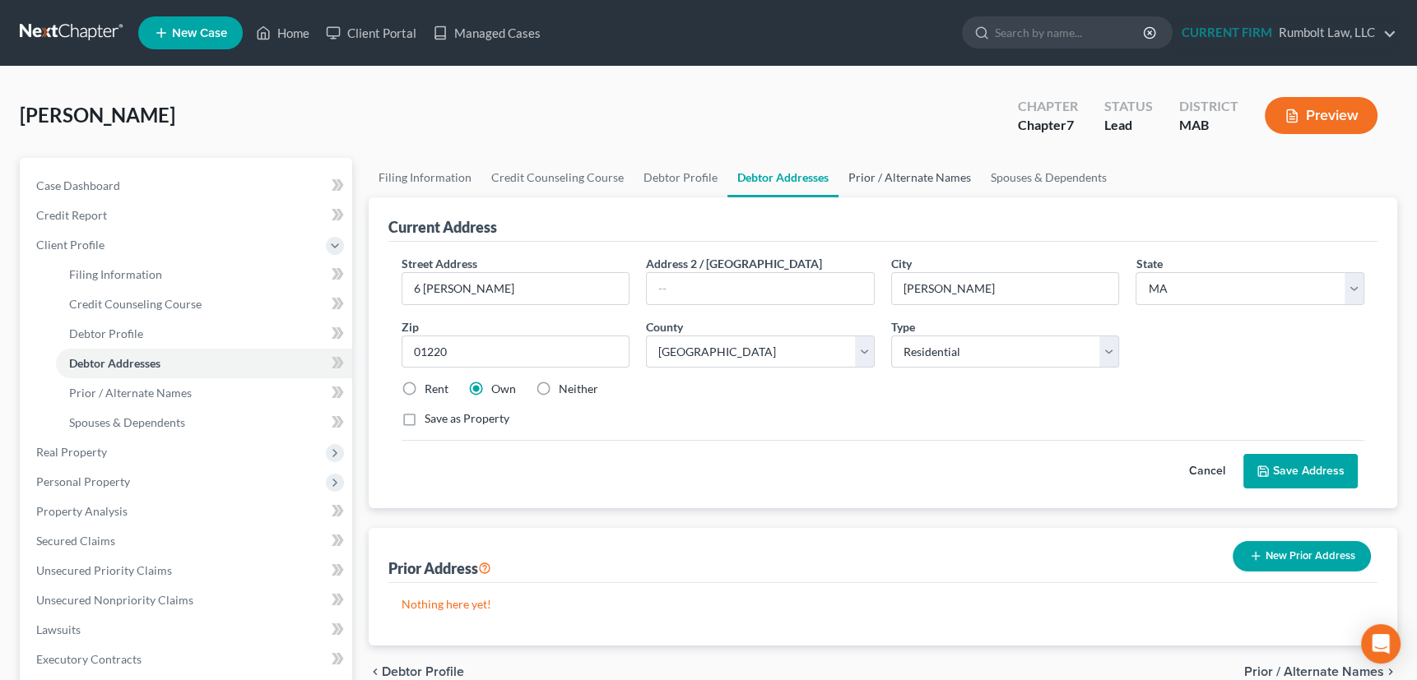
click at [883, 171] on link "Prior / Alternate Names" at bounding box center [909, 177] width 142 height 39
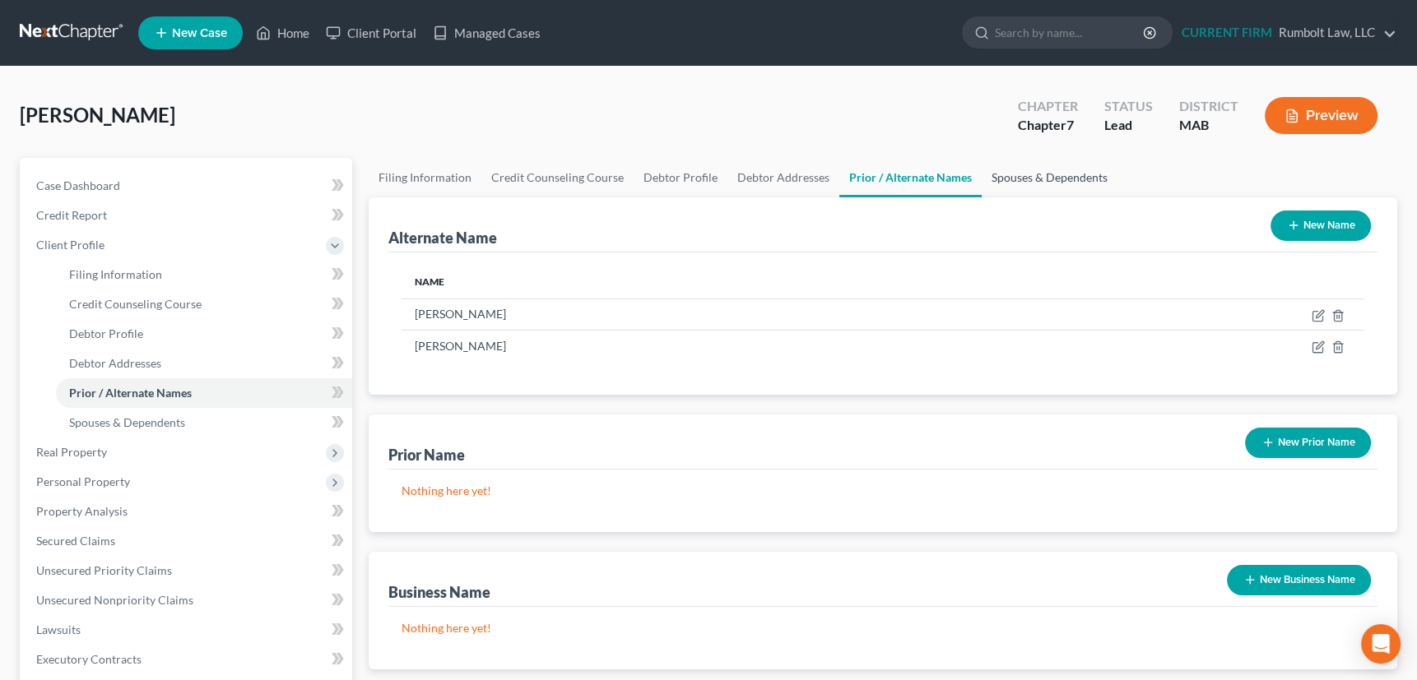
click at [1015, 174] on link "Spouses & Dependents" at bounding box center [1050, 177] width 136 height 39
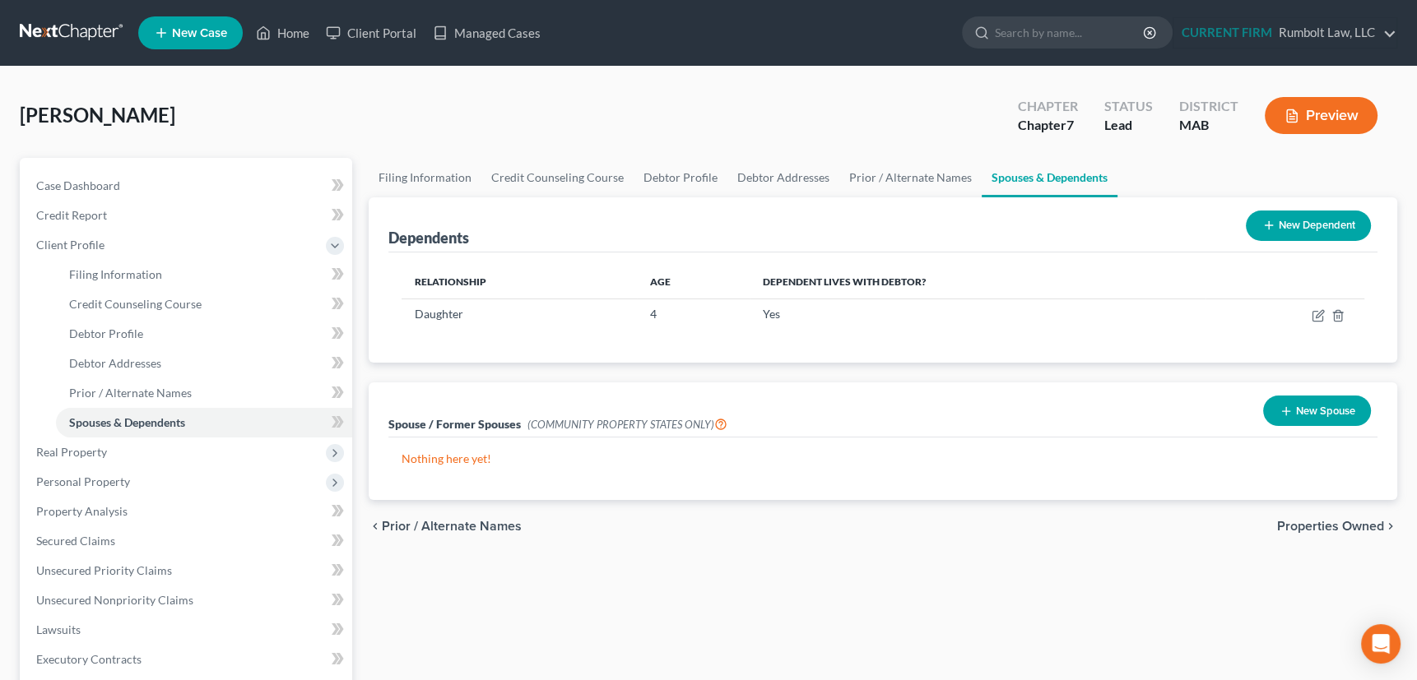
click at [1302, 527] on span "Properties Owned" at bounding box center [1330, 526] width 107 height 13
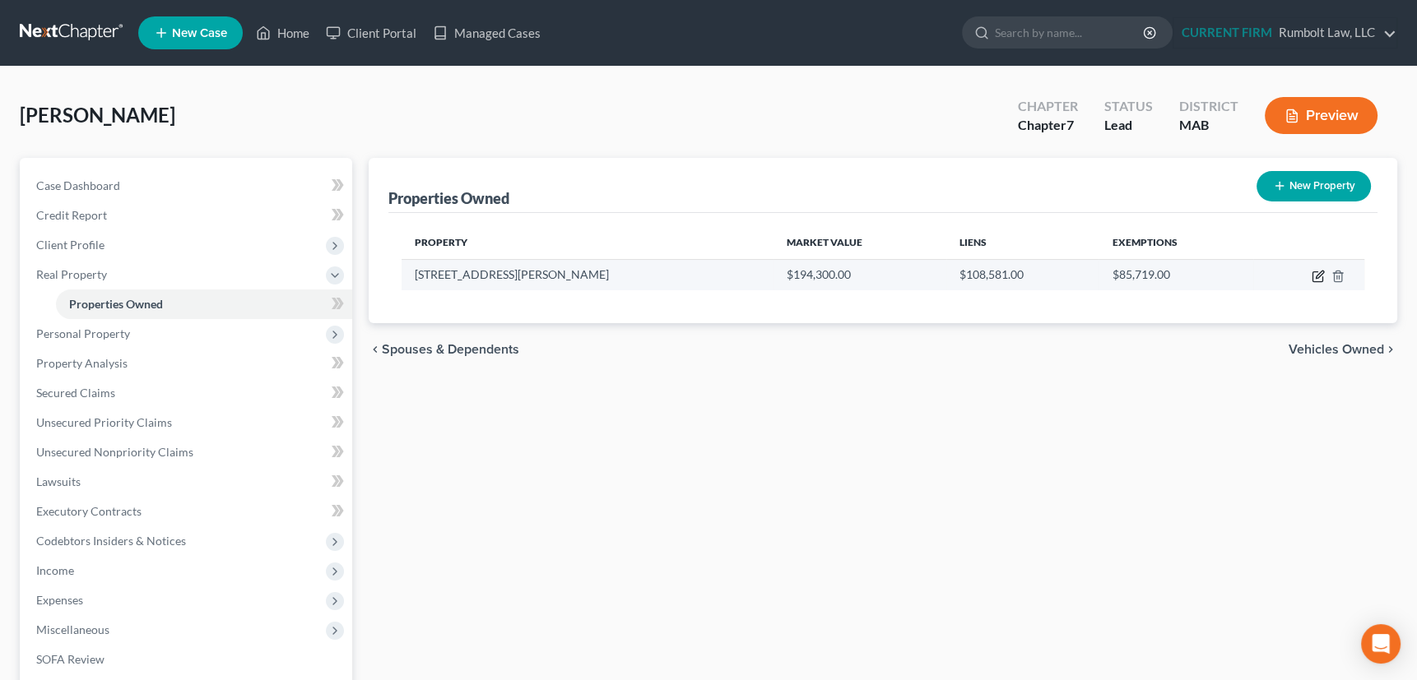
click at [1316, 272] on icon "button" at bounding box center [1317, 277] width 10 height 10
select select "22"
select select "1"
select select "0"
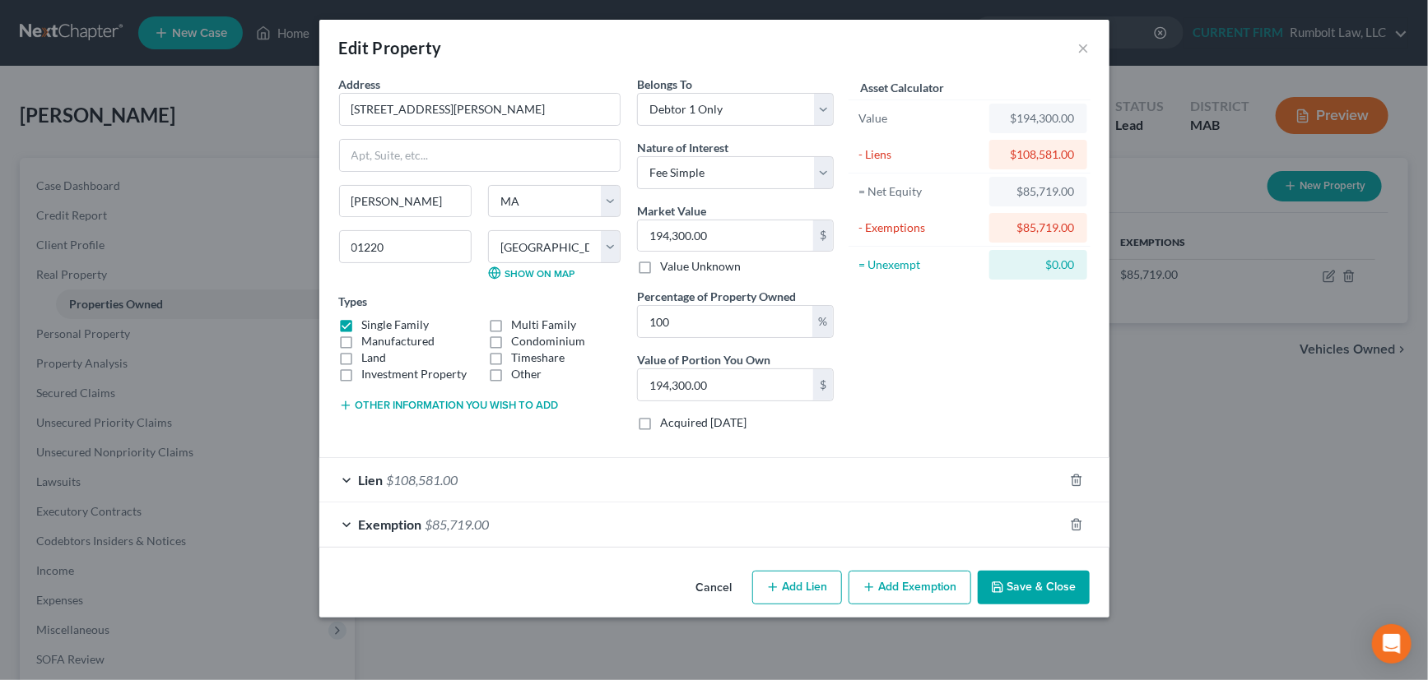
click at [859, 463] on div "Lien $108,581.00" at bounding box center [691, 480] width 744 height 44
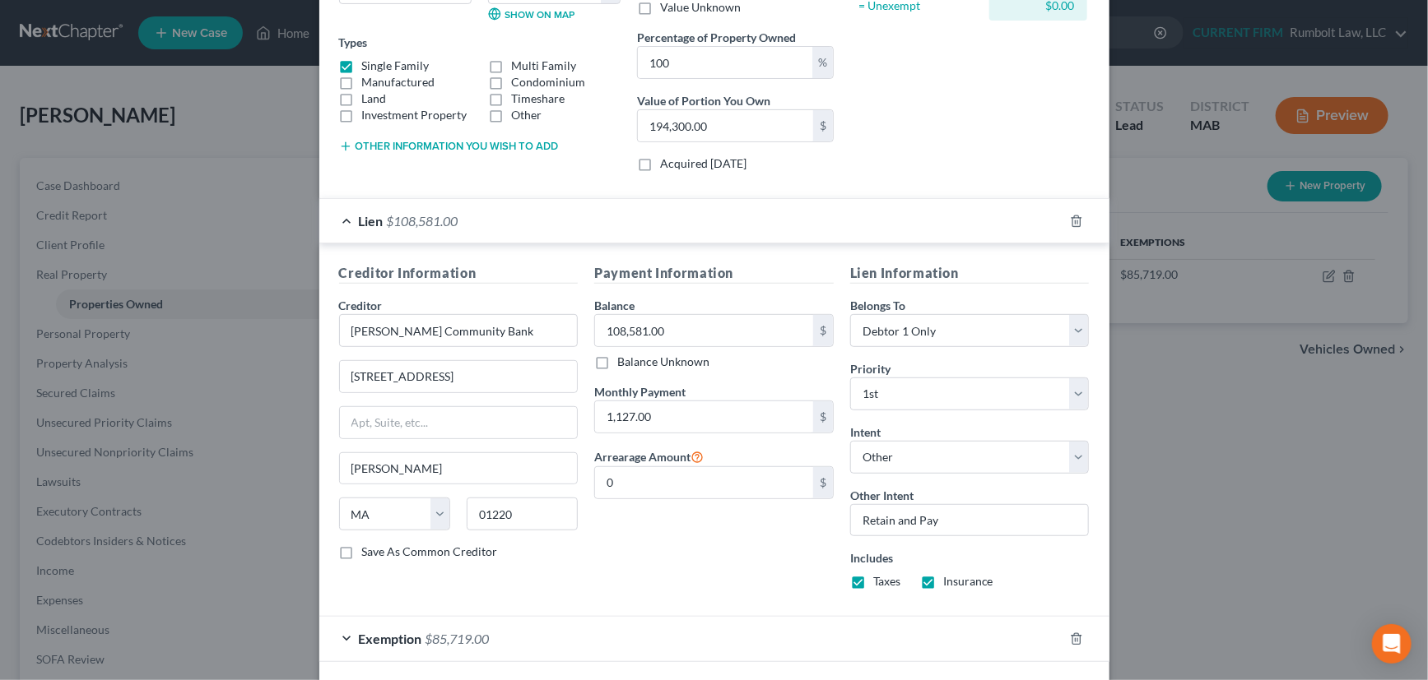
scroll to position [299, 0]
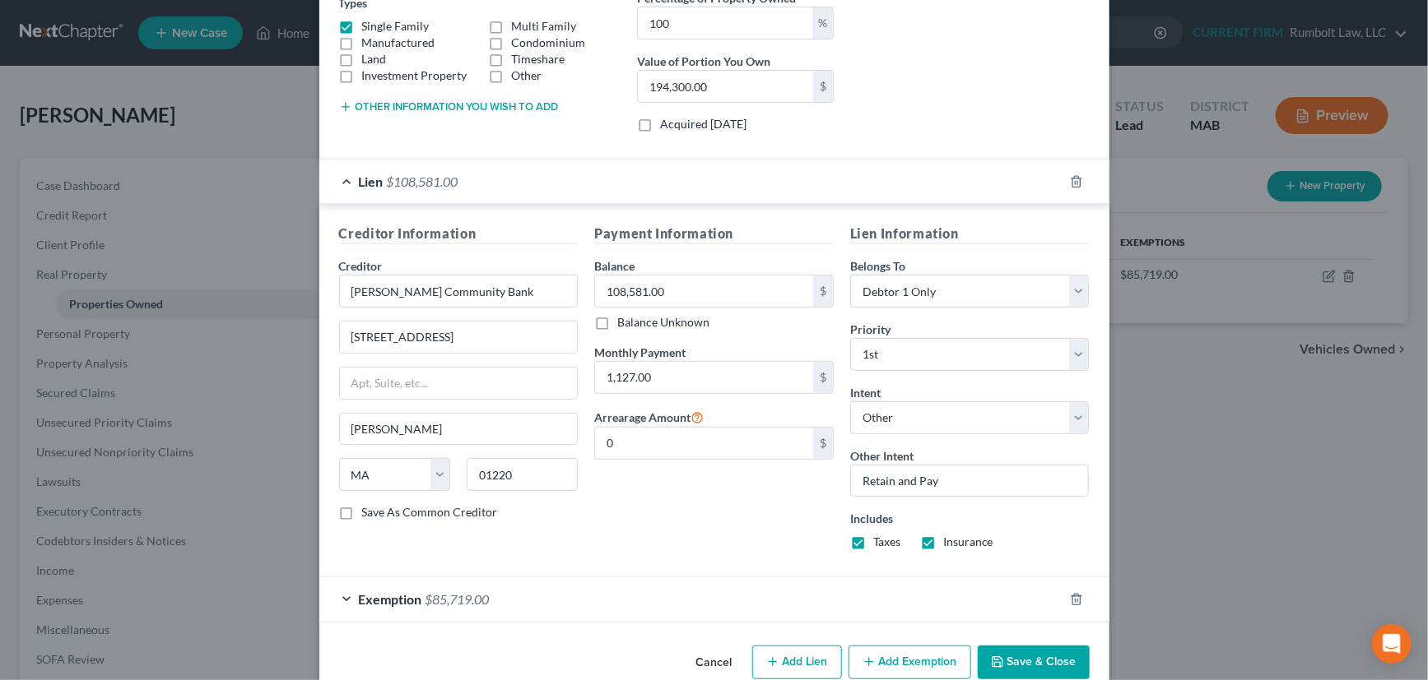
click at [1043, 656] on button "Save & Close" at bounding box center [1033, 663] width 112 height 35
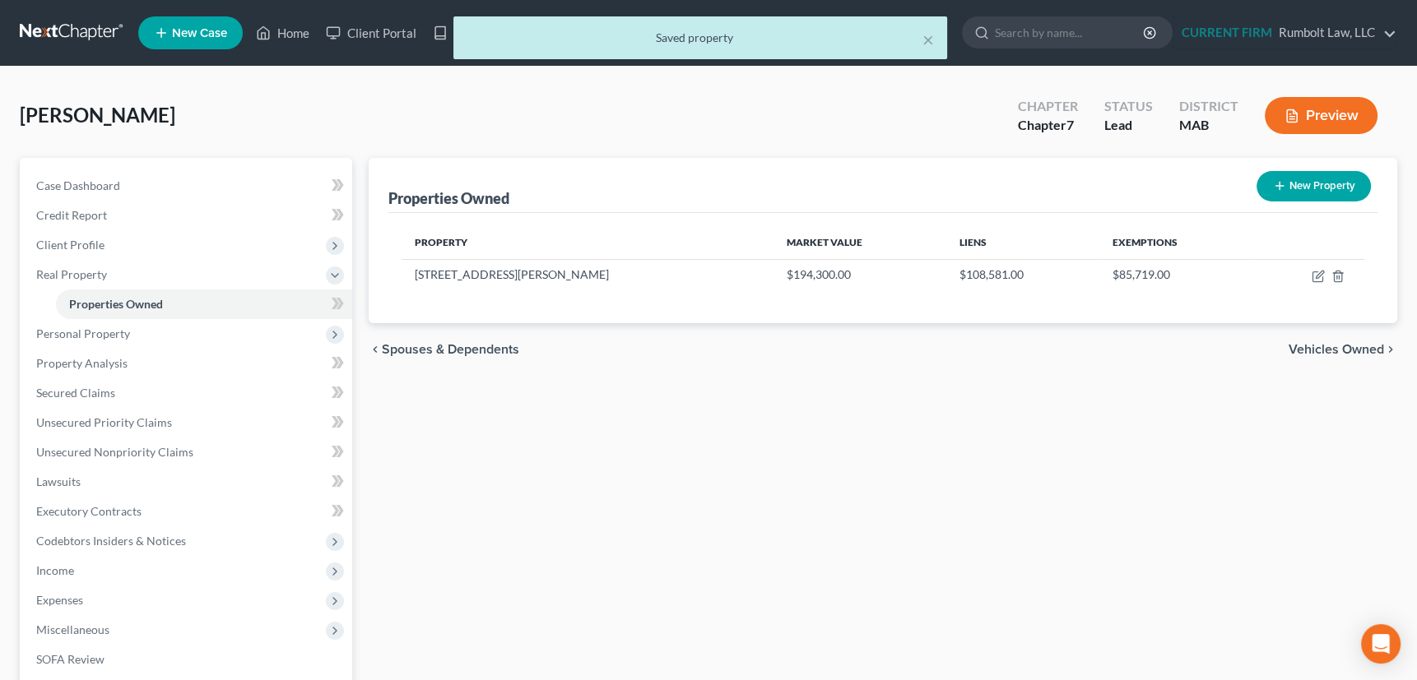
click at [1321, 343] on span "Vehicles Owned" at bounding box center [1336, 349] width 95 height 13
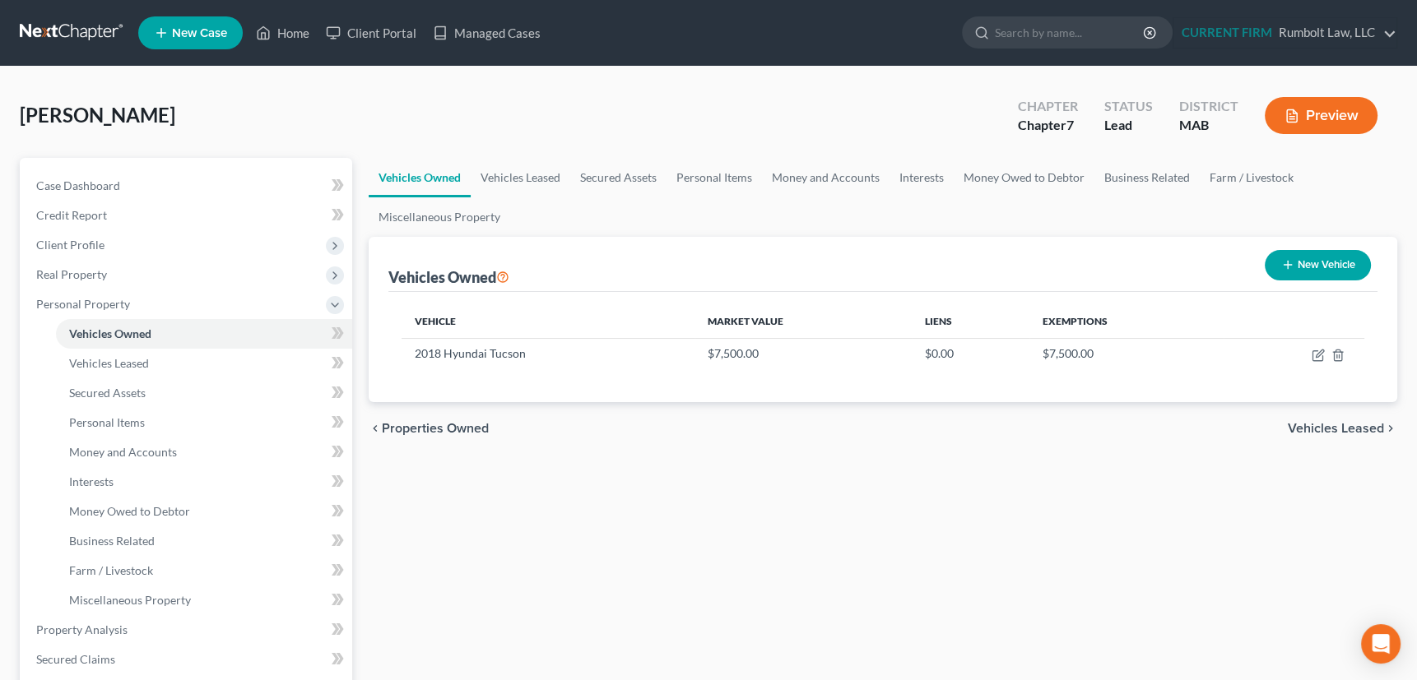
click at [1323, 430] on span "Vehicles Leased" at bounding box center [1336, 428] width 96 height 13
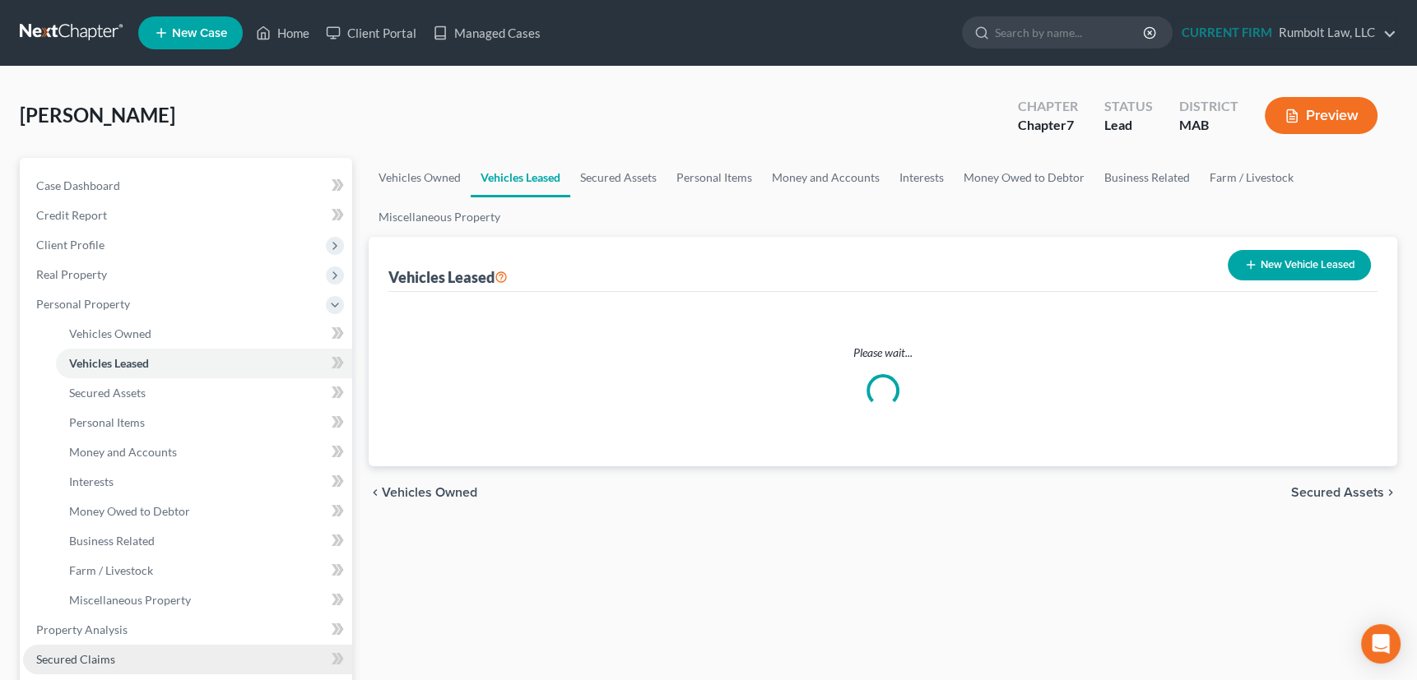
click at [95, 657] on span "Secured Claims" at bounding box center [75, 659] width 79 height 14
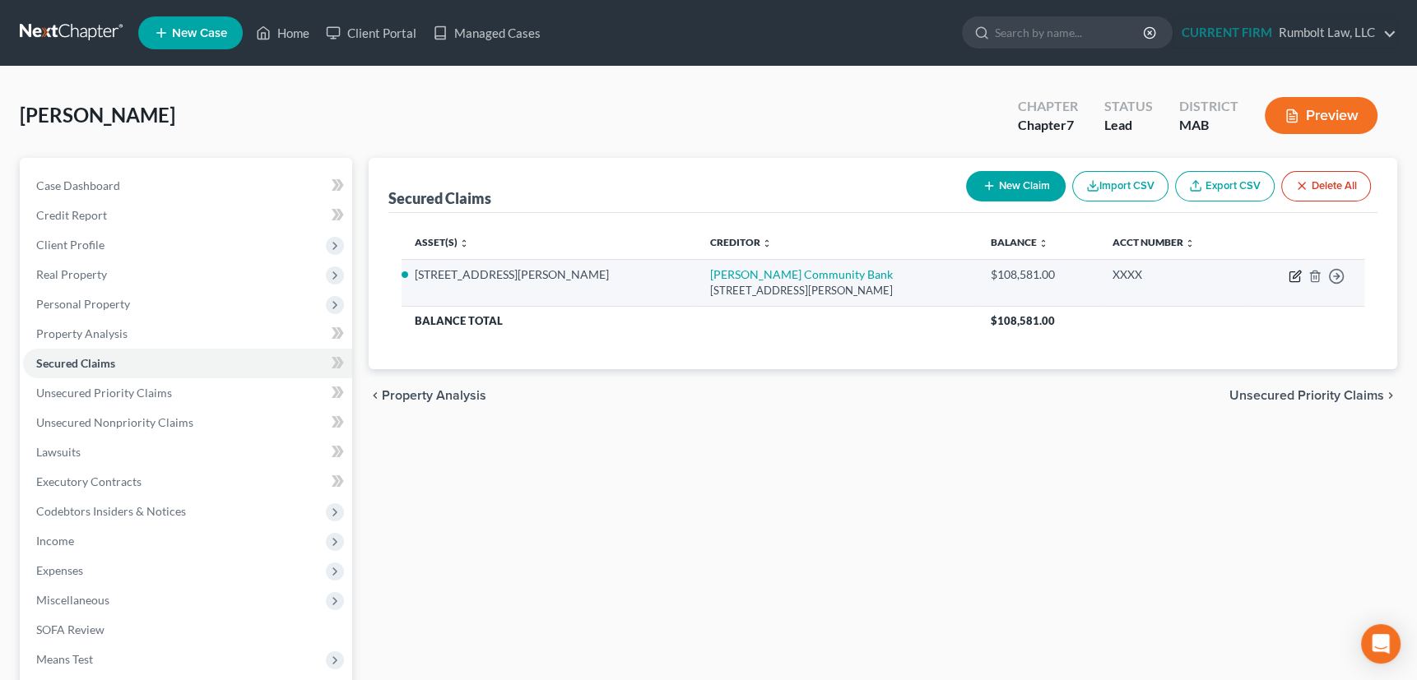
click at [1292, 272] on icon "button" at bounding box center [1294, 277] width 10 height 10
select select "22"
select select "3"
select select "4"
select select "0"
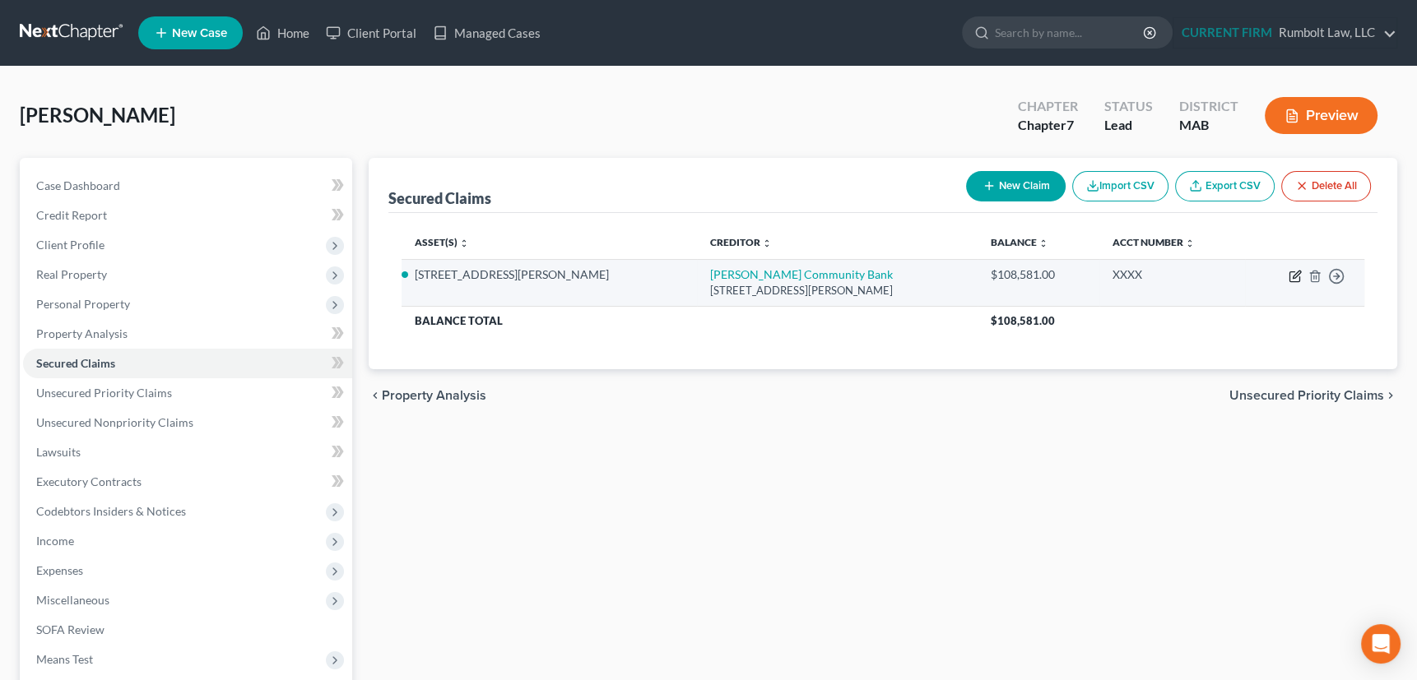
select select "0"
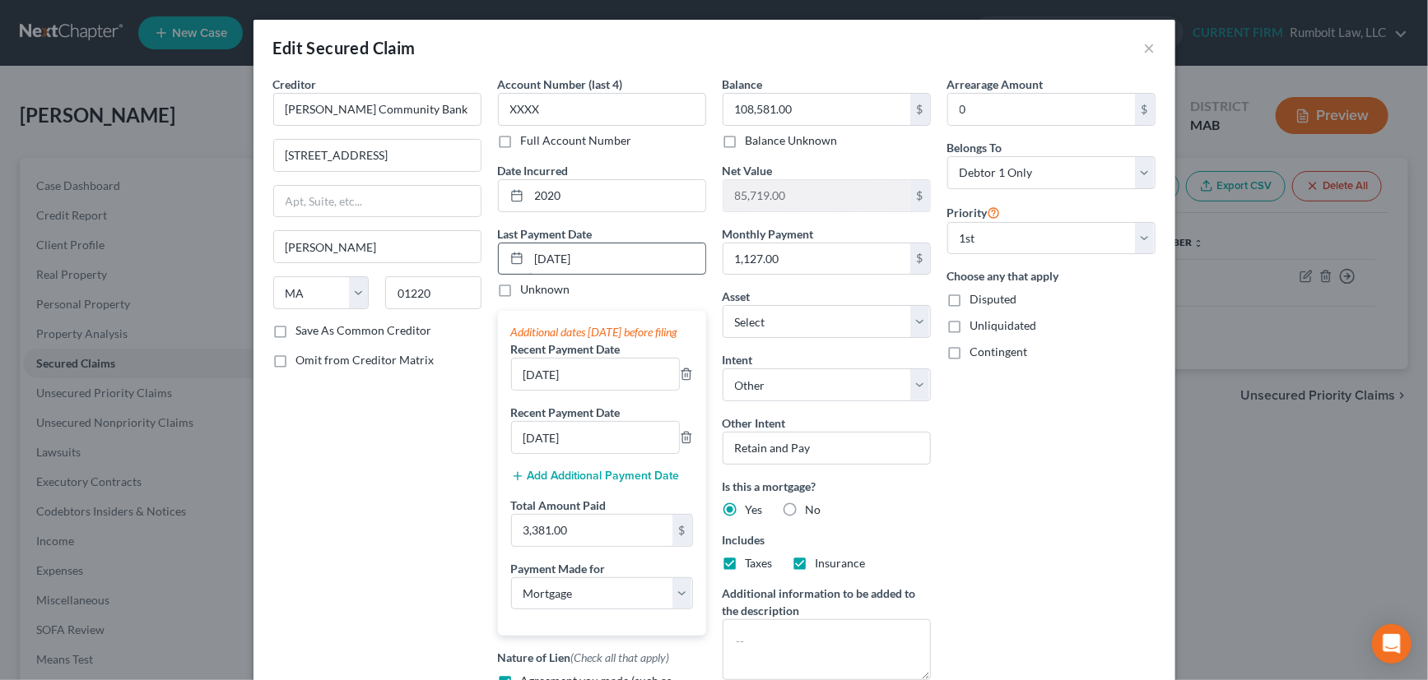
click at [535, 253] on input "07/01/2025" at bounding box center [617, 259] width 176 height 31
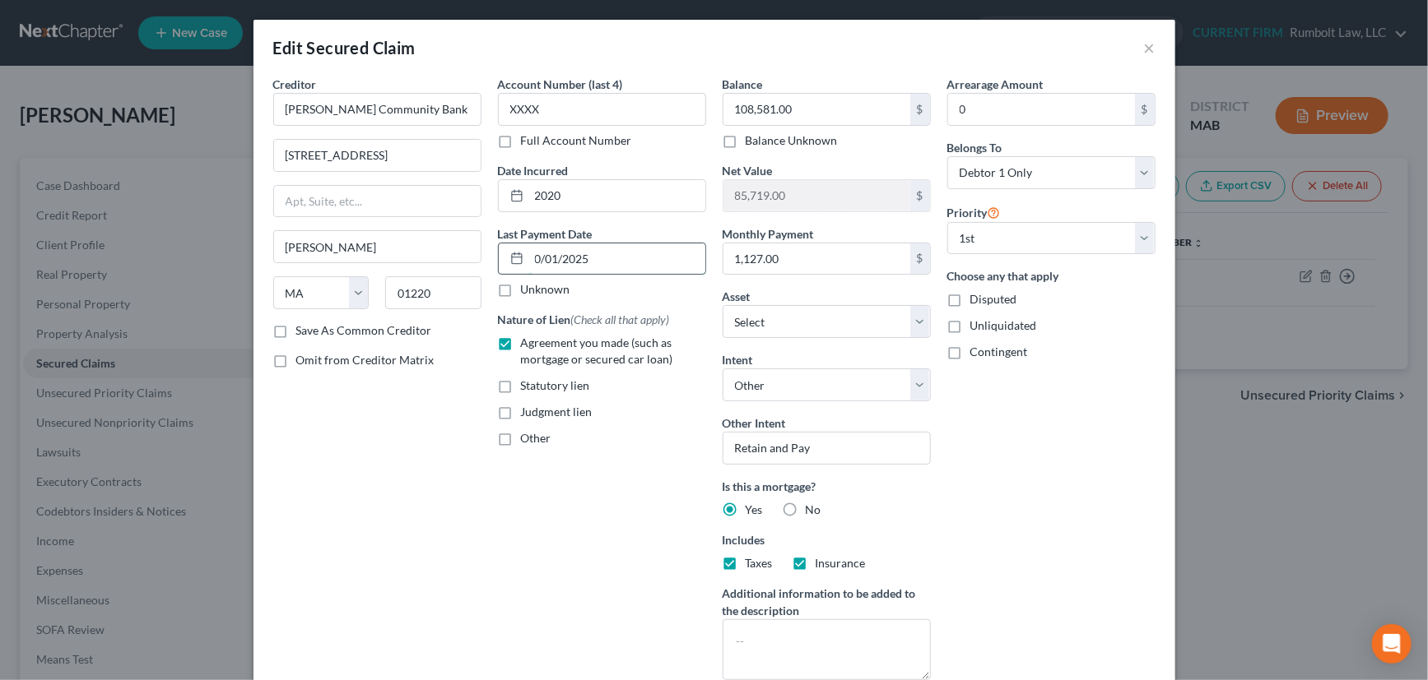
type input "08/01/2025"
select select "3"
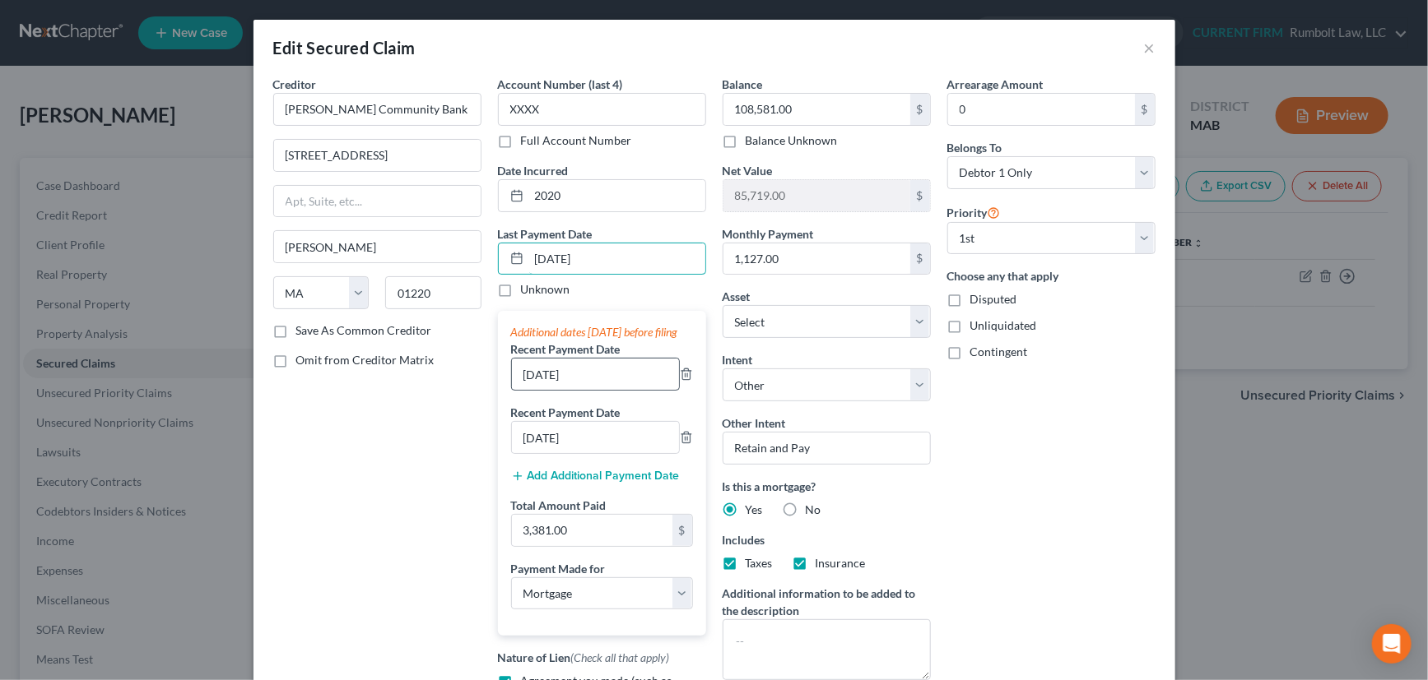
type input "08/01/2025"
click at [527, 383] on input "06/01/2025" at bounding box center [595, 374] width 167 height 31
type input "07/01/2025"
click at [524, 452] on input "05/01/2025" at bounding box center [595, 437] width 167 height 31
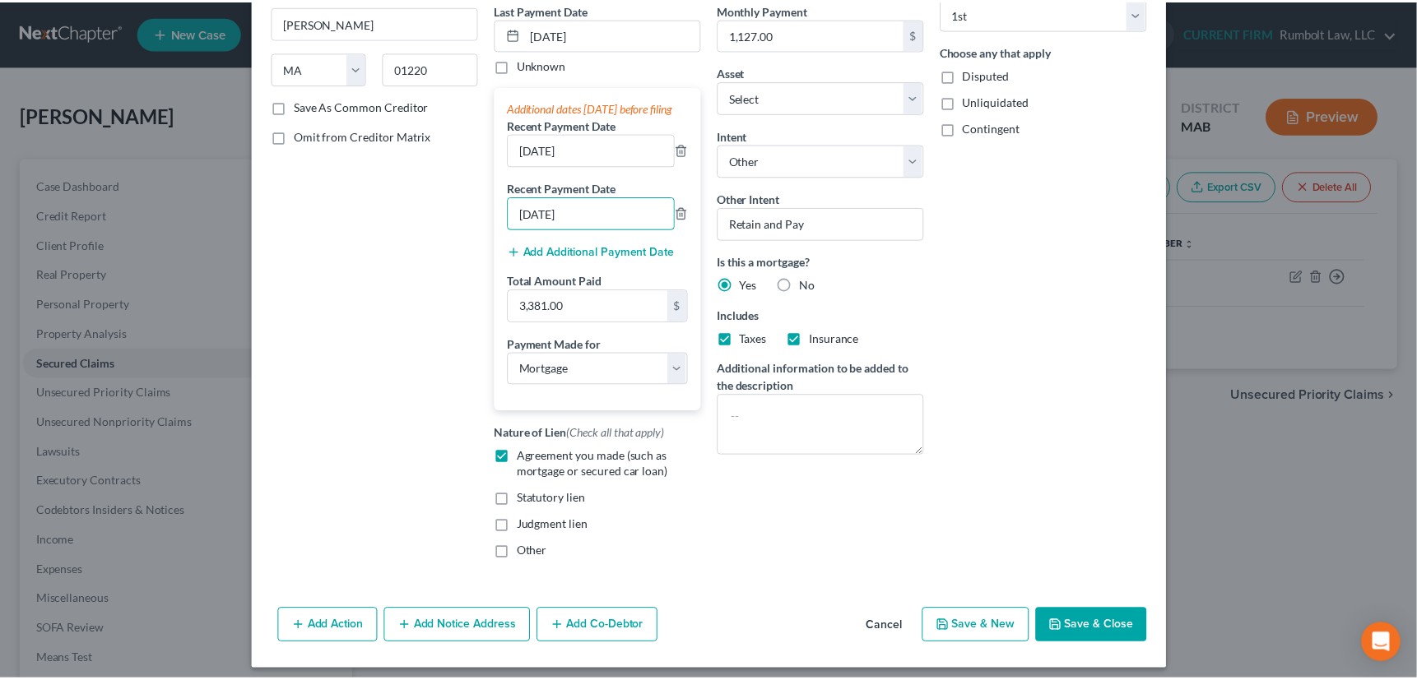
scroll to position [249, 0]
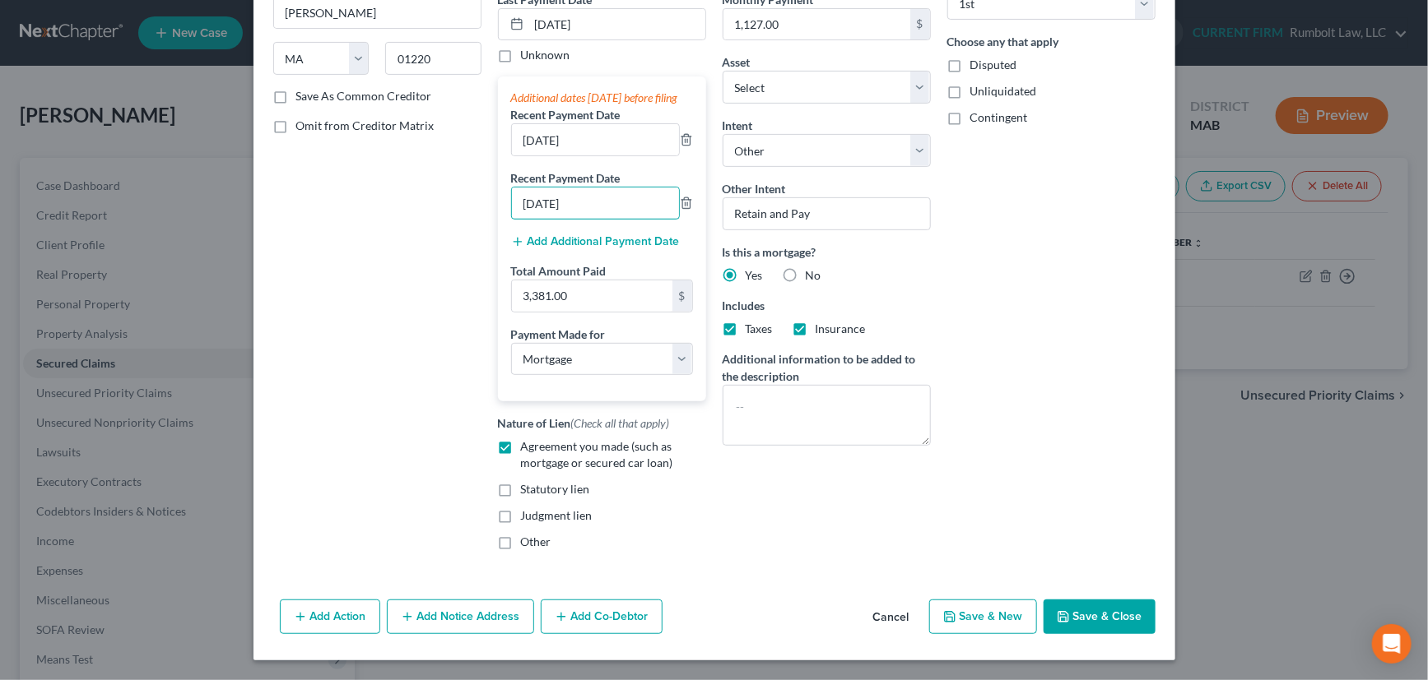
type input "06/01/2025"
click at [1098, 608] on button "Save & Close" at bounding box center [1099, 617] width 112 height 35
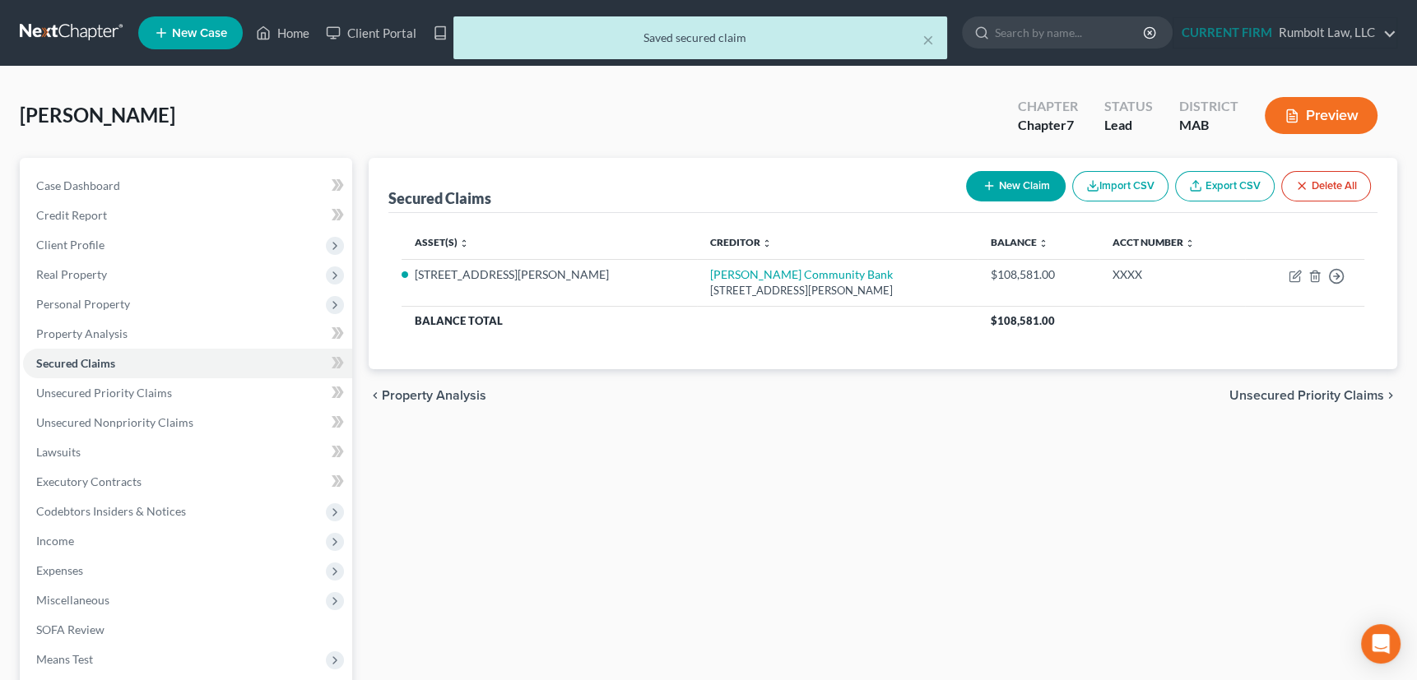
click at [1270, 397] on span "Unsecured Priority Claims" at bounding box center [1306, 395] width 155 height 13
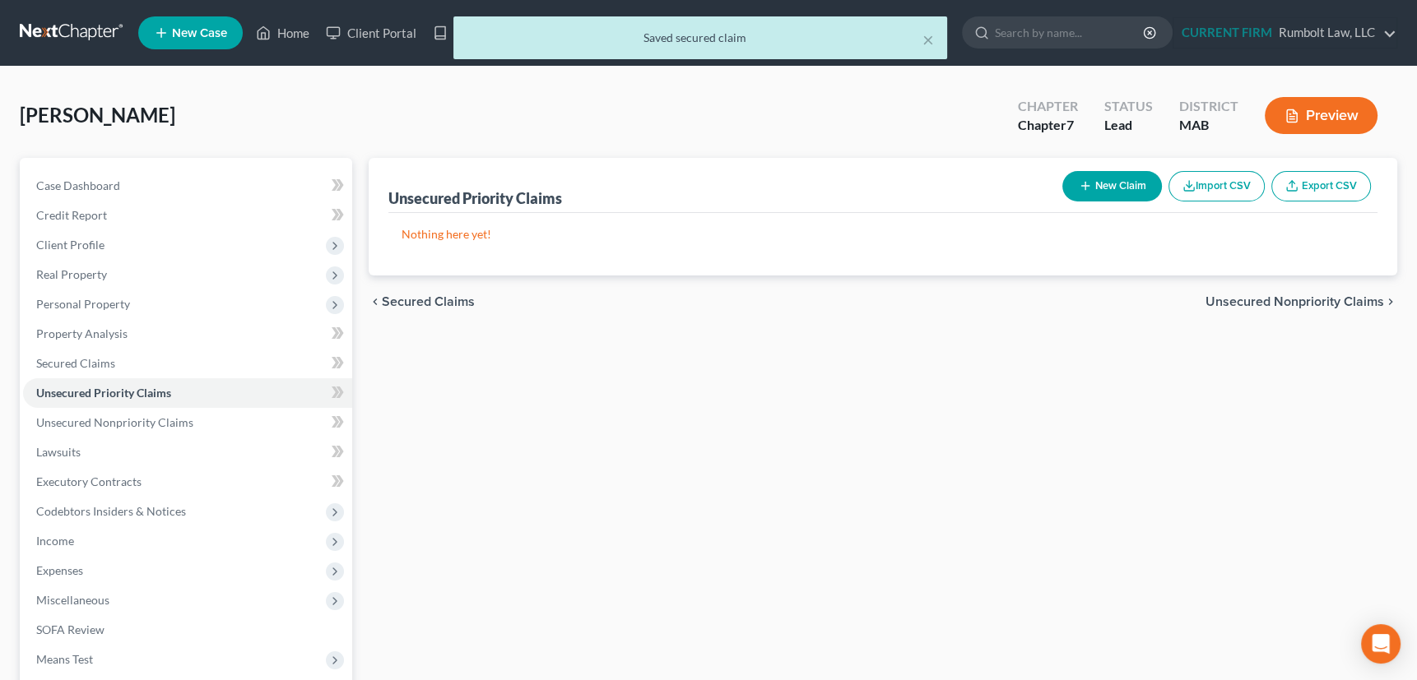
click at [1265, 296] on span "Unsecured Nonpriority Claims" at bounding box center [1294, 301] width 179 height 13
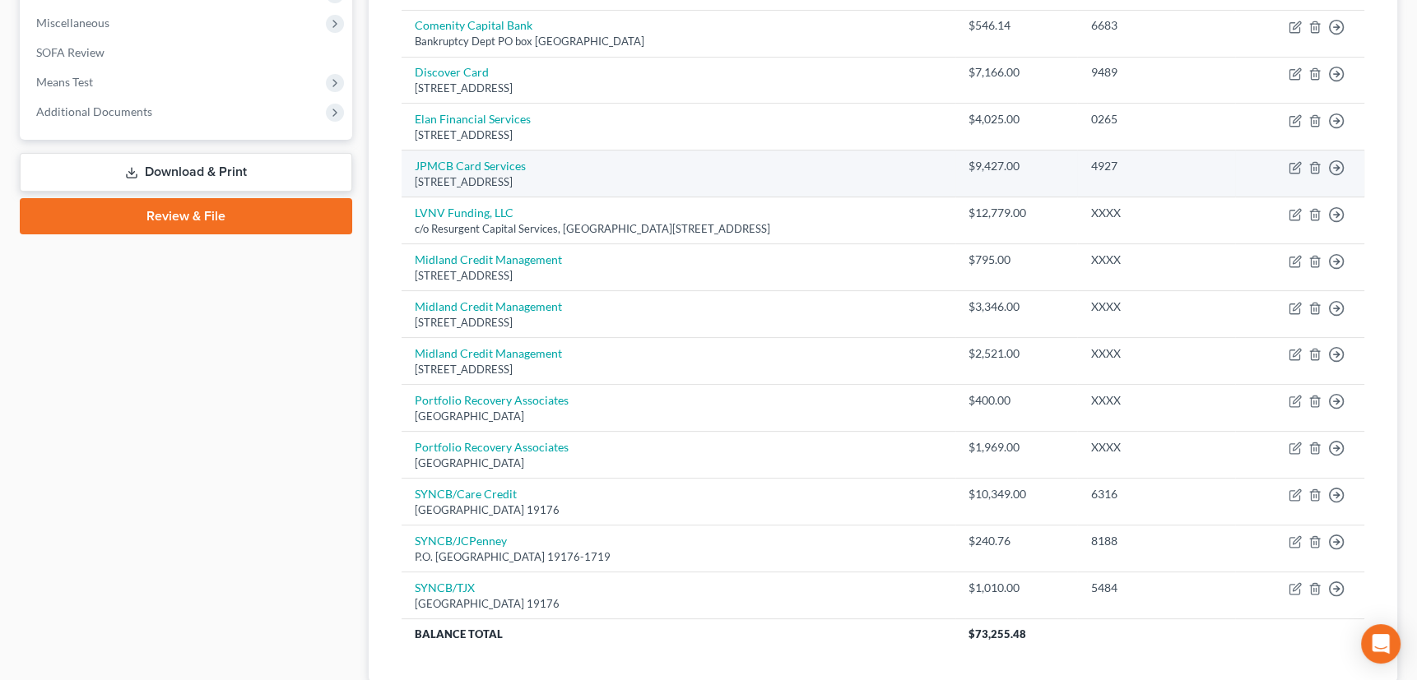
scroll to position [691, 0]
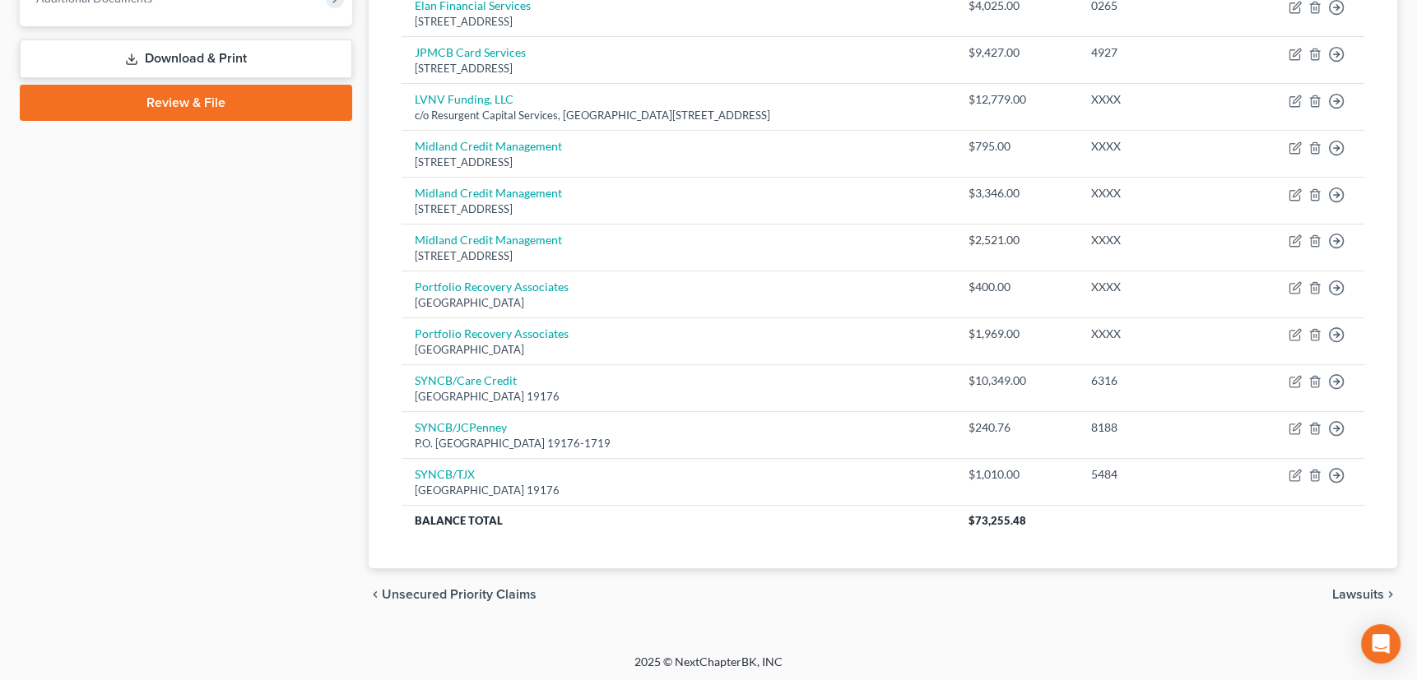
click at [1365, 588] on span "Lawsuits" at bounding box center [1358, 594] width 52 height 13
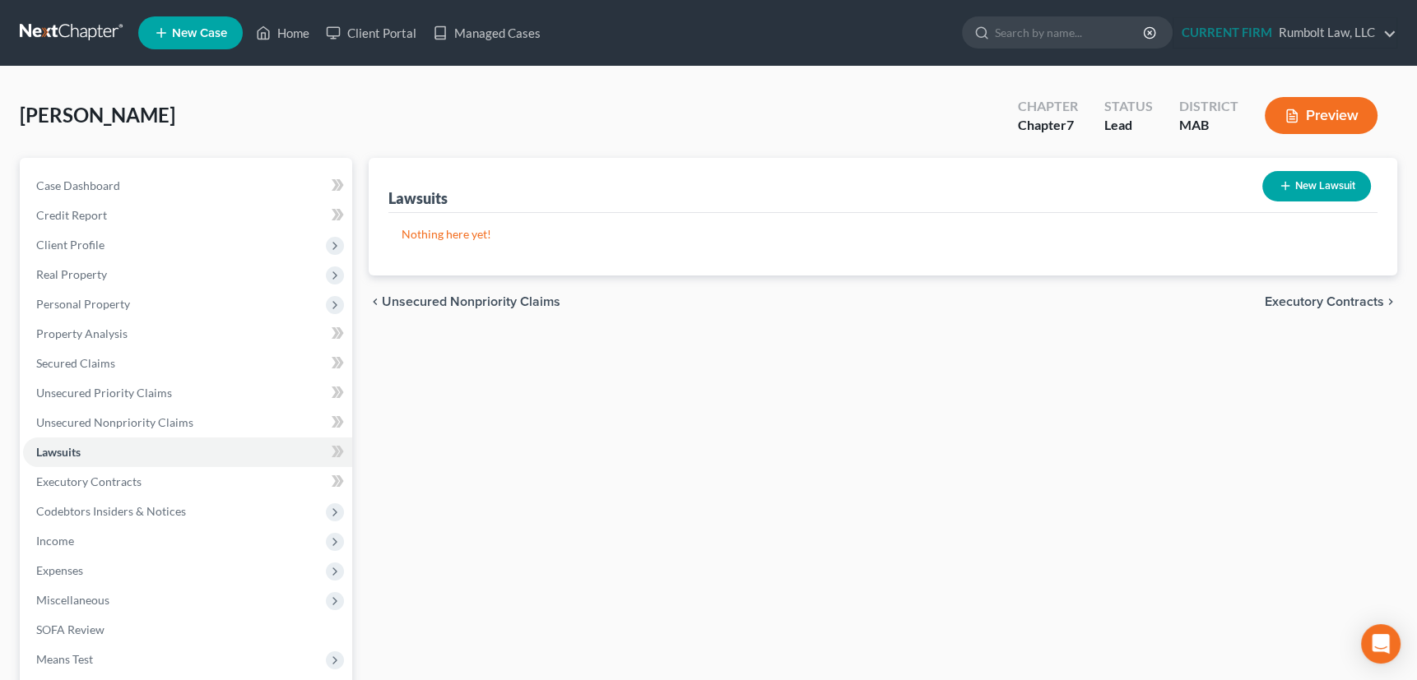
click at [1308, 298] on span "Executory Contracts" at bounding box center [1324, 301] width 119 height 13
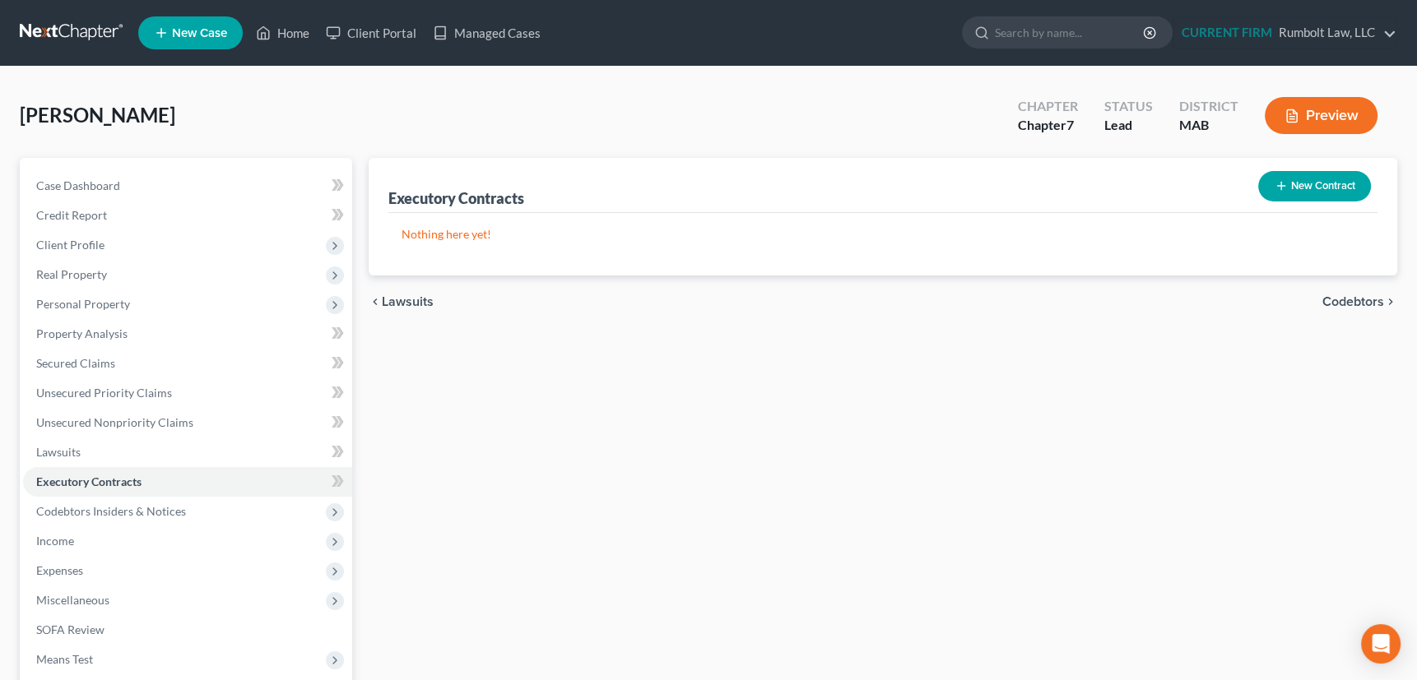
click at [1358, 298] on span "Codebtors" at bounding box center [1353, 301] width 62 height 13
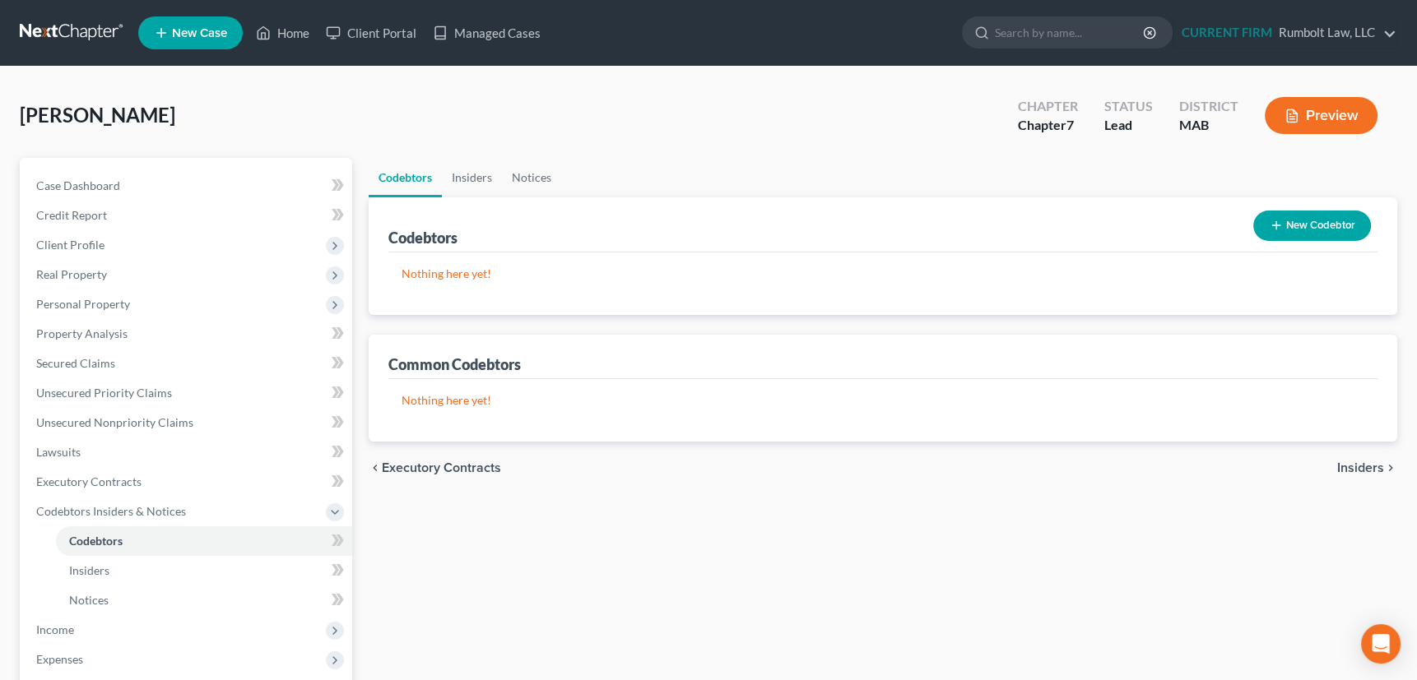
click at [1365, 465] on span "Insiders" at bounding box center [1360, 468] width 47 height 13
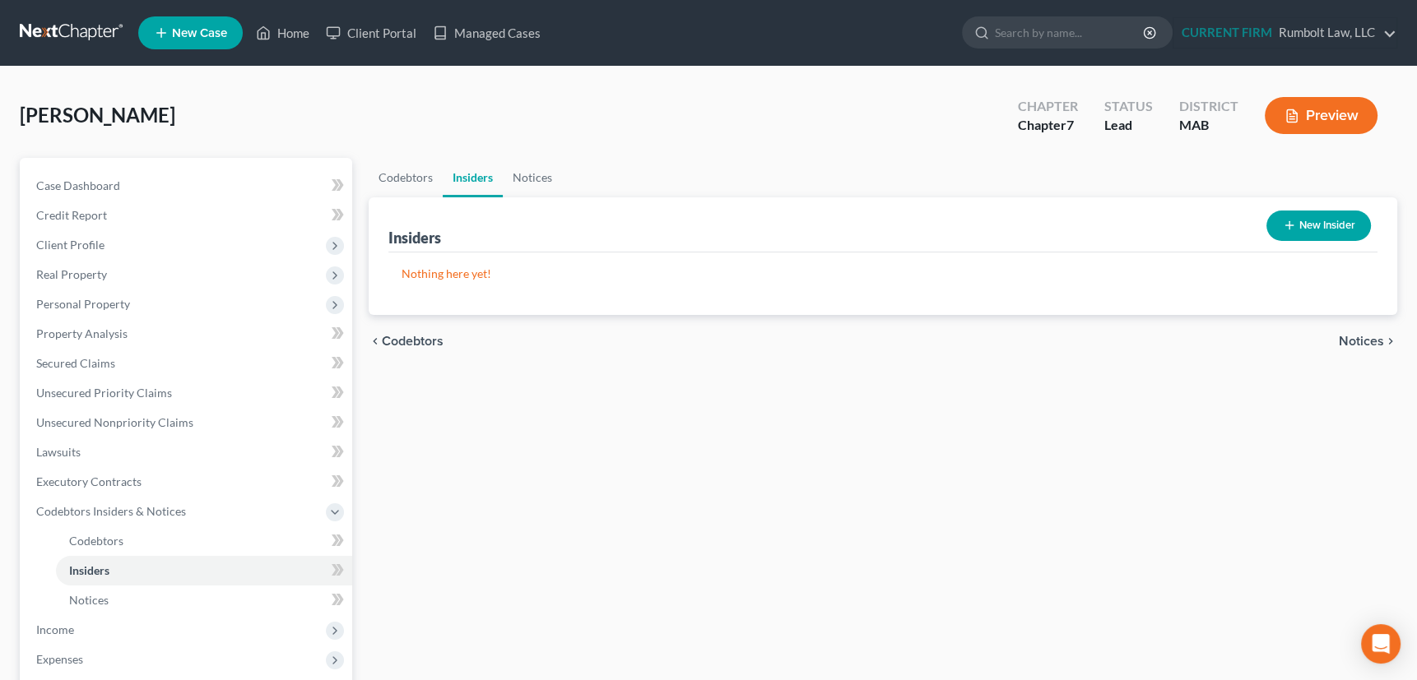
click at [1360, 335] on span "Notices" at bounding box center [1361, 341] width 45 height 13
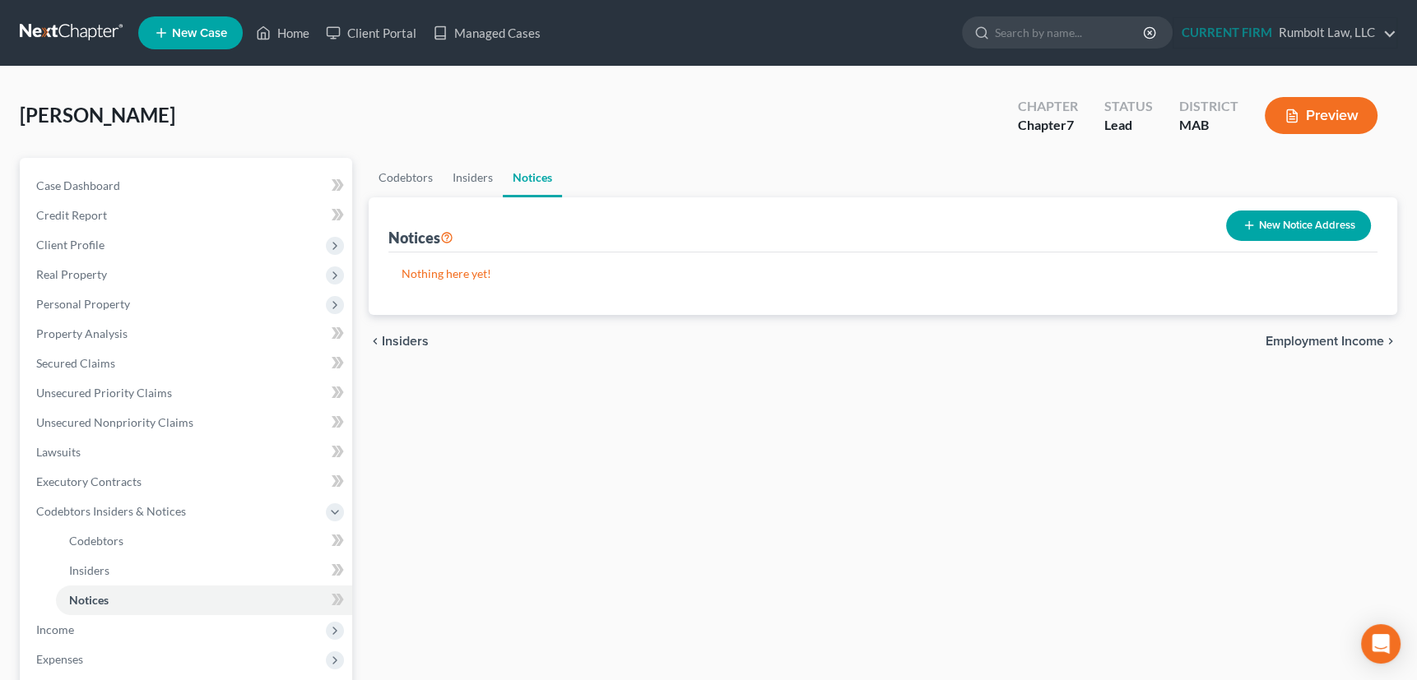
click at [1360, 335] on span "Employment Income" at bounding box center [1324, 341] width 118 height 13
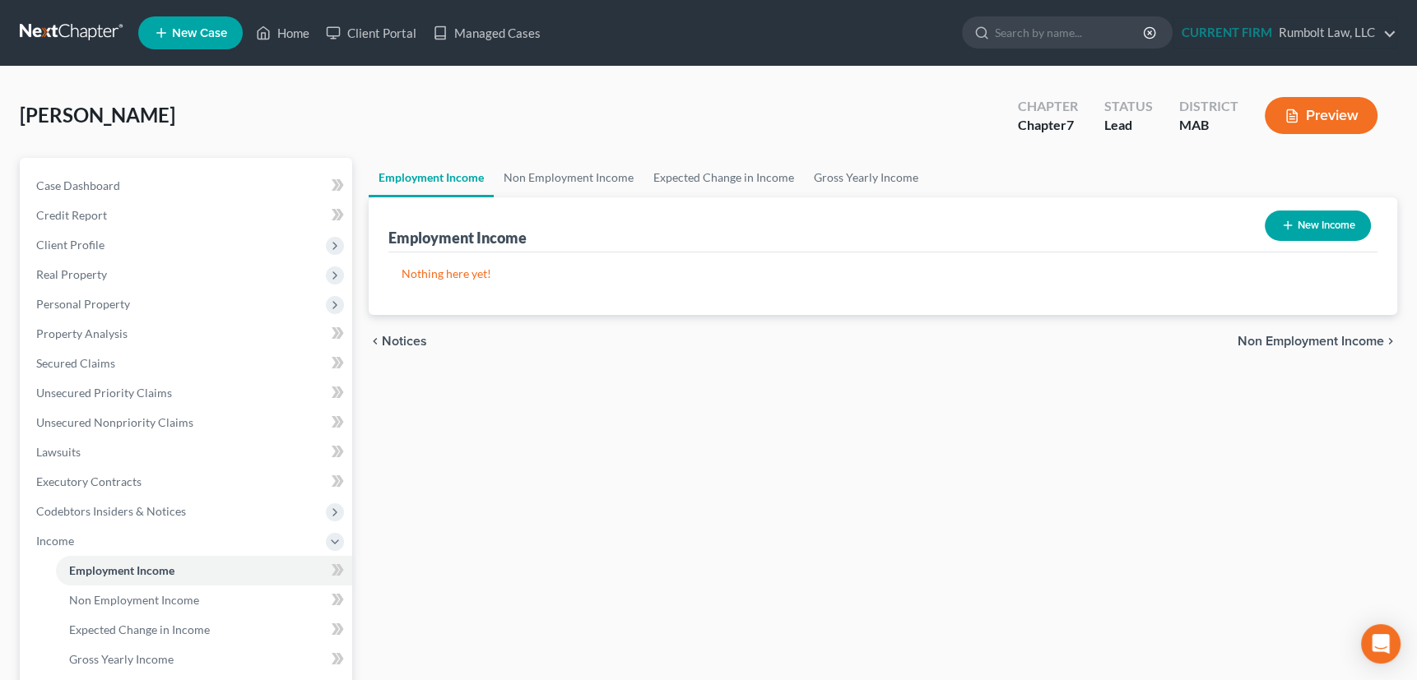
click at [1360, 335] on span "Non Employment Income" at bounding box center [1310, 341] width 146 height 13
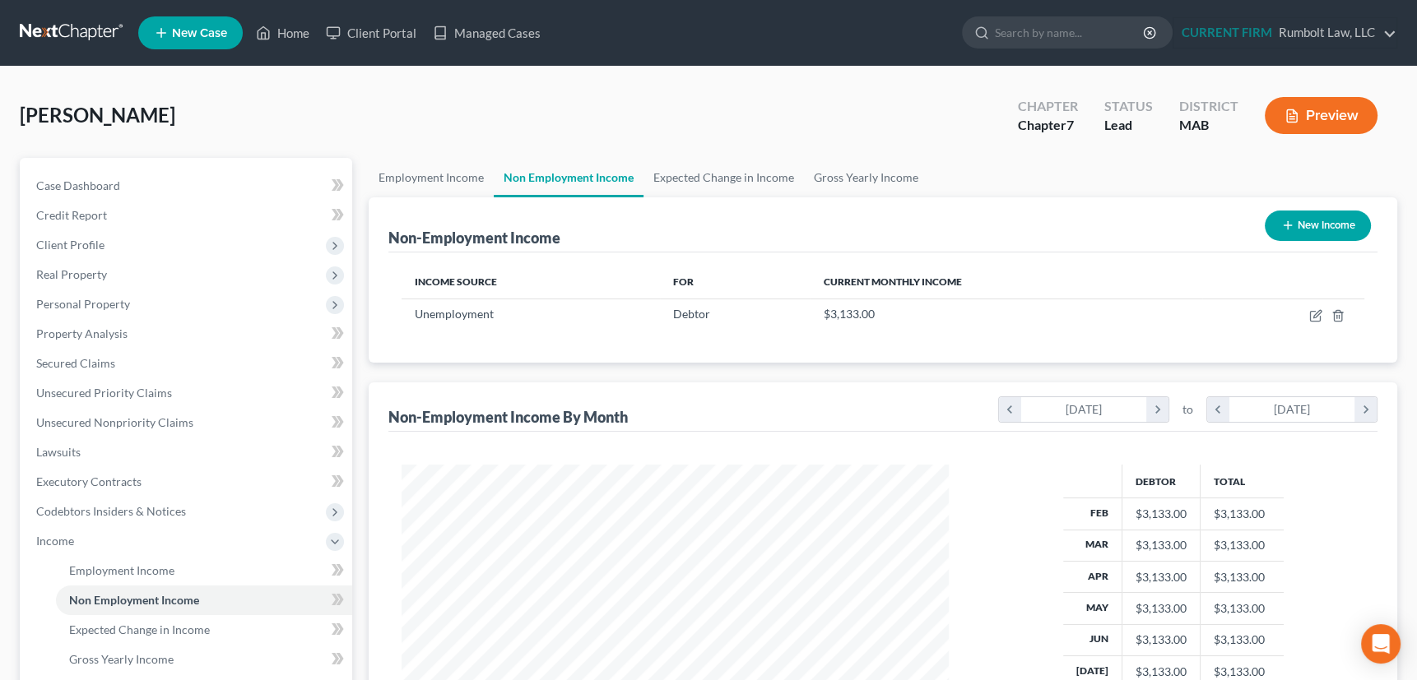
scroll to position [295, 580]
click at [864, 171] on link "Gross Yearly Income" at bounding box center [866, 177] width 124 height 39
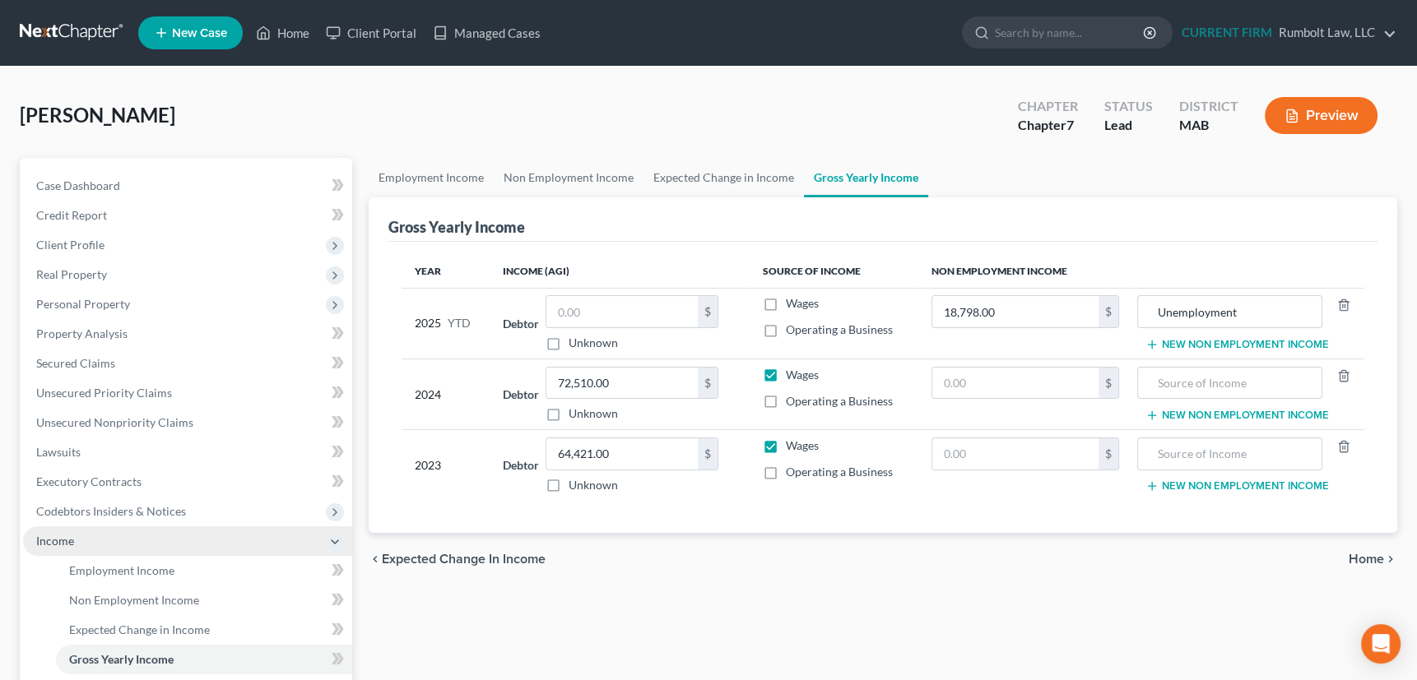
drag, startPoint x: 69, startPoint y: 537, endPoint x: 86, endPoint y: 531, distance: 17.7
click at [69, 537] on span "Income" at bounding box center [55, 541] width 38 height 14
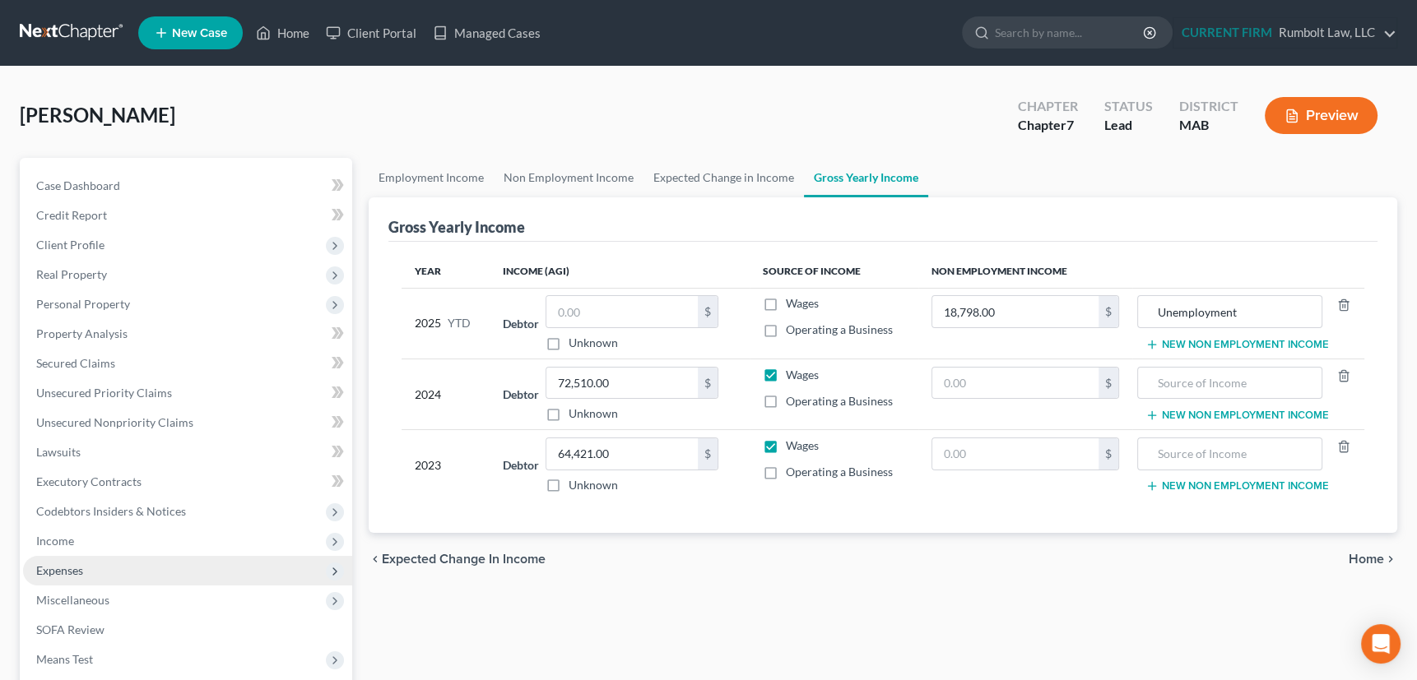
click at [77, 567] on span "Expenses" at bounding box center [59, 571] width 47 height 14
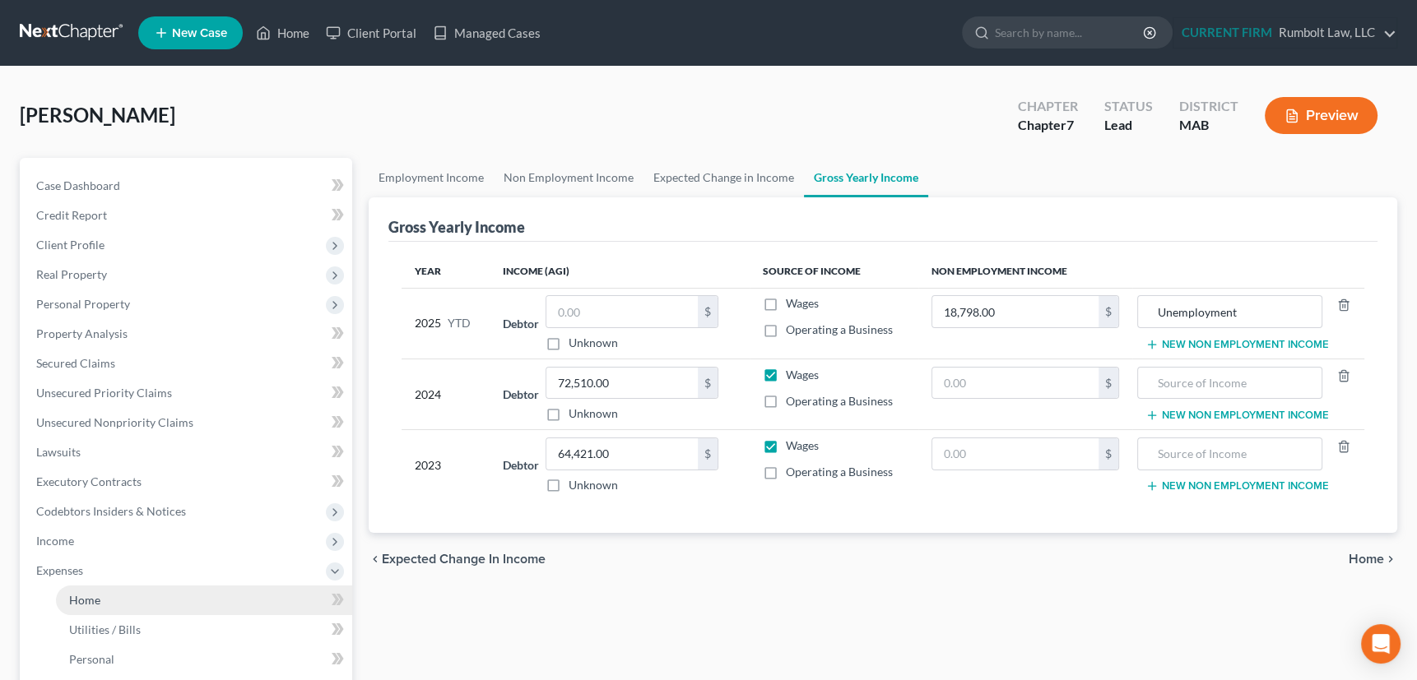
click at [87, 600] on span "Home" at bounding box center [84, 600] width 31 height 14
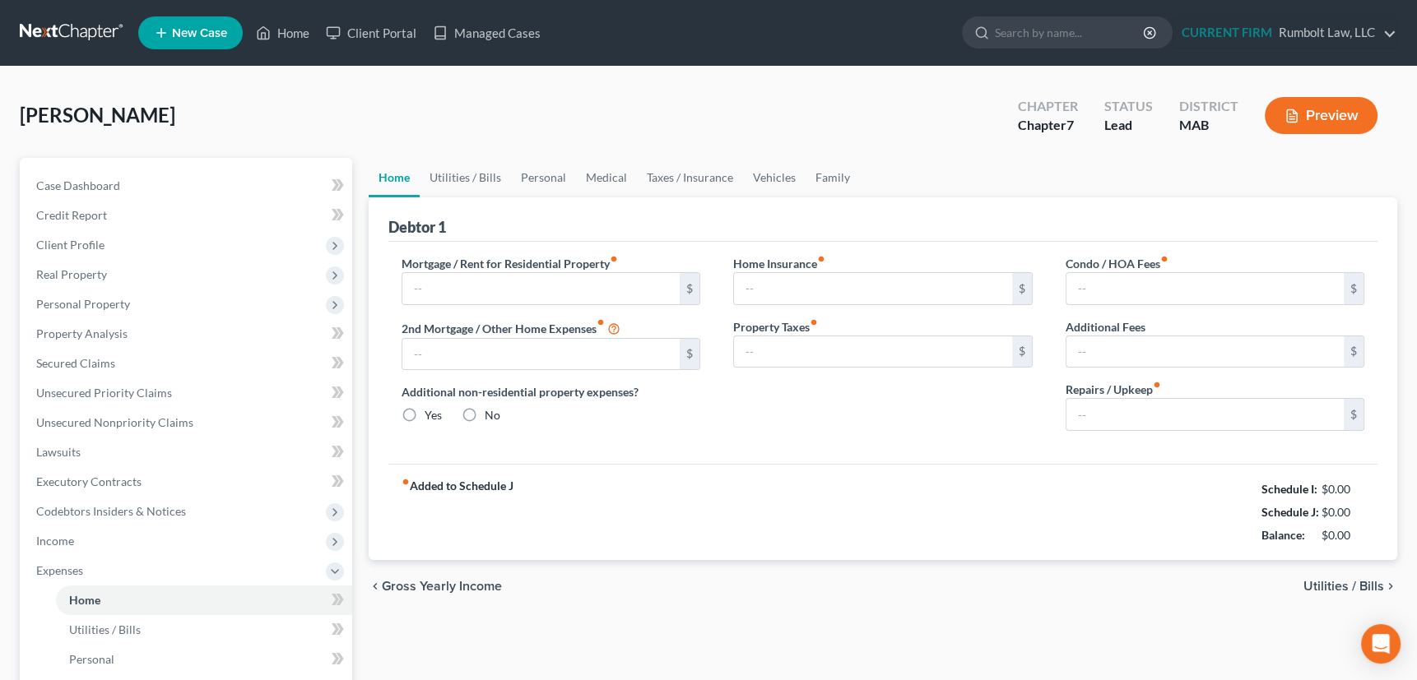
type input "1,127.00"
type input "0.00"
radio input "true"
type input "0.00"
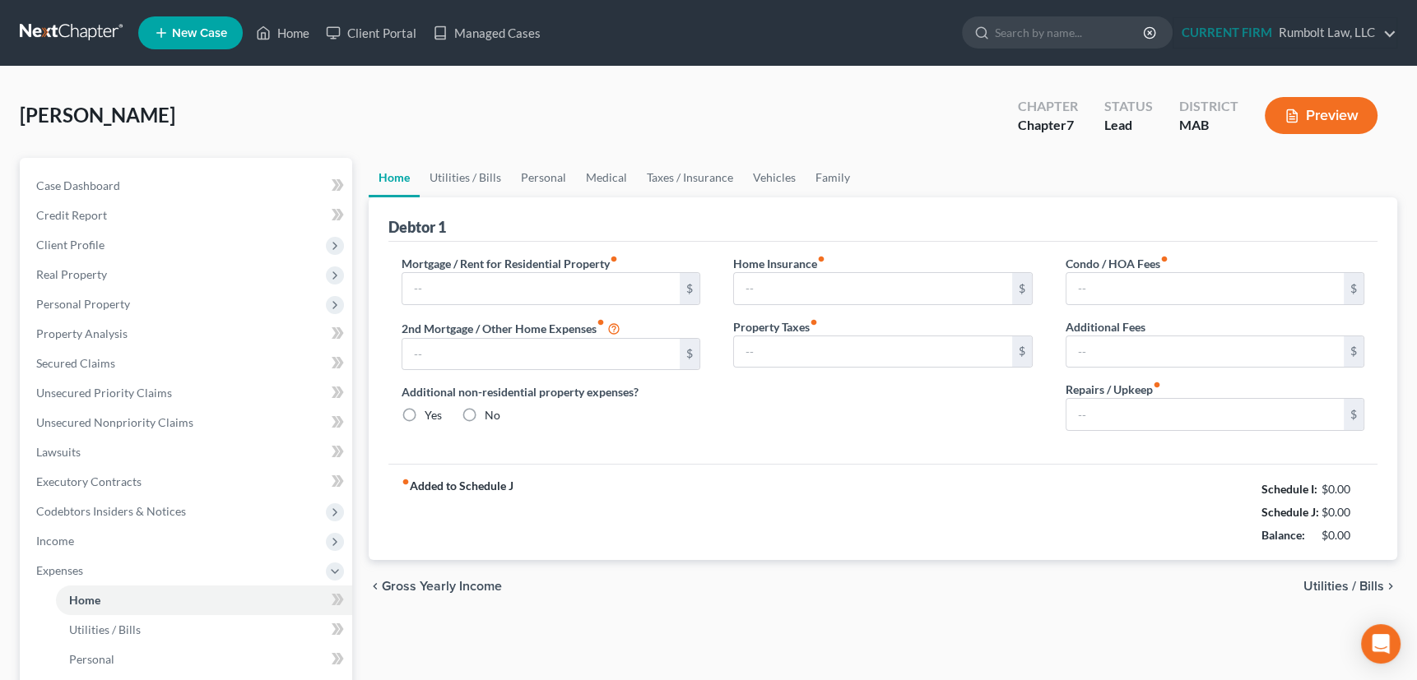
type input "0.00"
type input "200.00"
click at [469, 174] on link "Utilities / Bills" at bounding box center [465, 177] width 91 height 39
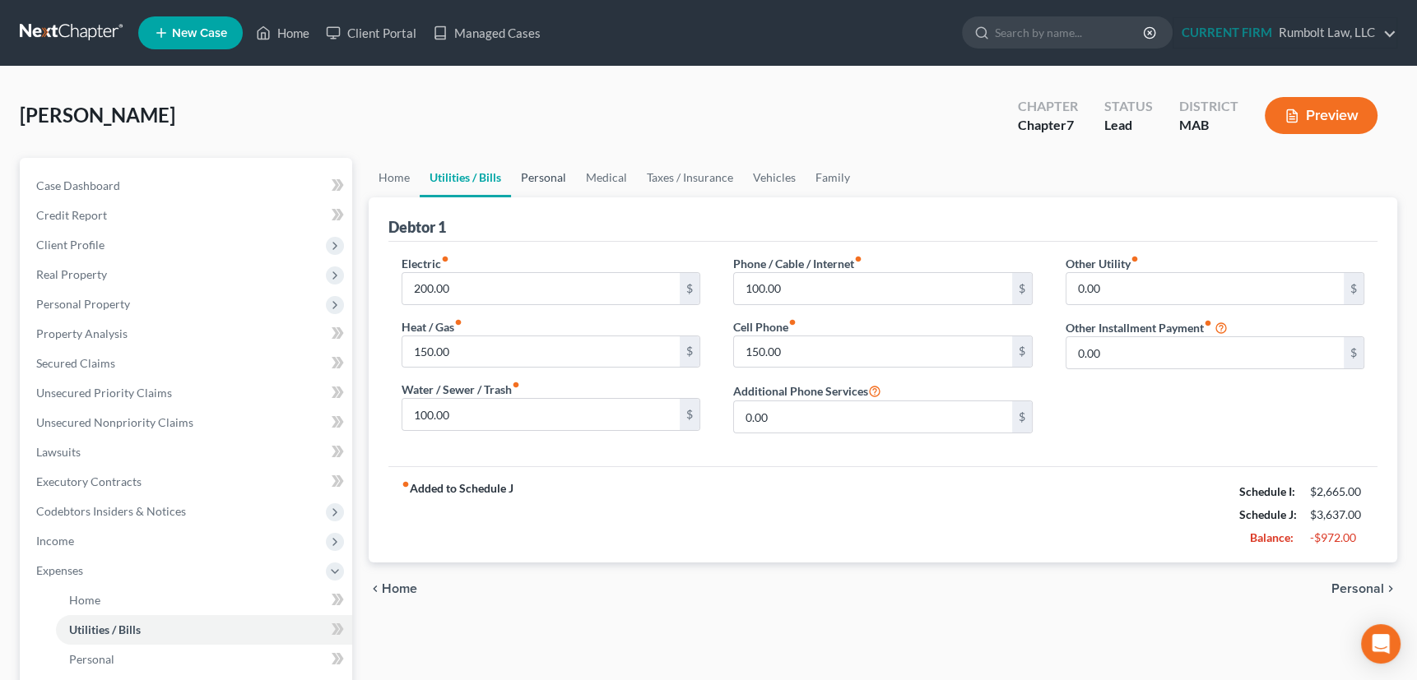
click at [546, 173] on link "Personal" at bounding box center [543, 177] width 65 height 39
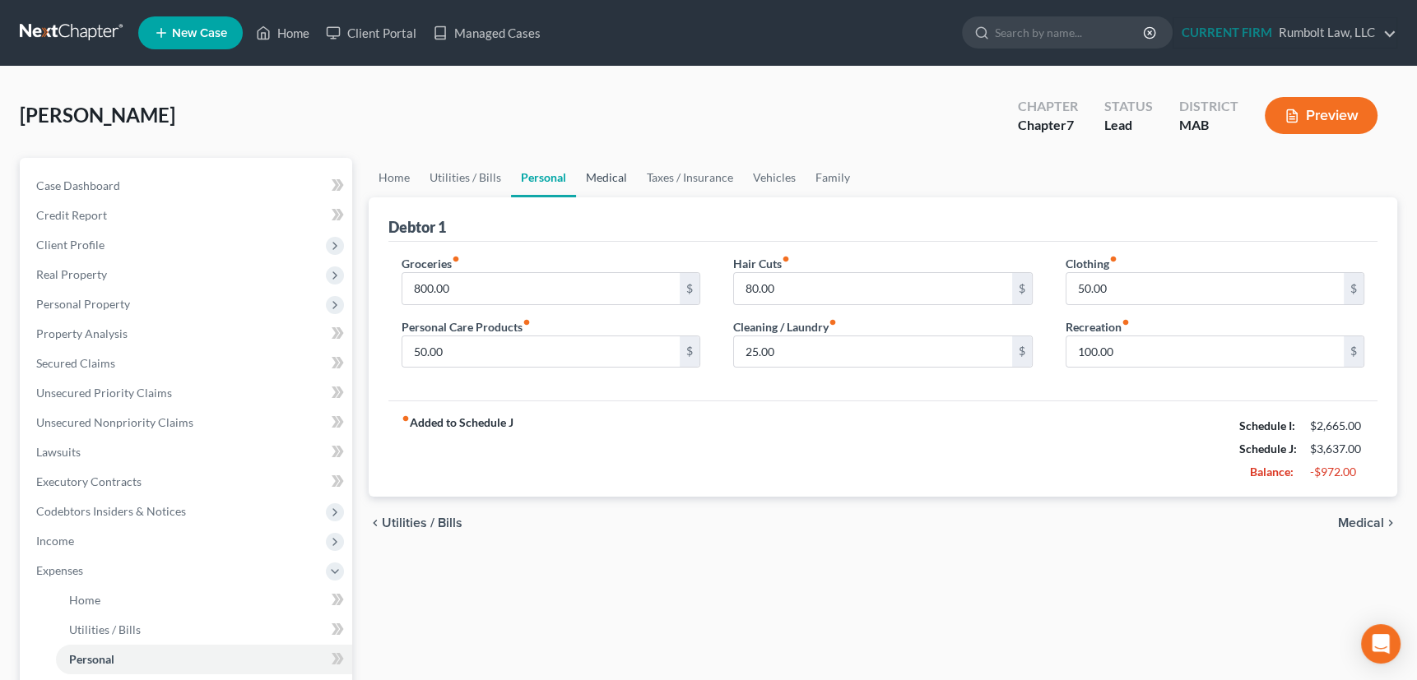
click at [614, 174] on link "Medical" at bounding box center [606, 177] width 61 height 39
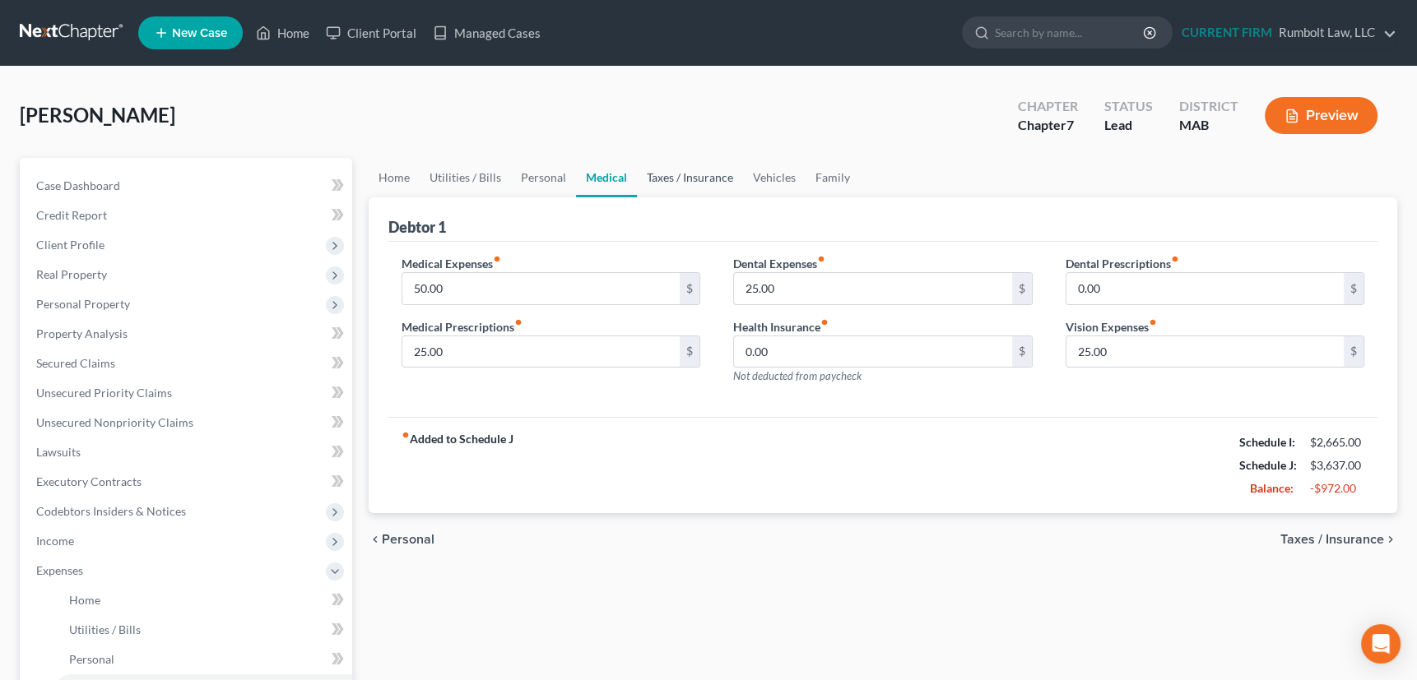
click at [677, 175] on link "Taxes / Insurance" at bounding box center [690, 177] width 106 height 39
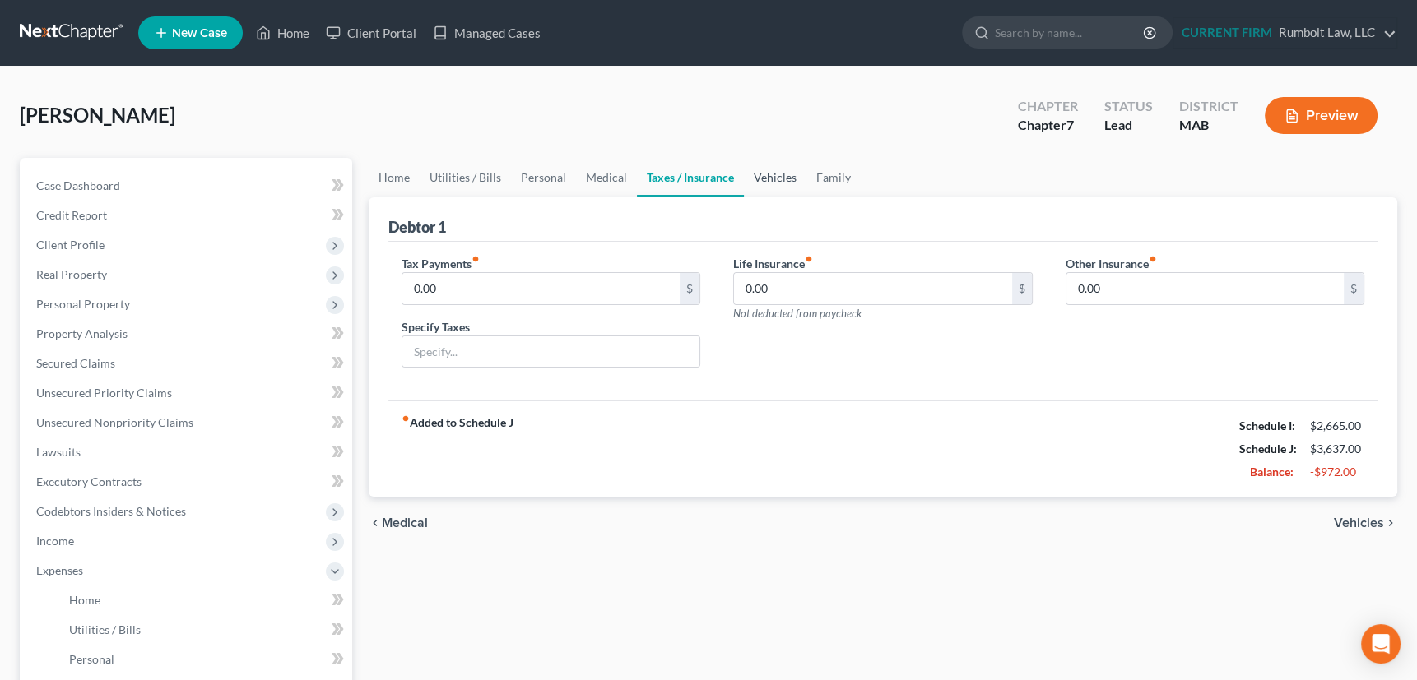
click at [785, 177] on link "Vehicles" at bounding box center [775, 177] width 63 height 39
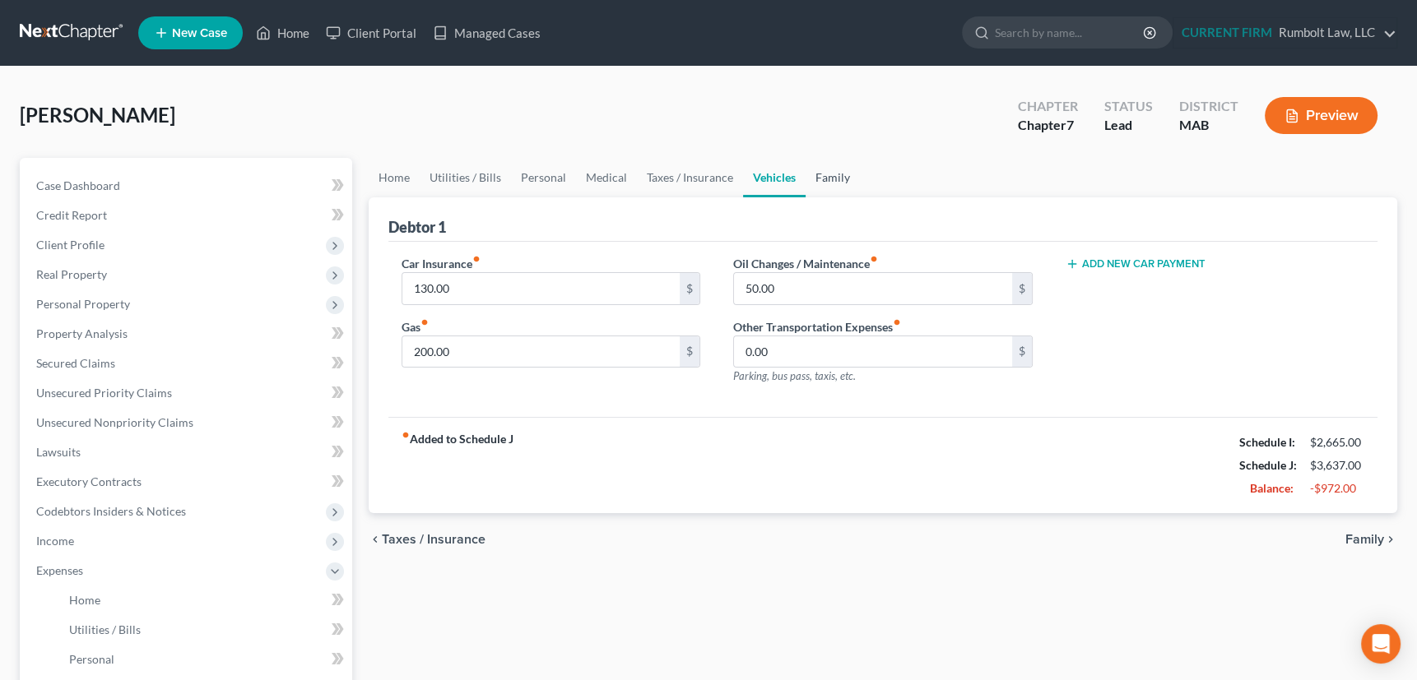
click at [826, 178] on link "Family" at bounding box center [833, 177] width 54 height 39
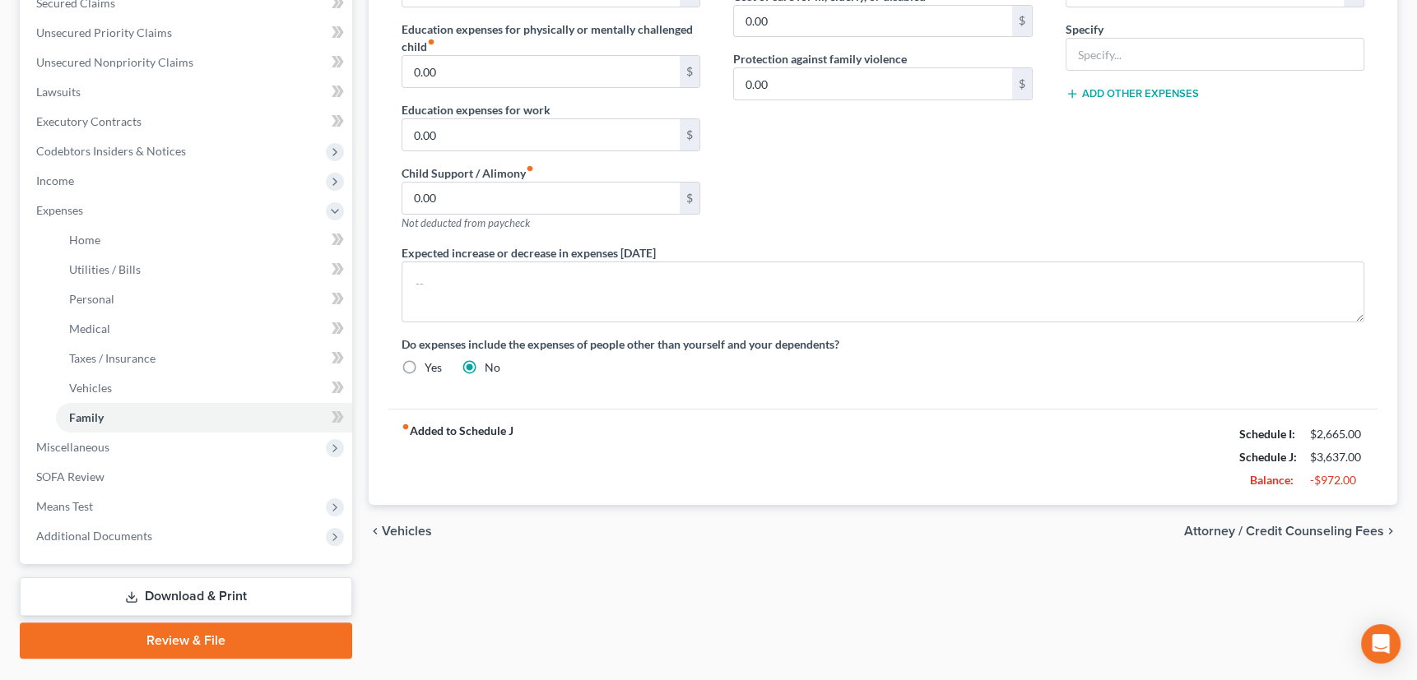
scroll to position [399, 0]
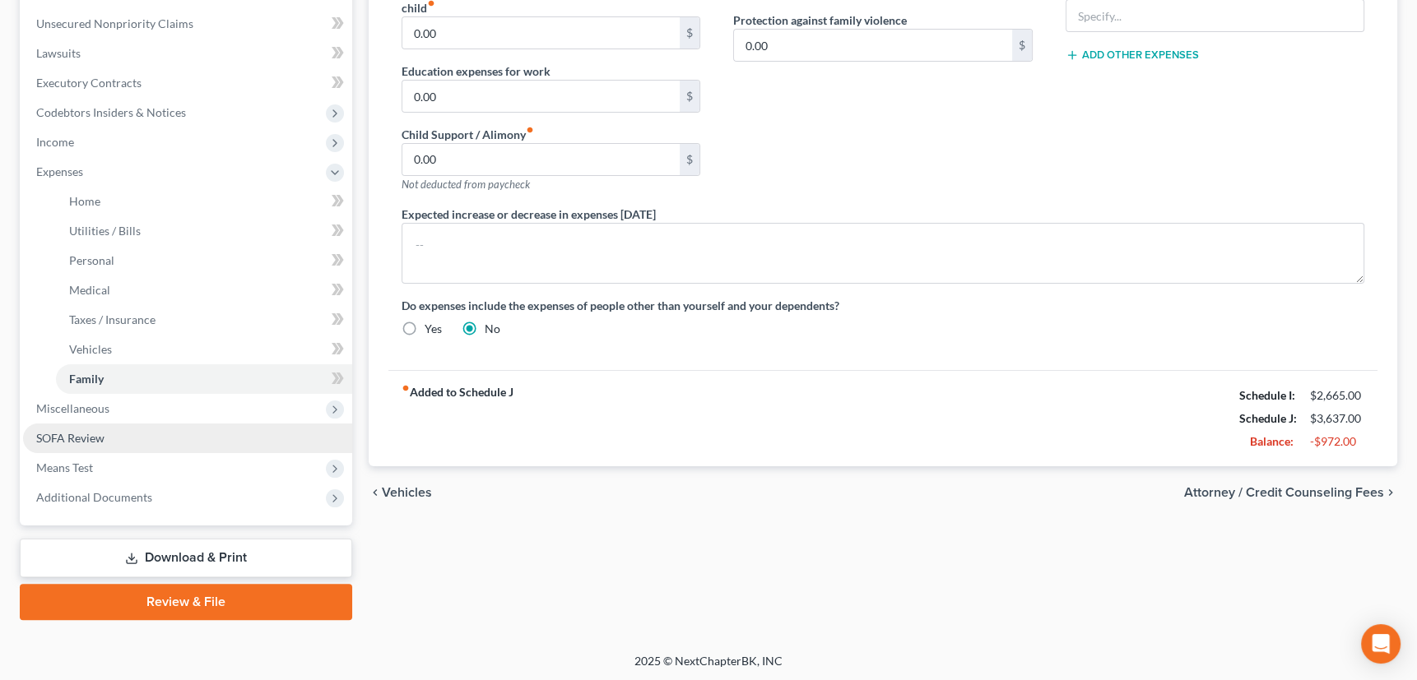
click at [91, 434] on span "SOFA Review" at bounding box center [70, 438] width 68 height 14
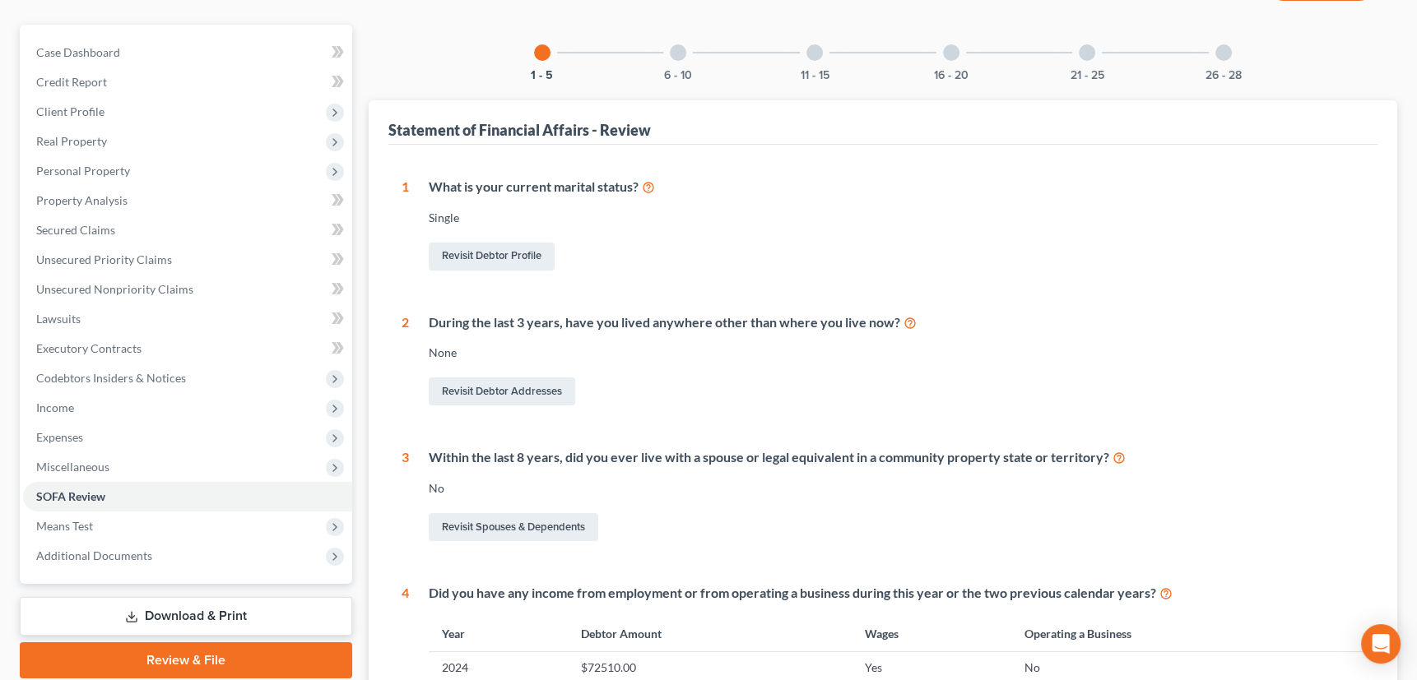
scroll to position [74, 0]
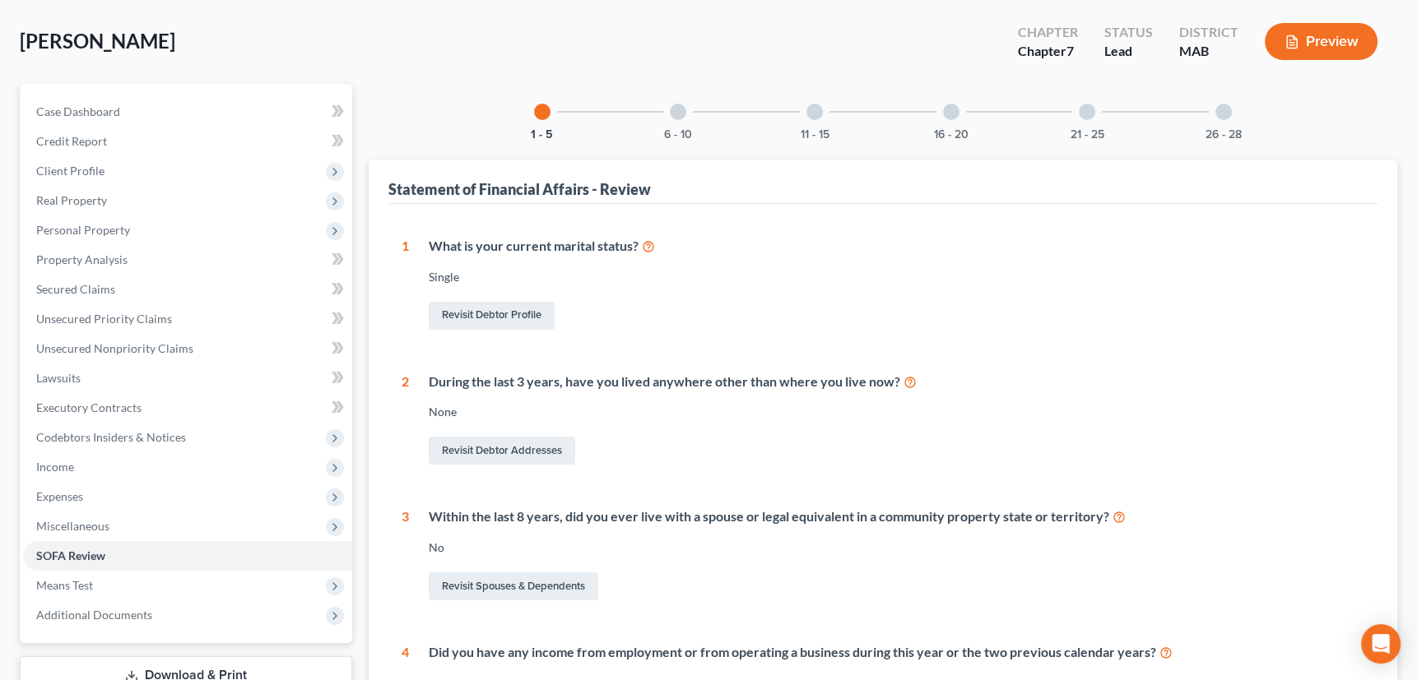
click at [677, 112] on div at bounding box center [678, 112] width 16 height 16
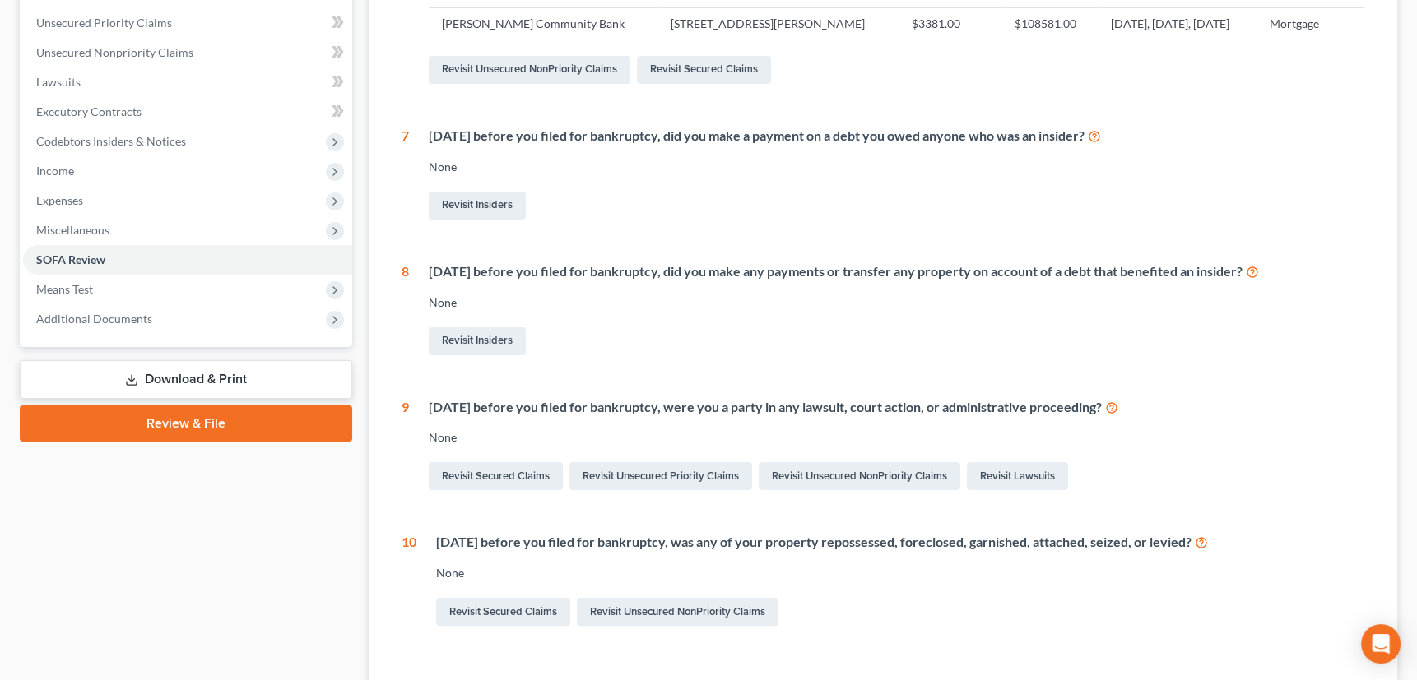
scroll to position [342, 0]
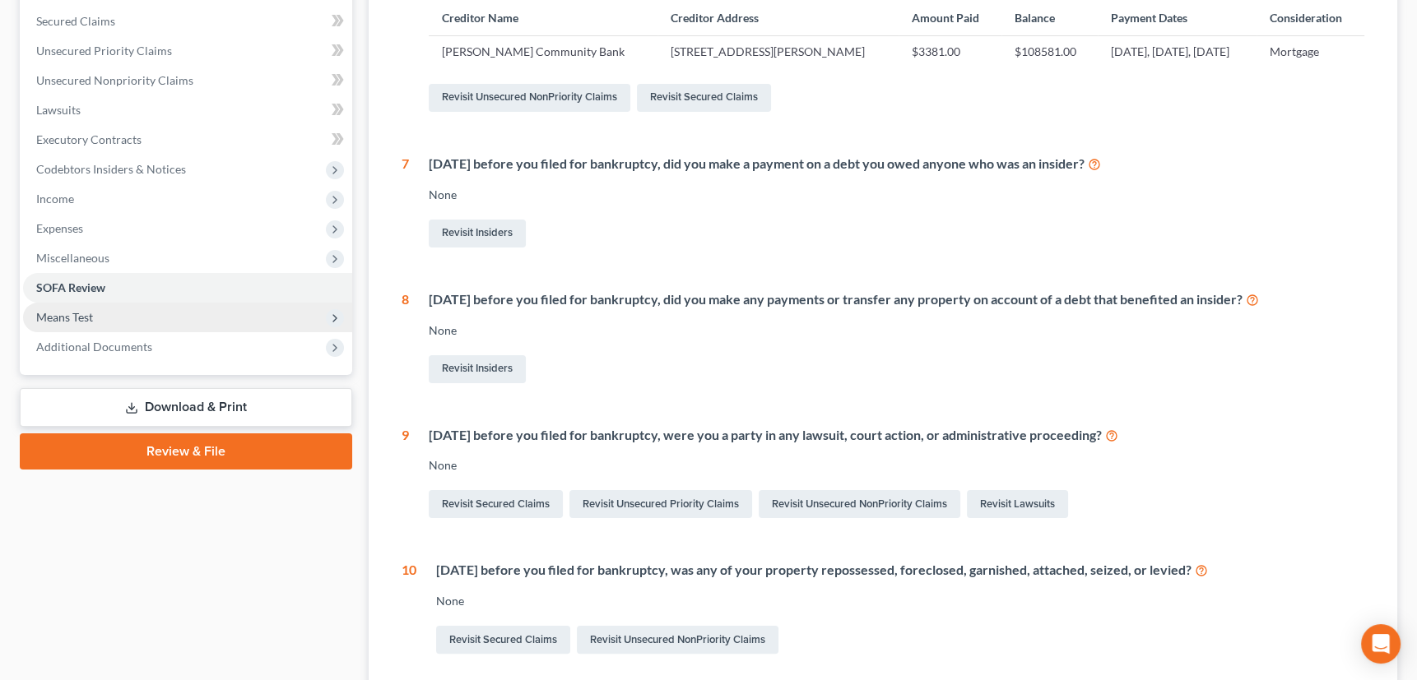
click at [90, 315] on span "Means Test" at bounding box center [64, 317] width 57 height 14
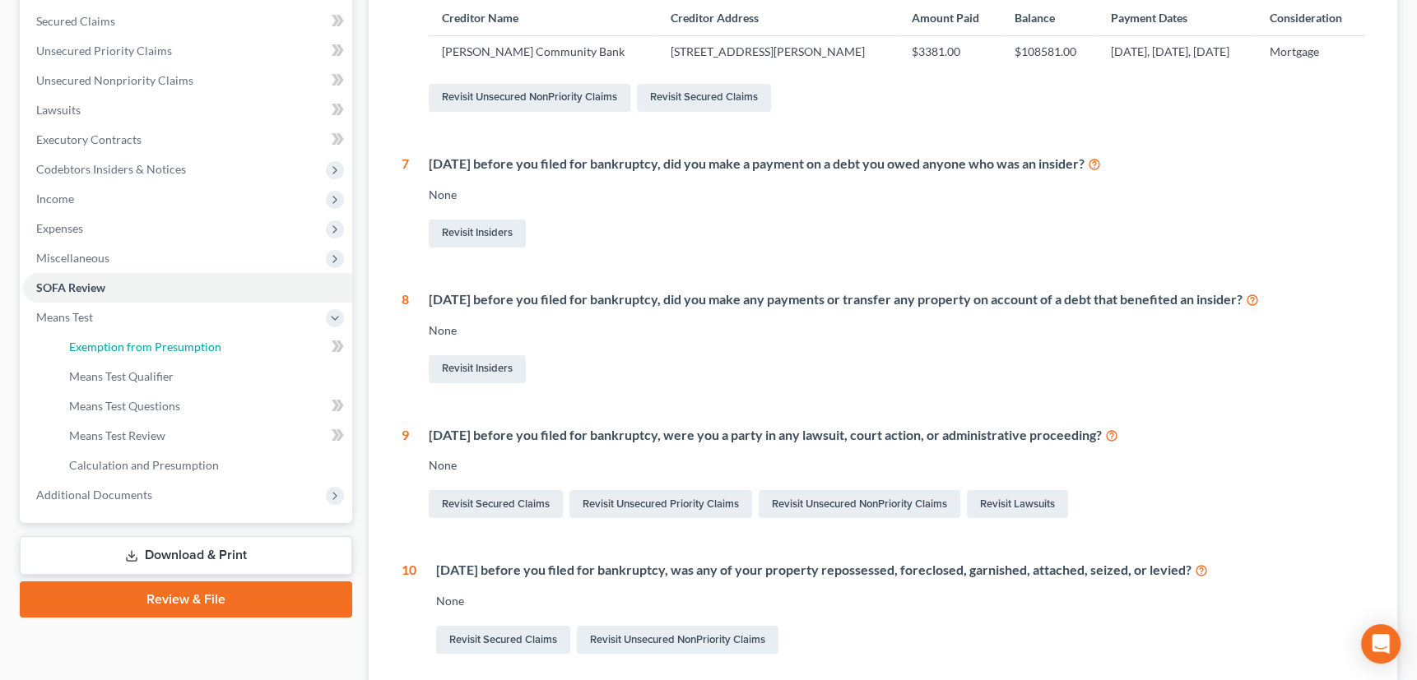
drag, startPoint x: 119, startPoint y: 344, endPoint x: 465, endPoint y: 321, distance: 346.3
click at [119, 344] on span "Exemption from Presumption" at bounding box center [145, 347] width 152 height 14
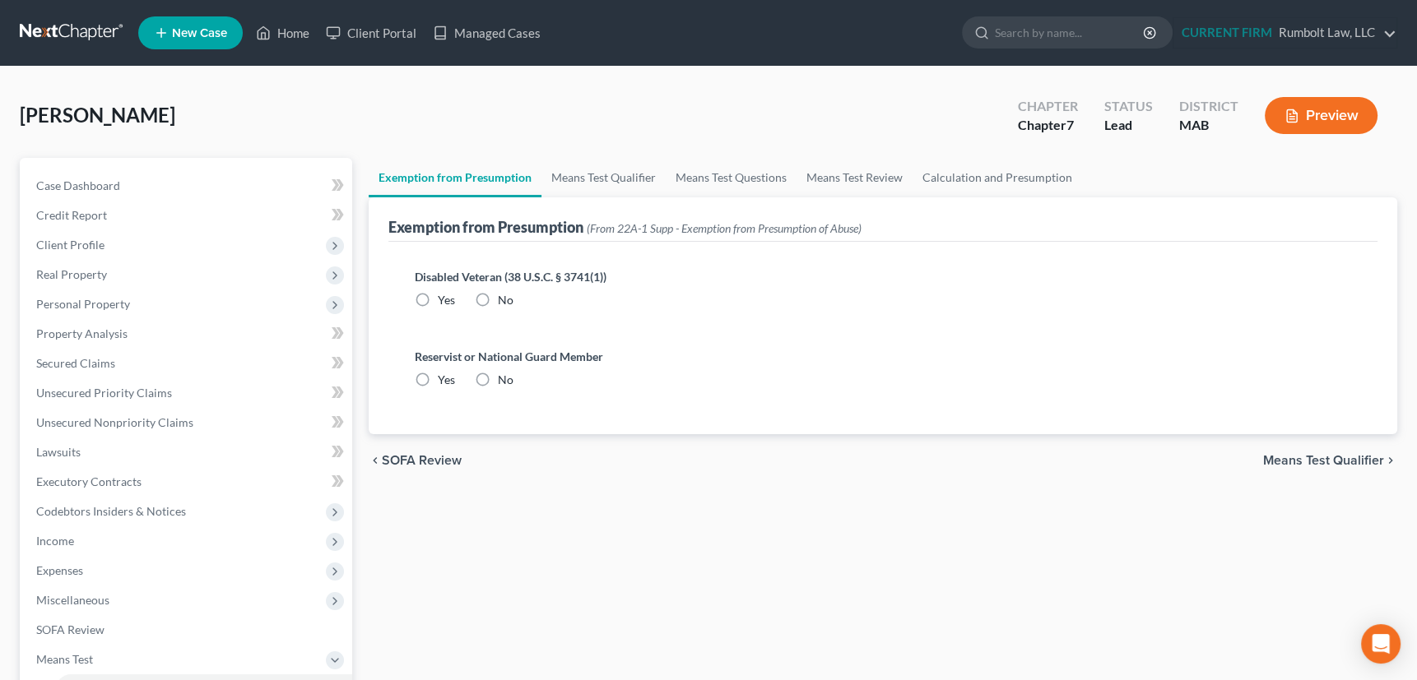
radio input "true"
click at [586, 176] on link "Means Test Qualifier" at bounding box center [603, 177] width 124 height 39
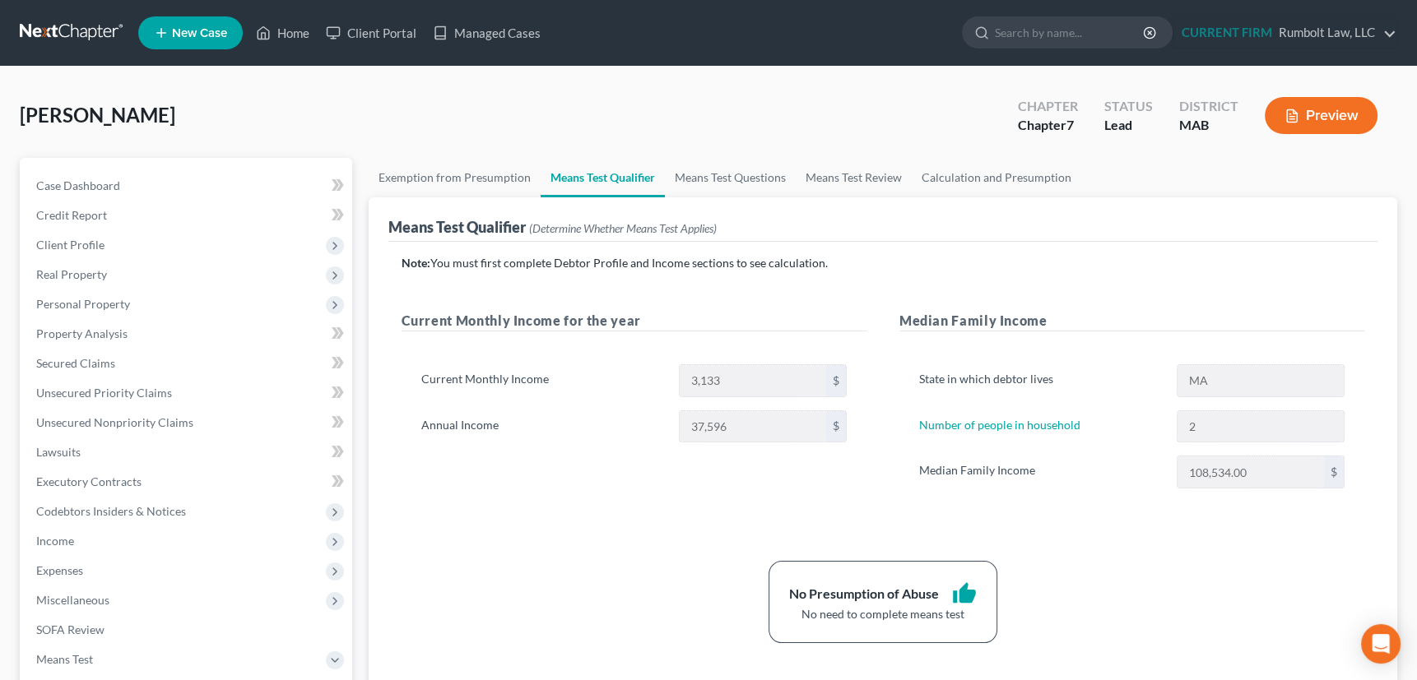
click at [1334, 112] on button "Preview" at bounding box center [1321, 115] width 113 height 37
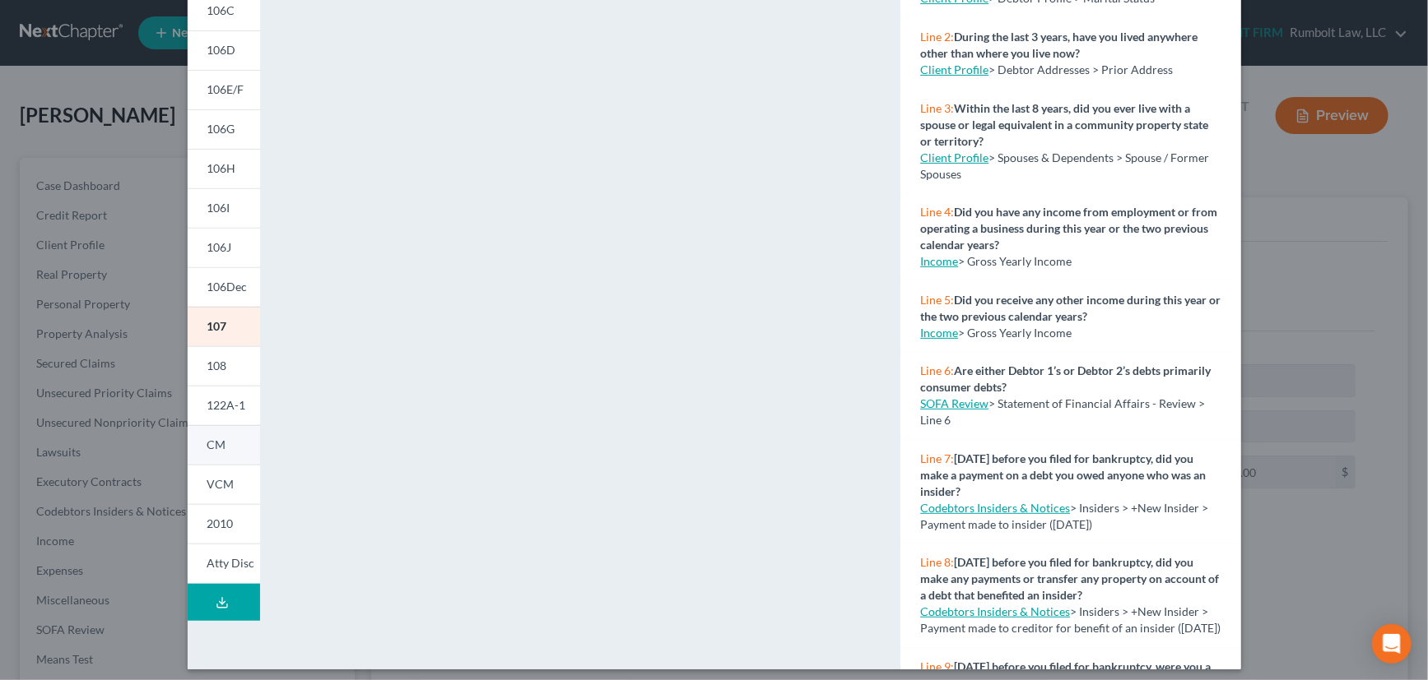
scroll to position [231, 0]
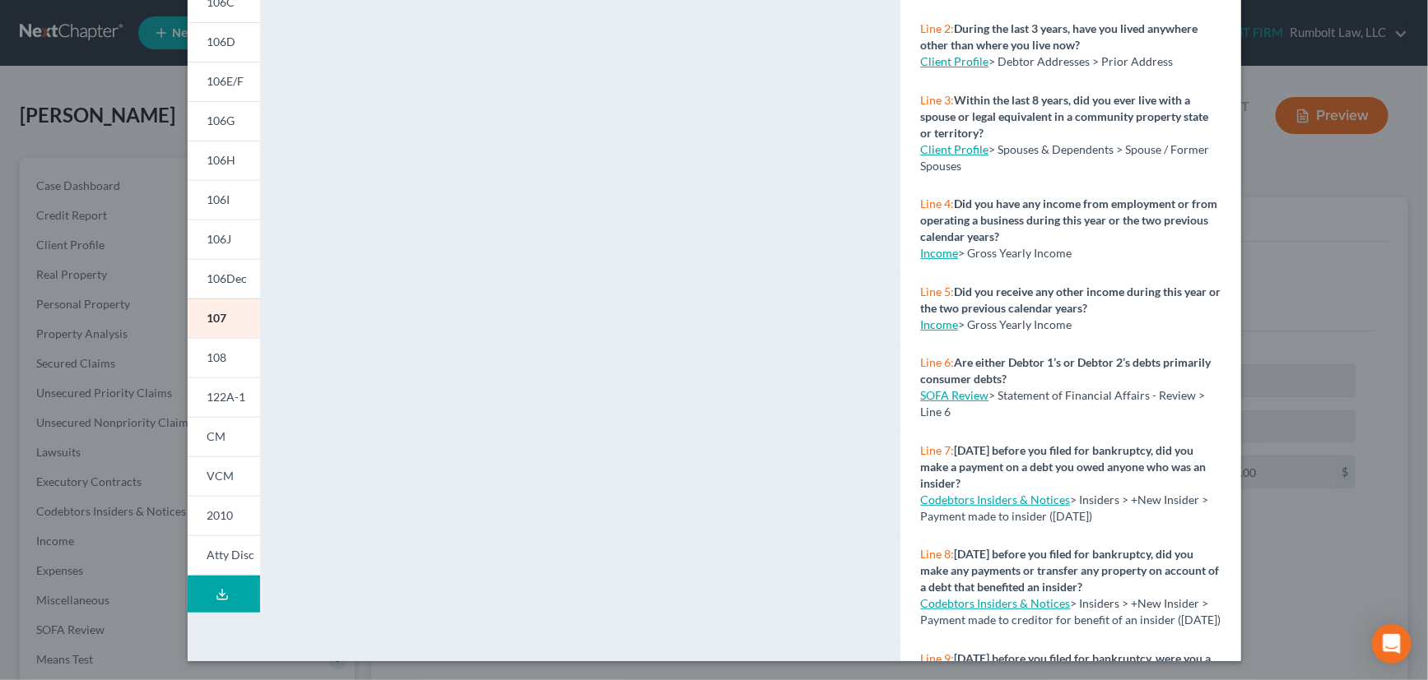
click at [225, 587] on button "Download Draft" at bounding box center [224, 594] width 72 height 37
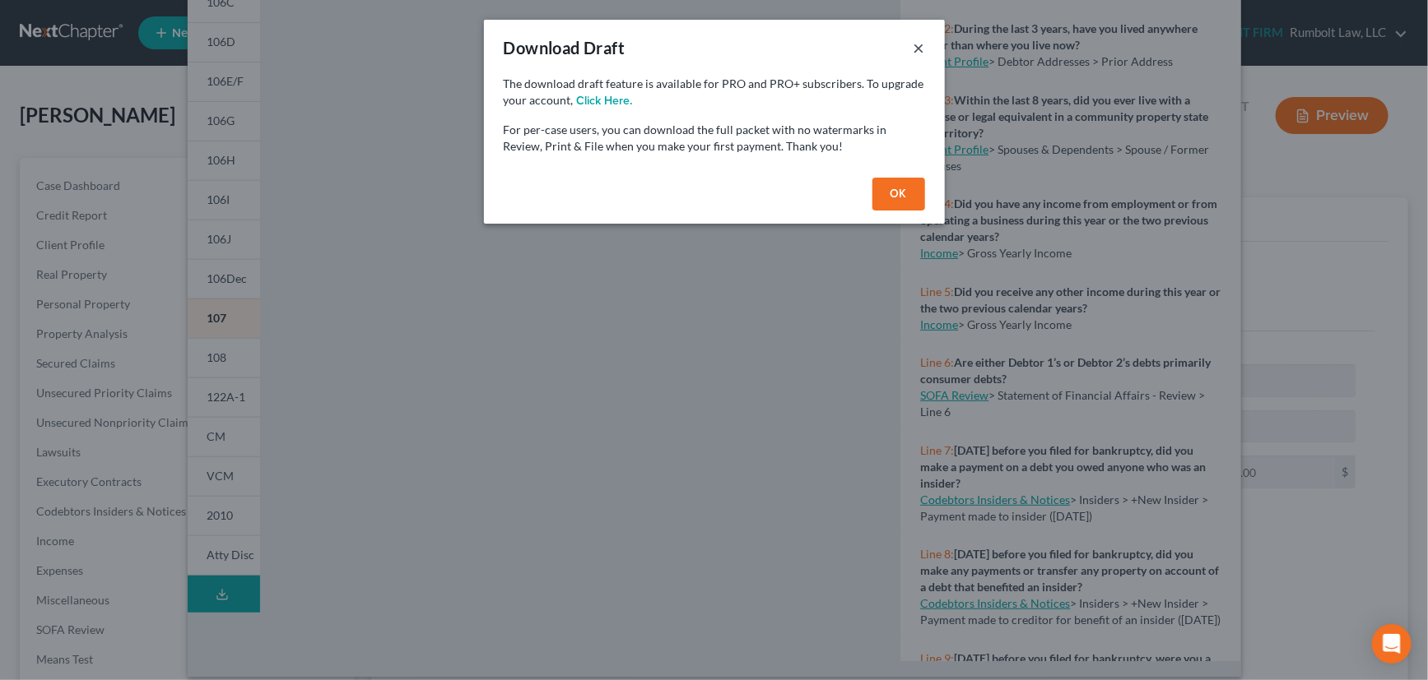
click at [917, 44] on button "×" at bounding box center [919, 48] width 12 height 20
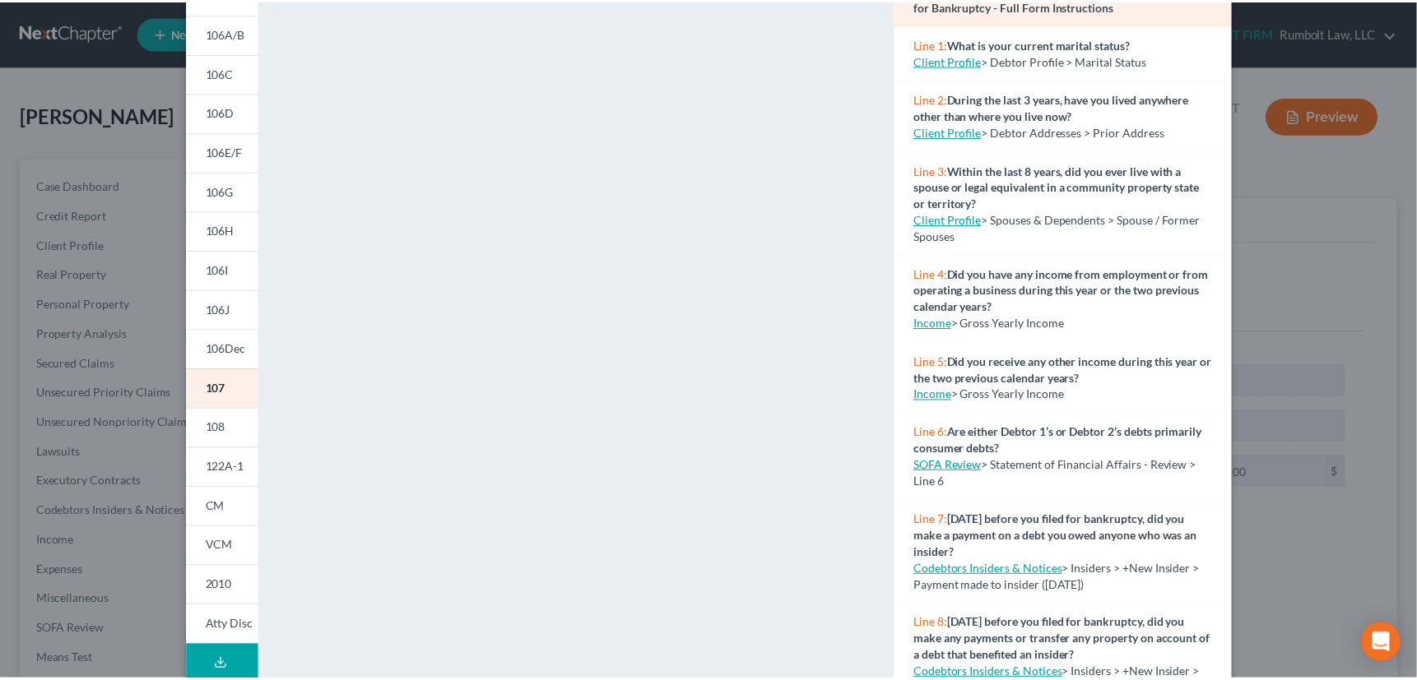
scroll to position [0, 0]
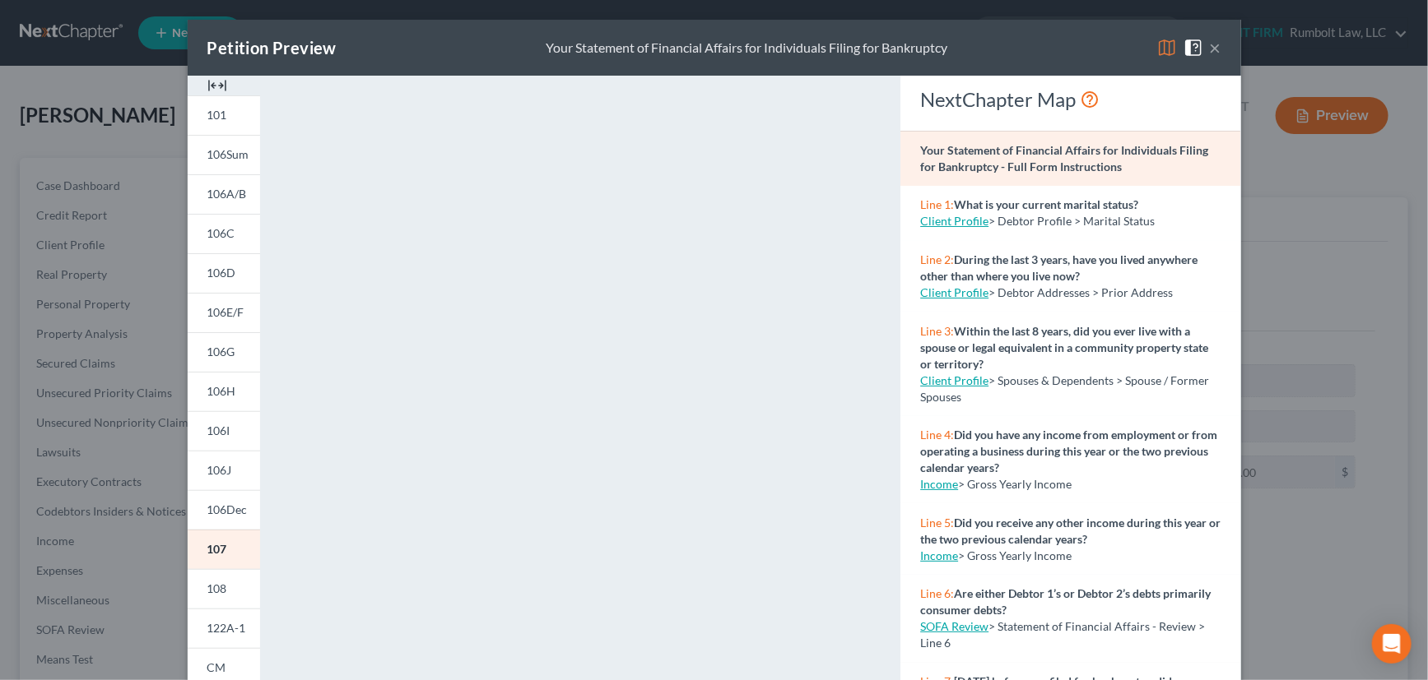
click at [1210, 46] on button "×" at bounding box center [1216, 48] width 12 height 20
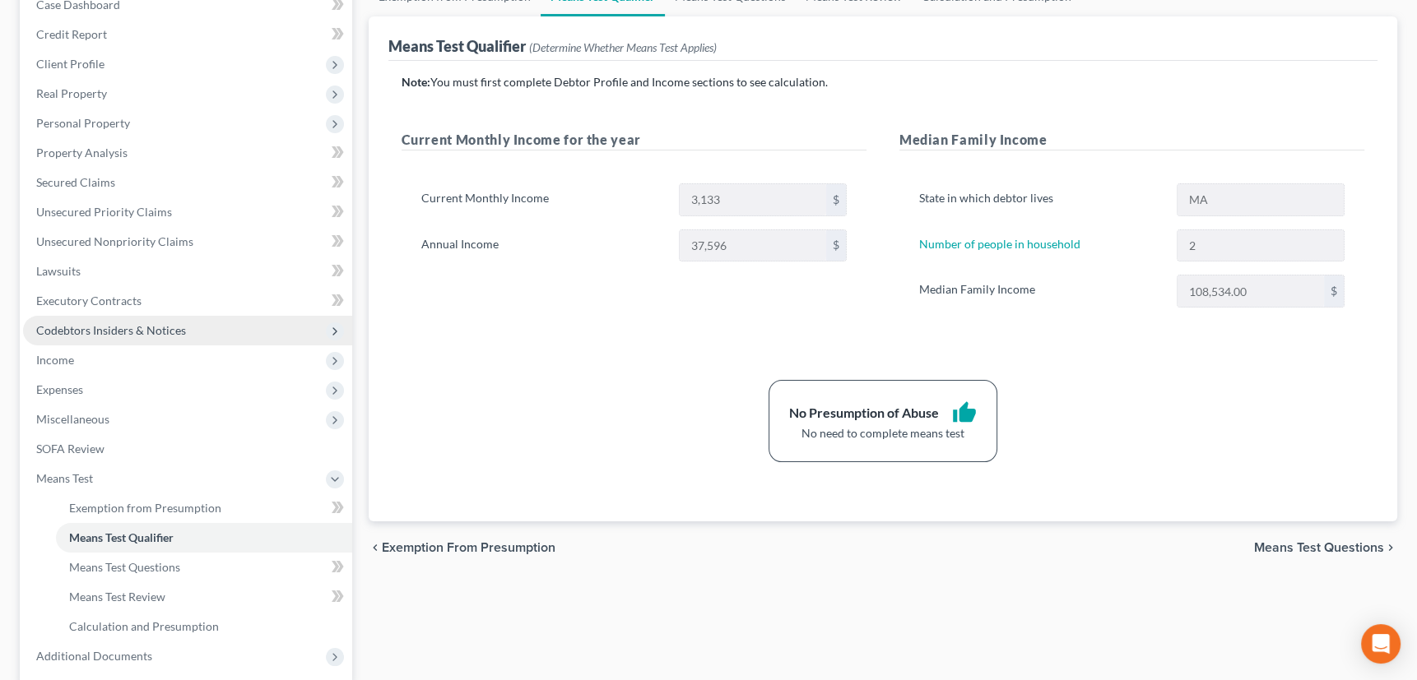
scroll to position [340, 0]
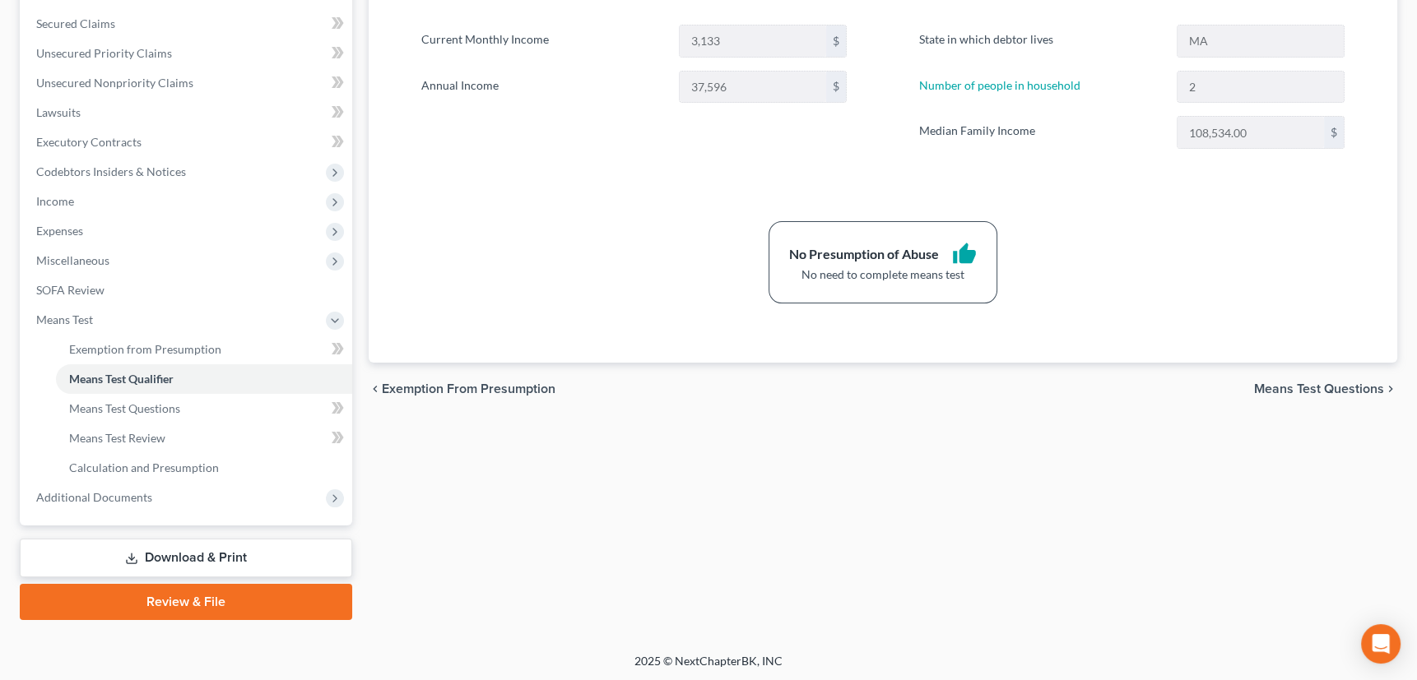
click at [135, 556] on icon at bounding box center [131, 558] width 13 height 13
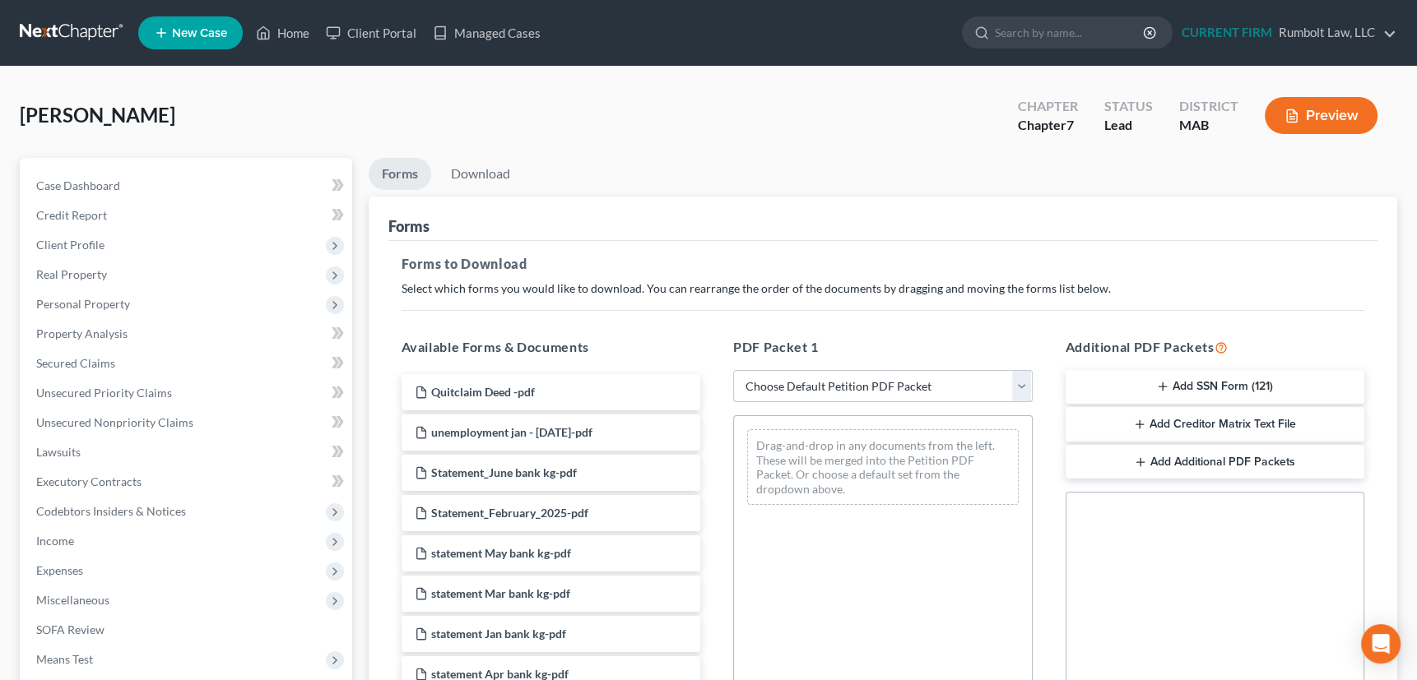
click at [1021, 383] on select "Choose Default Petition PDF Packet Complete Bankruptcy Petition (all forms and …" at bounding box center [882, 386] width 299 height 33
select select "0"
click at [733, 370] on select "Choose Default Petition PDF Packet Complete Bankruptcy Petition (all forms and …" at bounding box center [882, 386] width 299 height 33
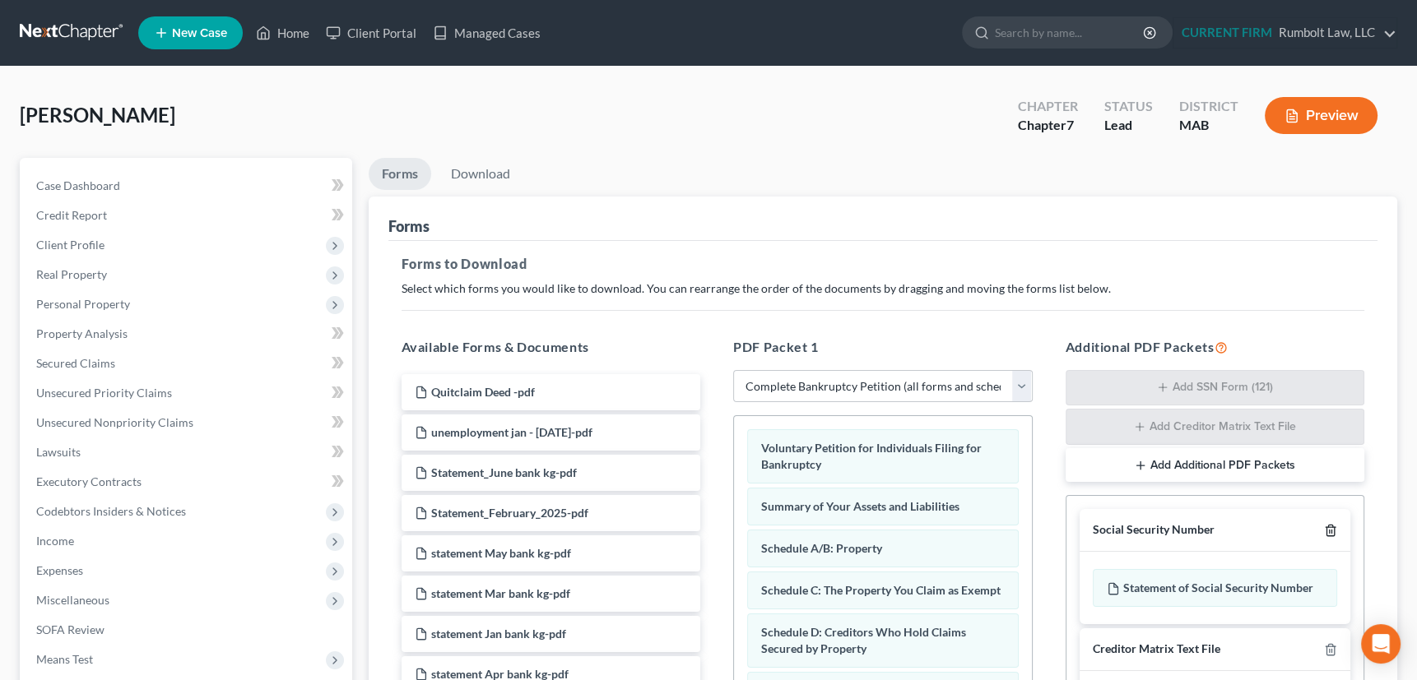
click at [1328, 524] on icon "button" at bounding box center [1330, 530] width 13 height 13
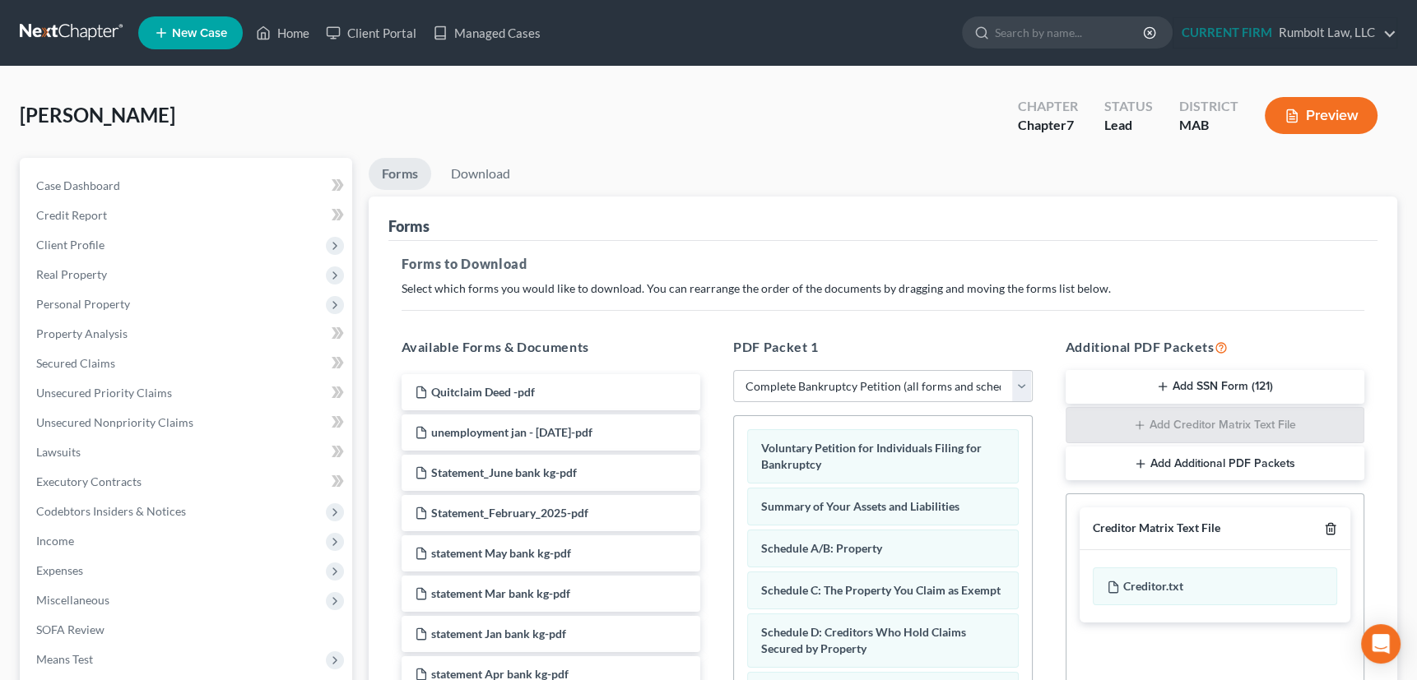
click at [1328, 524] on icon "button" at bounding box center [1329, 529] width 7 height 11
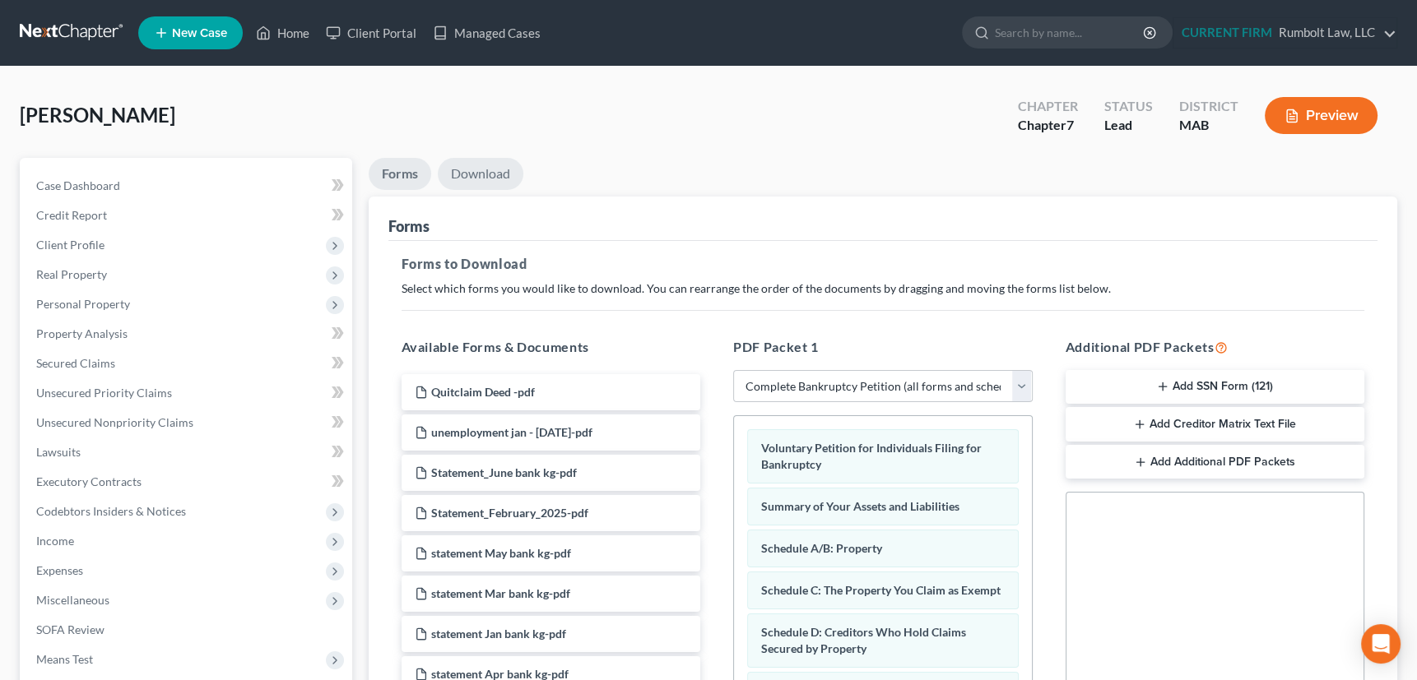
click at [489, 175] on link "Download" at bounding box center [481, 174] width 86 height 32
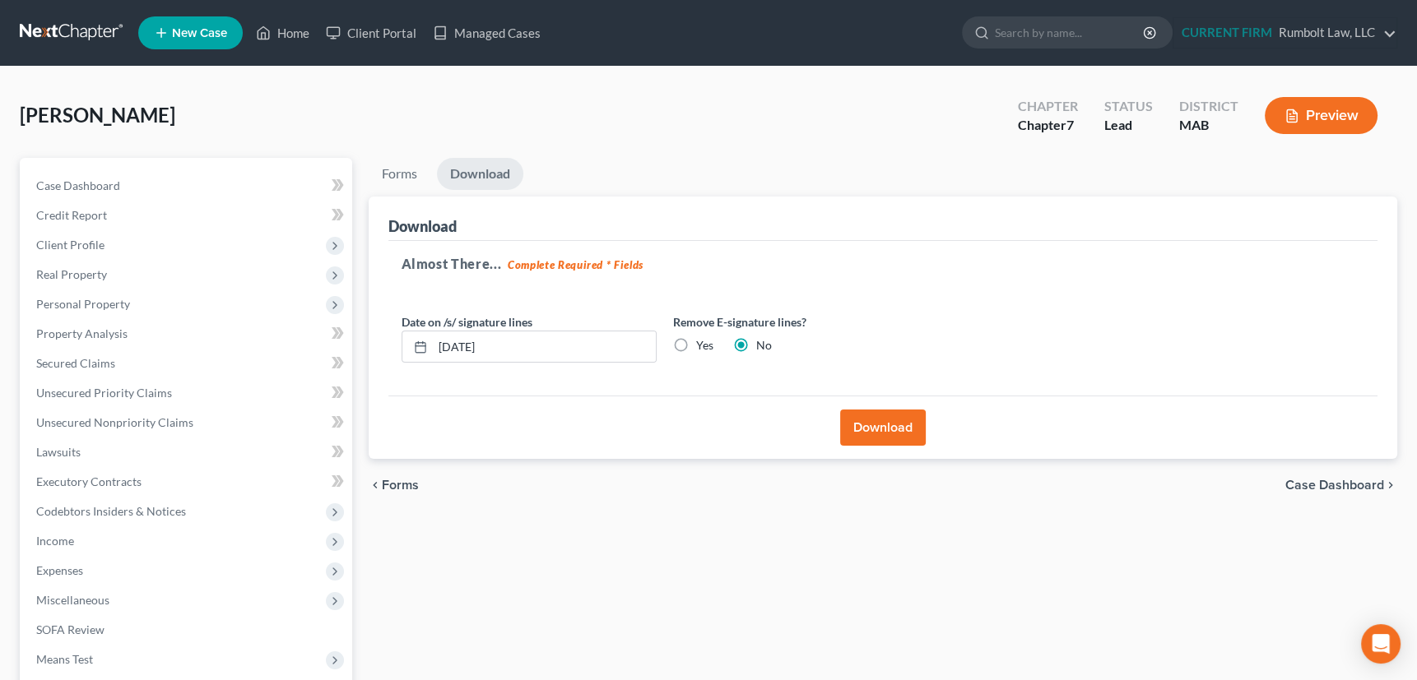
click at [877, 423] on button "Download" at bounding box center [883, 428] width 86 height 36
drag, startPoint x: 459, startPoint y: 10, endPoint x: 652, endPoint y: 34, distance: 194.0
click at [877, 419] on button "Download" at bounding box center [883, 428] width 86 height 36
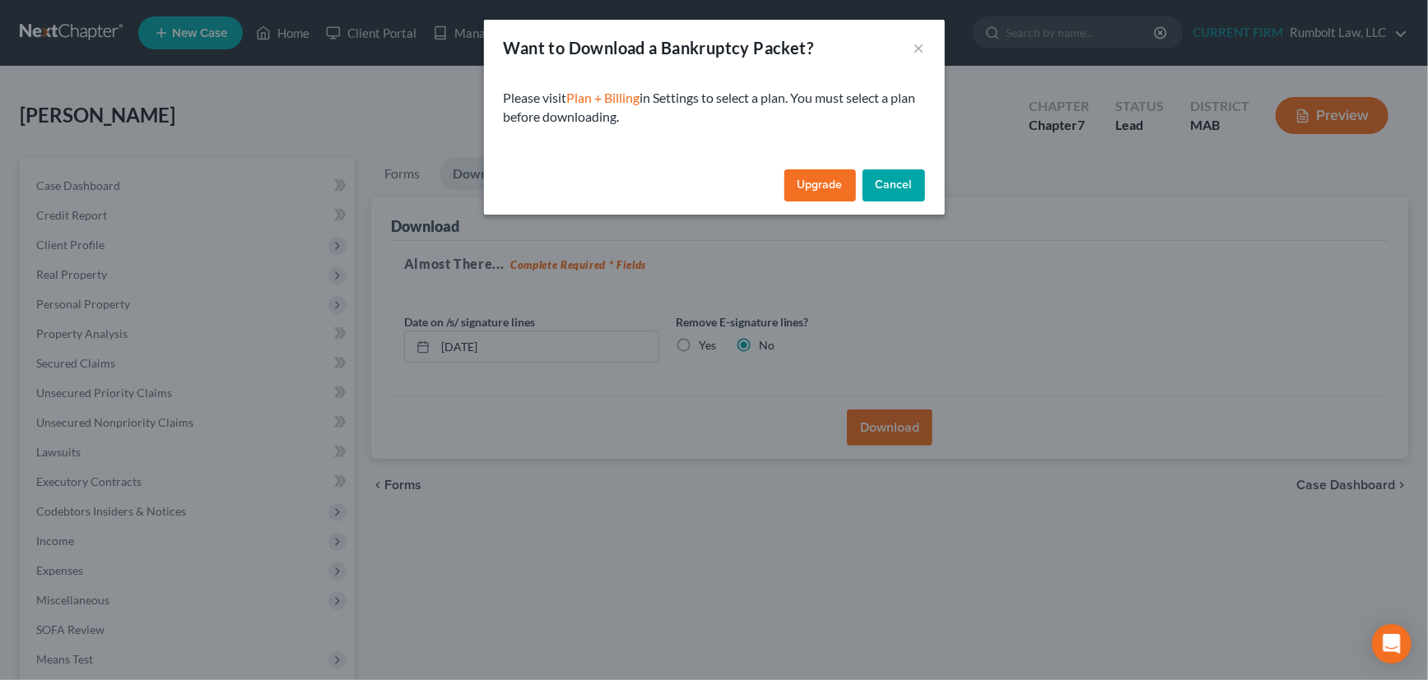
drag, startPoint x: 506, startPoint y: 40, endPoint x: 936, endPoint y: 182, distance: 453.0
click at [936, 182] on div "Want to Download a Bankruptcy Packet? × Please visit Plan + Billing in Settings…" at bounding box center [714, 117] width 461 height 195
copy div "Want to Download a Bankruptcy Packet? × Please visit Plan + Billing in Settings…"
click at [894, 179] on button "Cancel" at bounding box center [893, 185] width 63 height 33
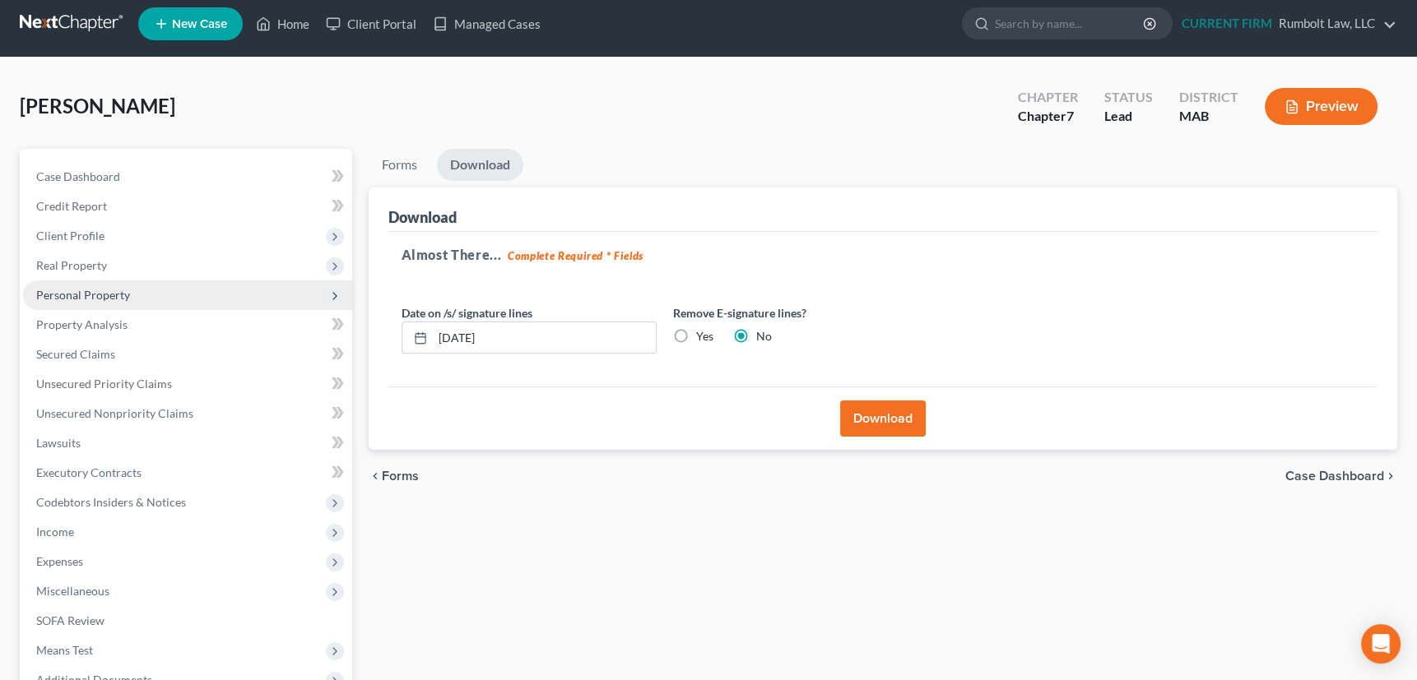
scroll to position [192, 0]
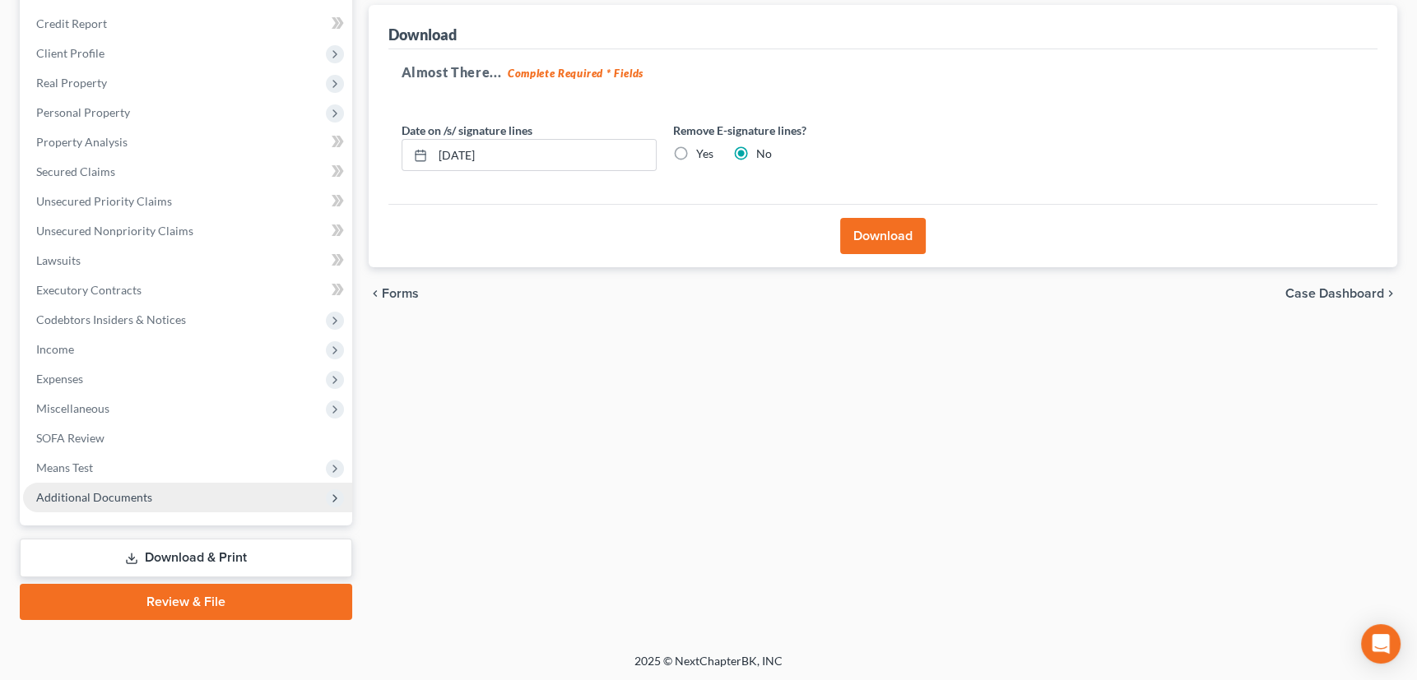
click at [100, 495] on span "Additional Documents" at bounding box center [94, 497] width 116 height 14
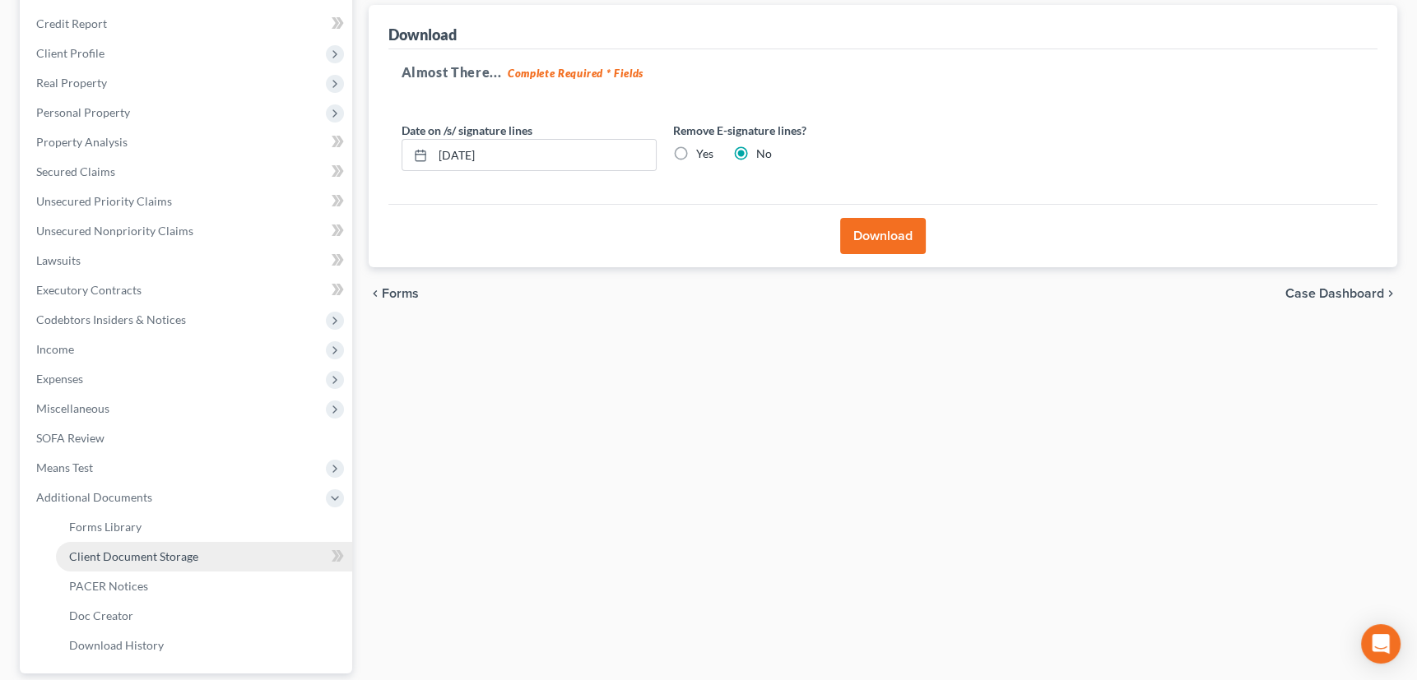
click at [104, 550] on span "Client Document Storage" at bounding box center [133, 557] width 129 height 14
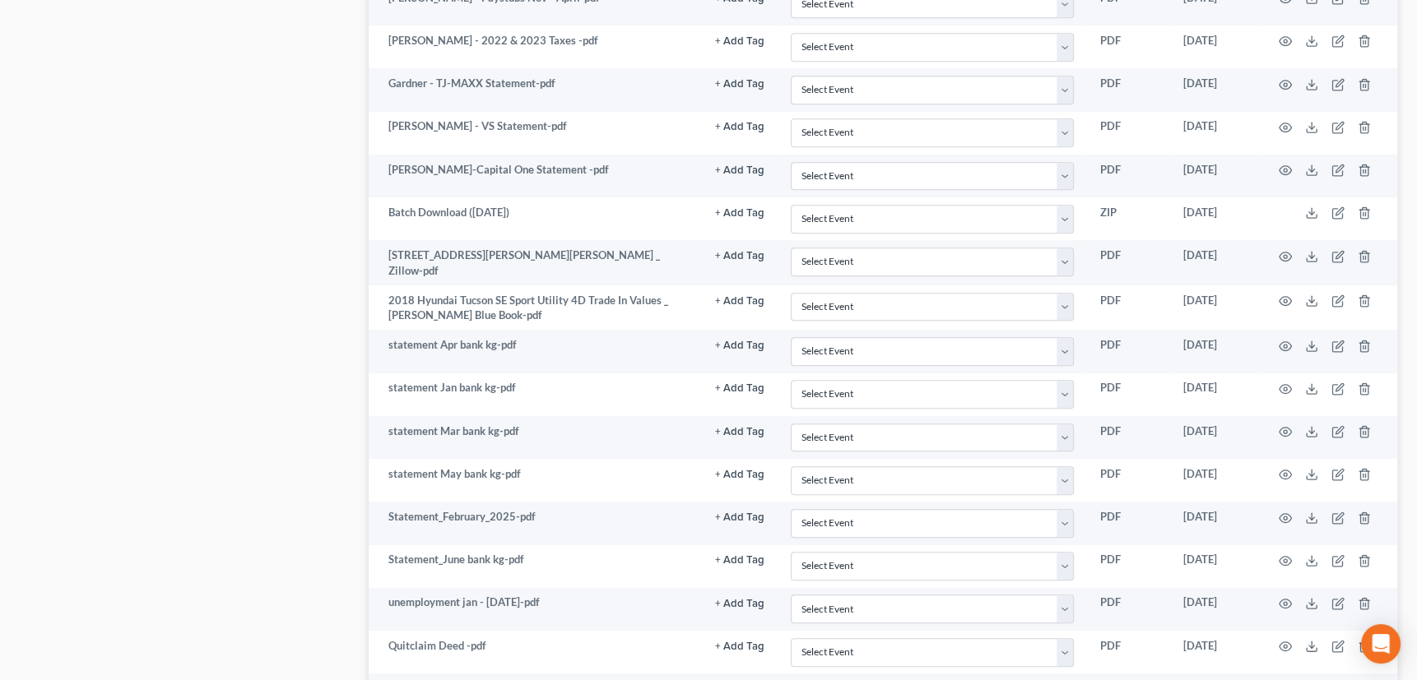
scroll to position [1258, 0]
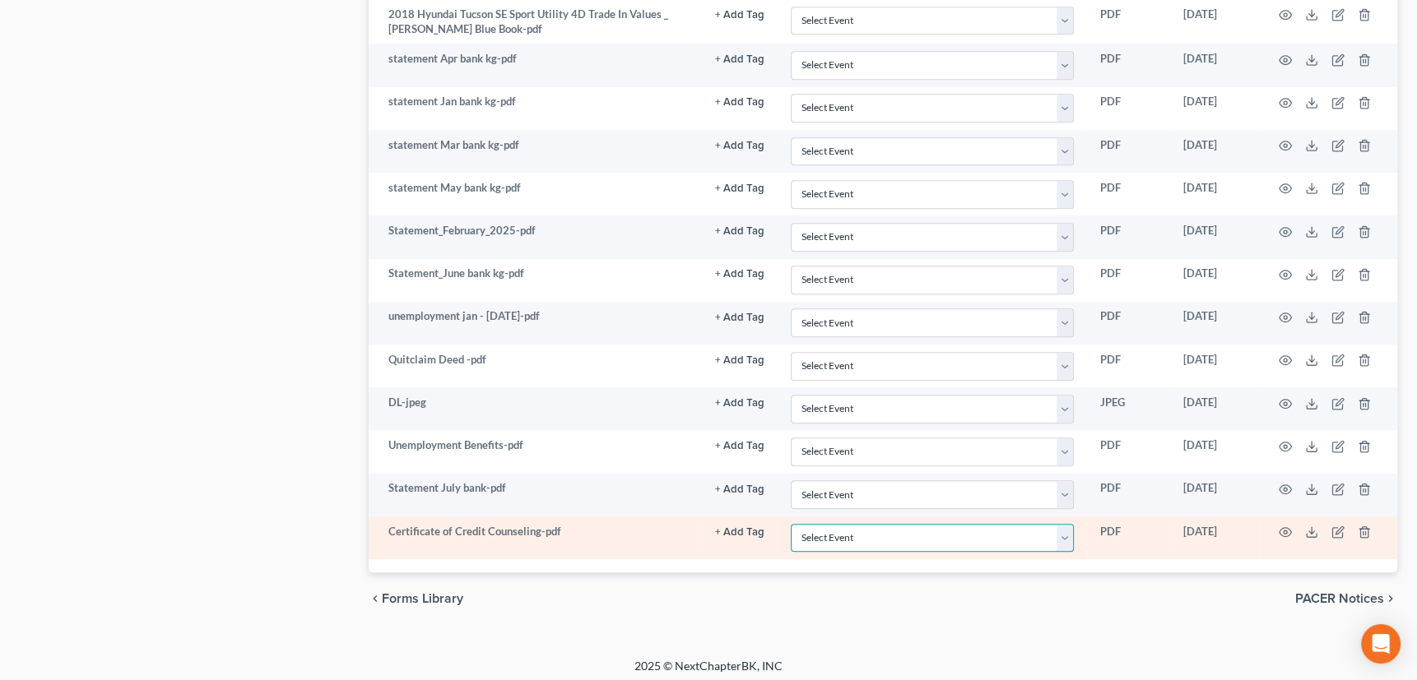
click at [1062, 527] on select "Select Event Certificate of Credit Counseling Chapter 13 Calculation of Disposa…" at bounding box center [932, 538] width 283 height 29
select select "0"
click at [791, 524] on select "Select Event Certificate of Credit Counseling Chapter 13 Calculation of Disposa…" at bounding box center [932, 538] width 283 height 29
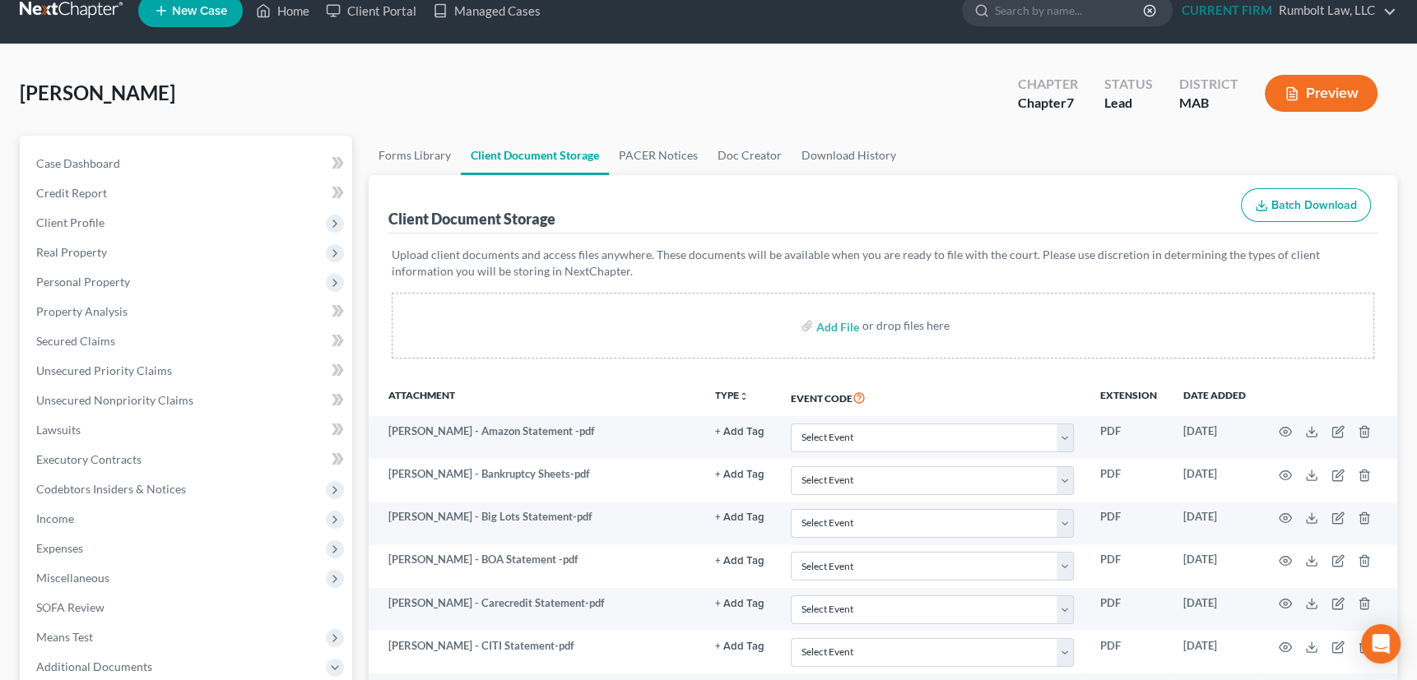
scroll to position [0, 0]
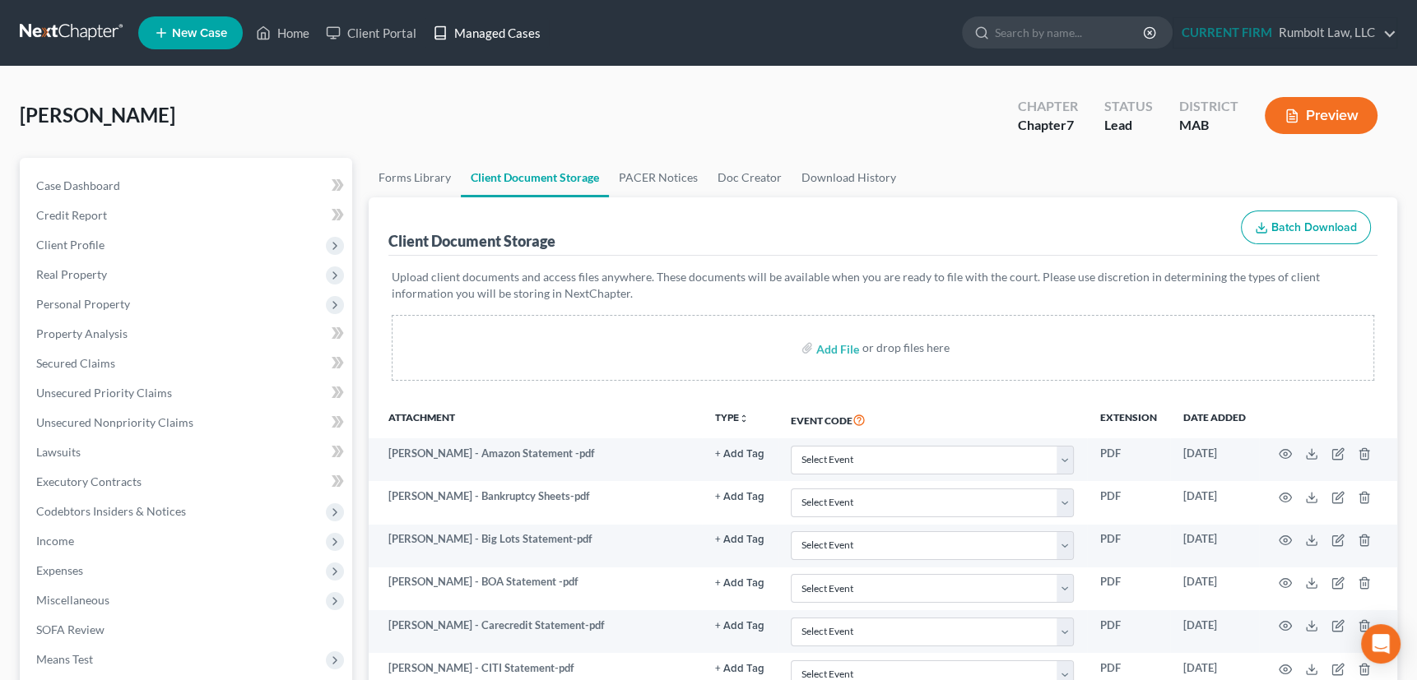
click at [495, 34] on link "Managed Cases" at bounding box center [487, 33] width 124 height 30
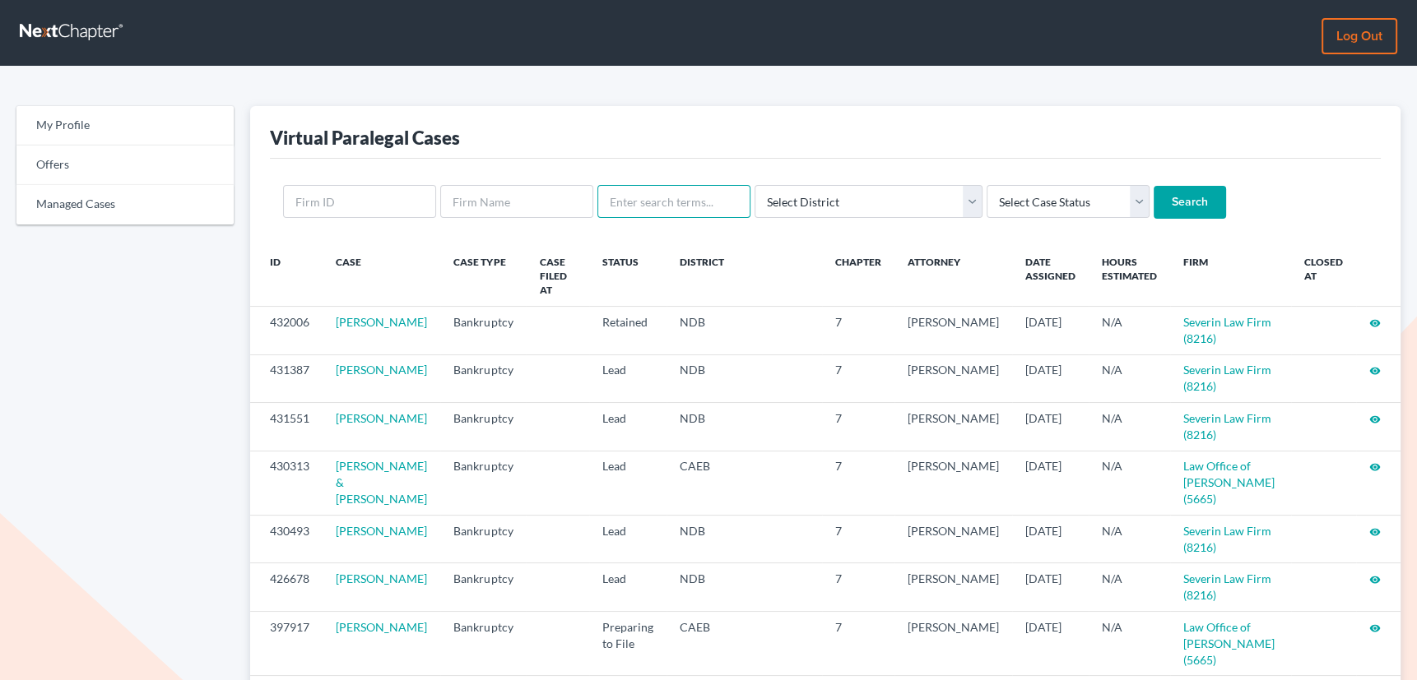
click at [645, 202] on input "text" at bounding box center [673, 201] width 153 height 33
type input "gardner"
click at [1154, 186] on input "Search" at bounding box center [1190, 202] width 72 height 33
